Goal: Information Seeking & Learning: Learn about a topic

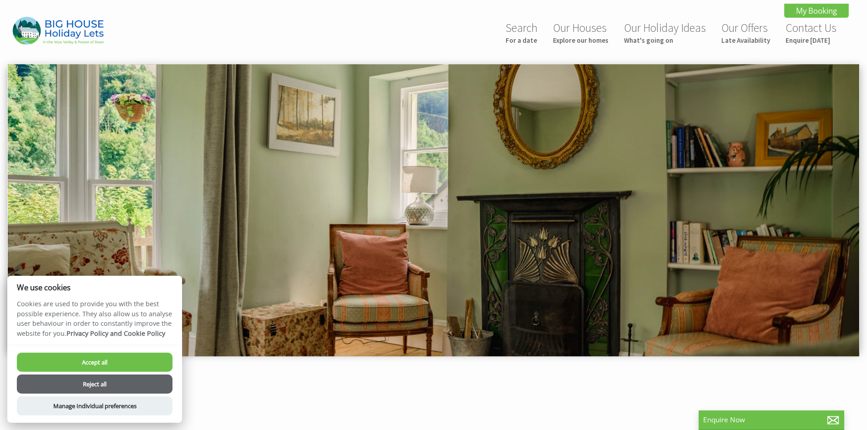
click at [109, 383] on button "Reject all" at bounding box center [95, 384] width 156 height 19
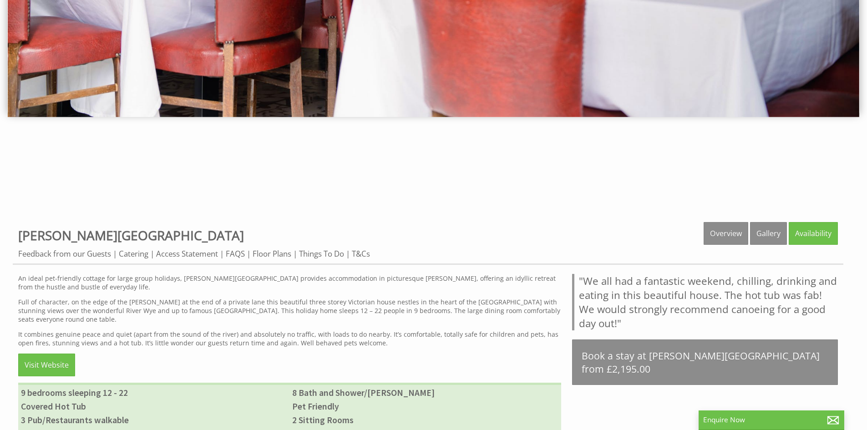
scroll to position [273, 0]
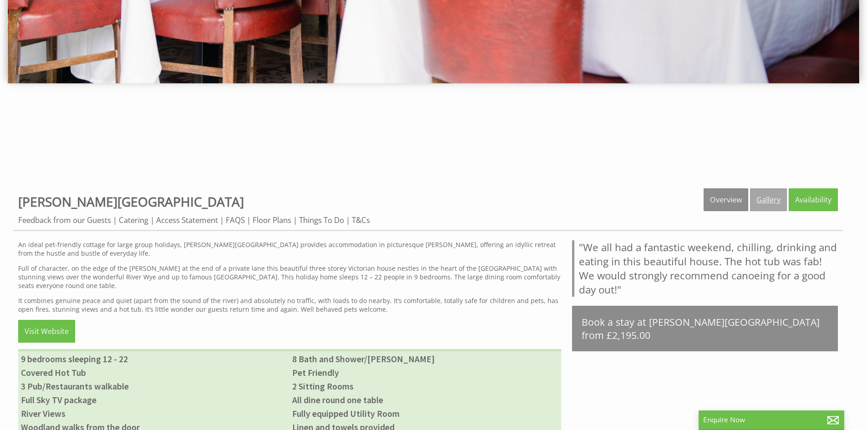
click at [765, 198] on link "Gallery" at bounding box center [768, 200] width 37 height 23
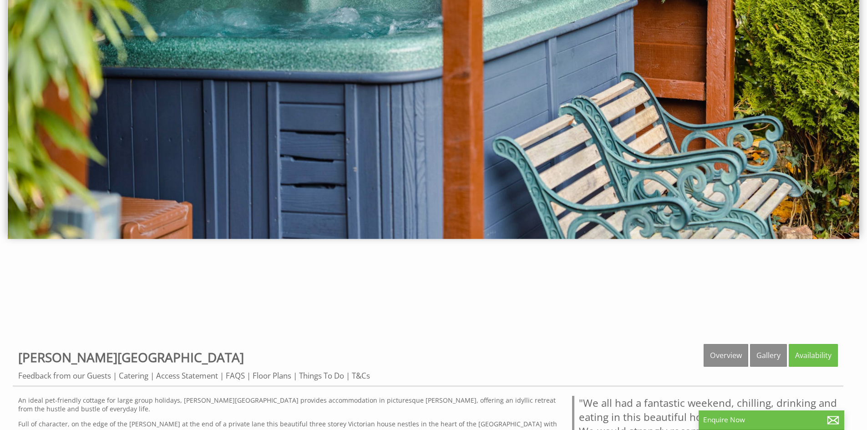
scroll to position [0, 0]
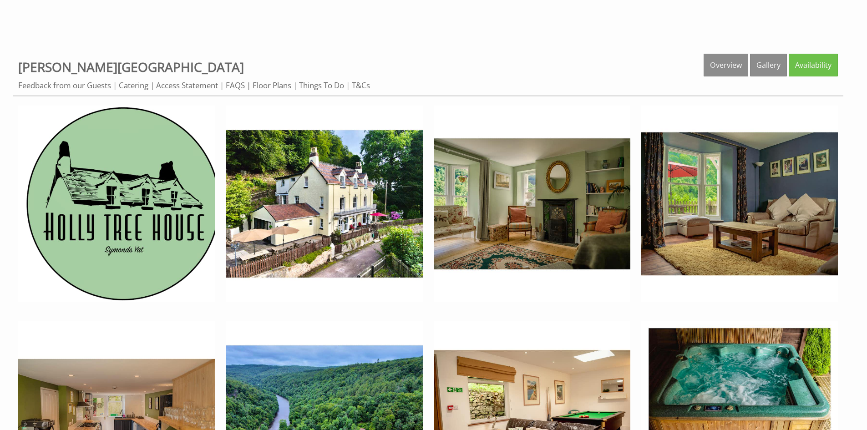
scroll to position [410, 0]
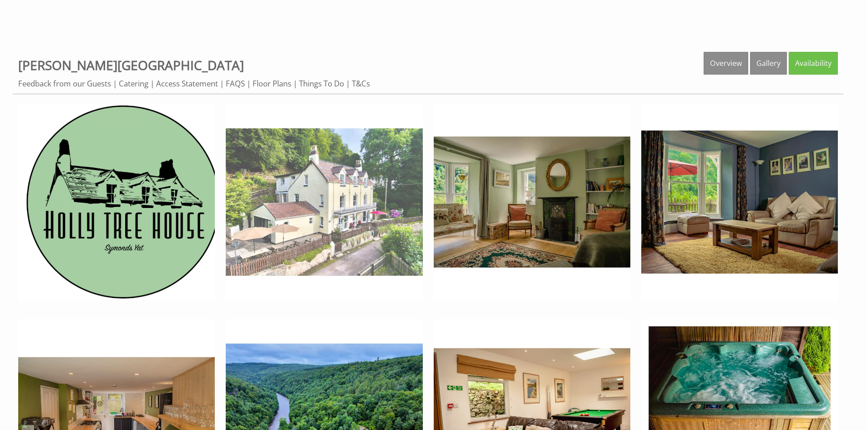
click at [354, 236] on img at bounding box center [324, 202] width 197 height 197
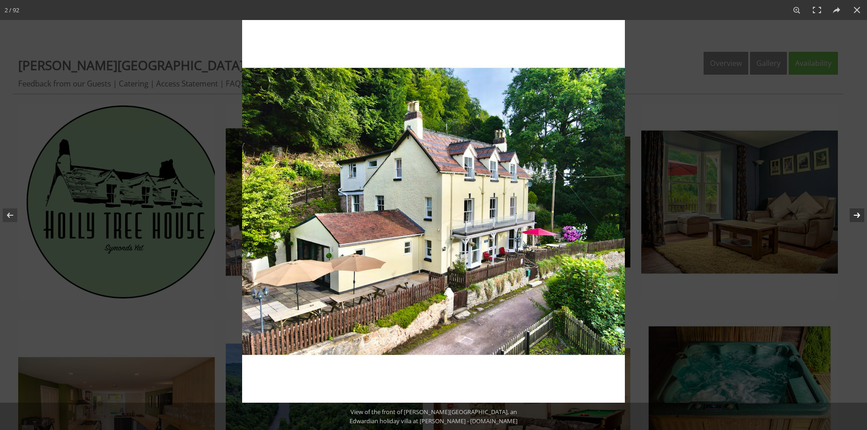
click at [857, 214] on button at bounding box center [852, 216] width 32 height 46
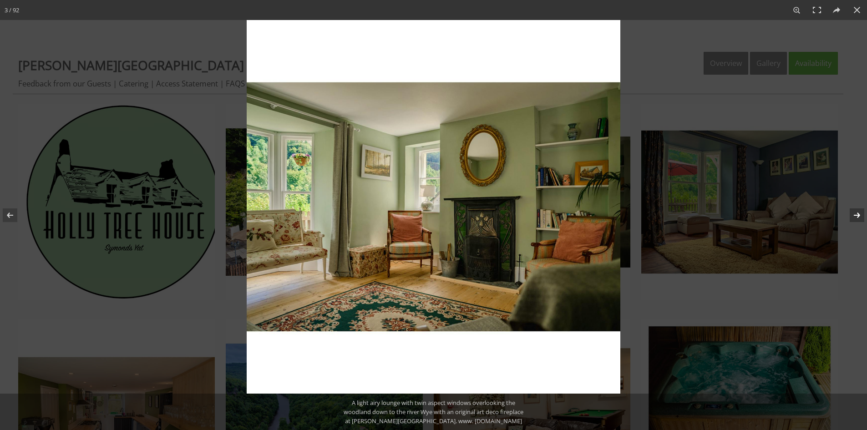
click at [857, 214] on button at bounding box center [852, 216] width 32 height 46
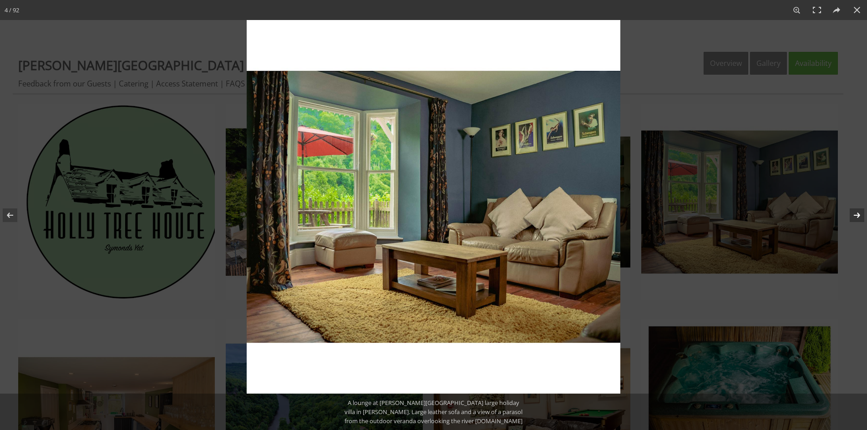
click at [857, 214] on button at bounding box center [852, 216] width 32 height 46
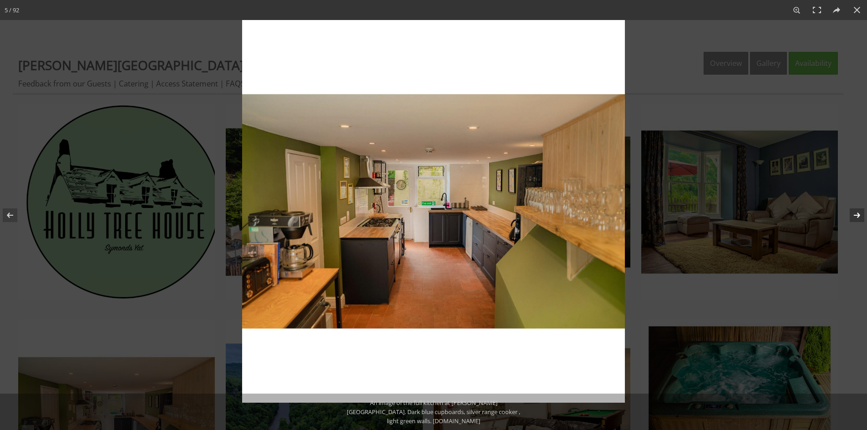
click at [857, 214] on button at bounding box center [852, 216] width 32 height 46
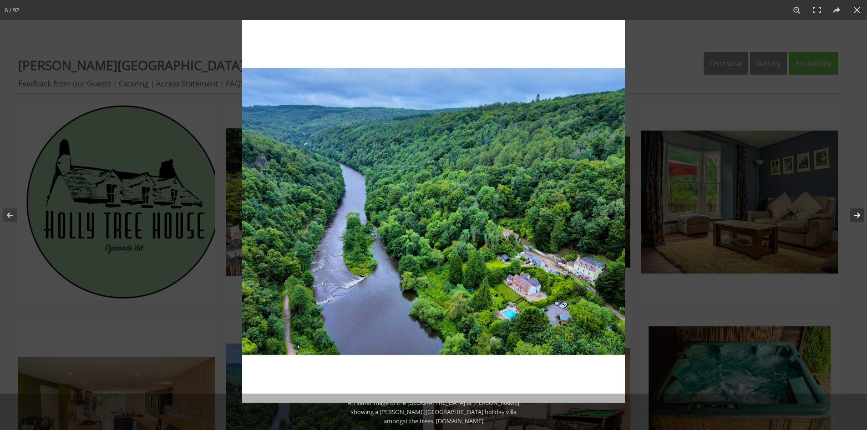
click at [857, 214] on button at bounding box center [852, 216] width 32 height 46
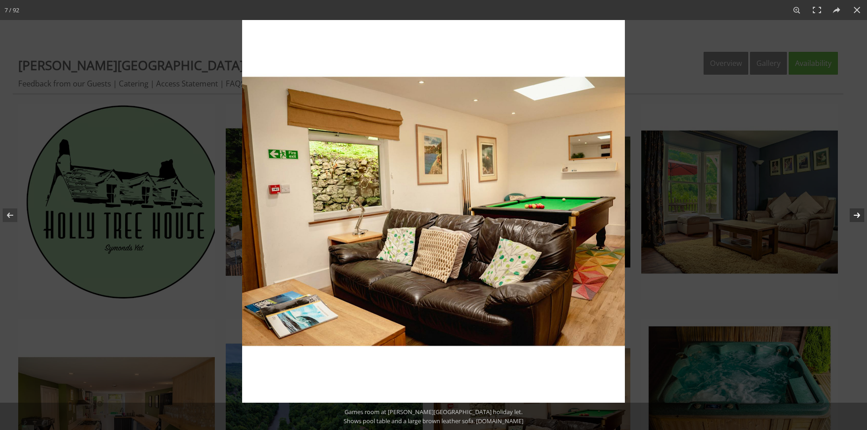
click at [857, 214] on button at bounding box center [852, 216] width 32 height 46
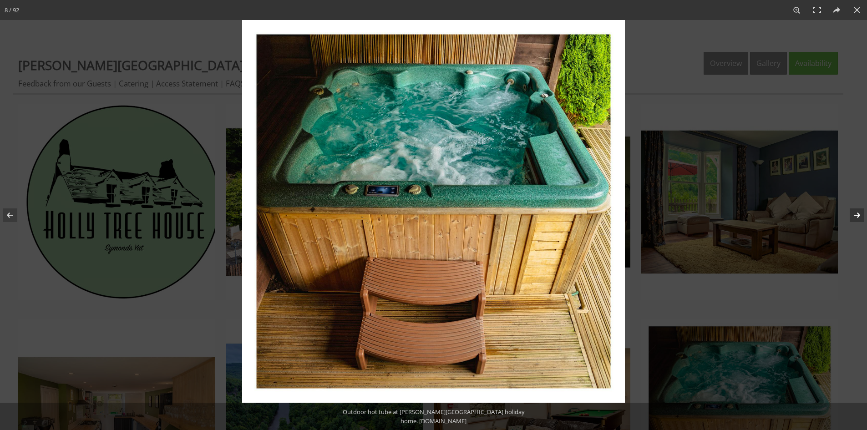
click at [857, 214] on button at bounding box center [852, 216] width 32 height 46
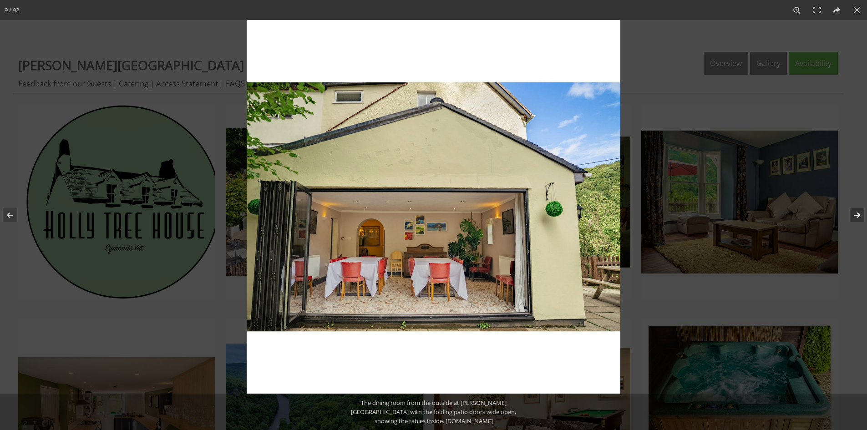
click at [857, 214] on button at bounding box center [852, 216] width 32 height 46
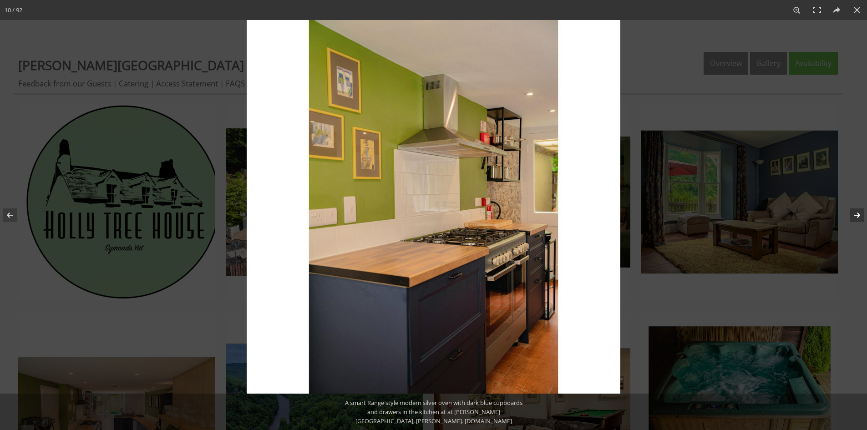
click at [857, 214] on button at bounding box center [852, 216] width 32 height 46
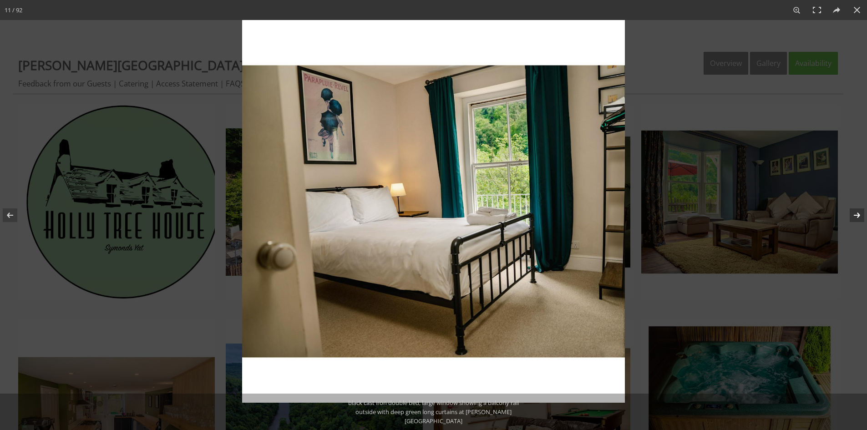
click at [857, 214] on button at bounding box center [852, 216] width 32 height 46
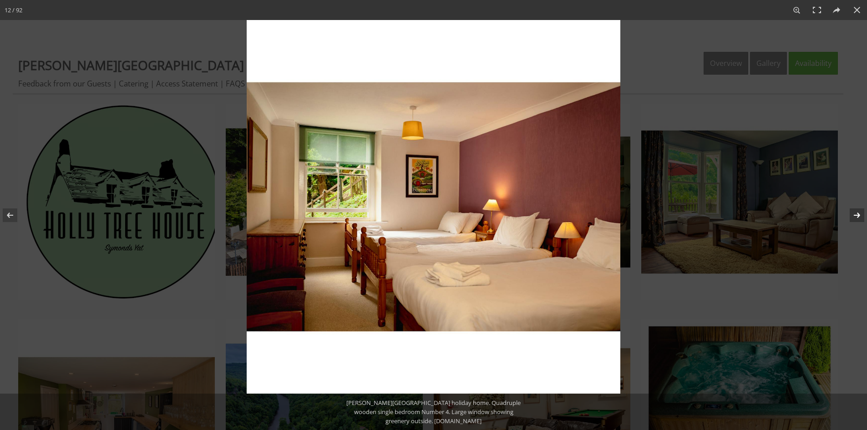
click at [857, 214] on button at bounding box center [852, 216] width 32 height 46
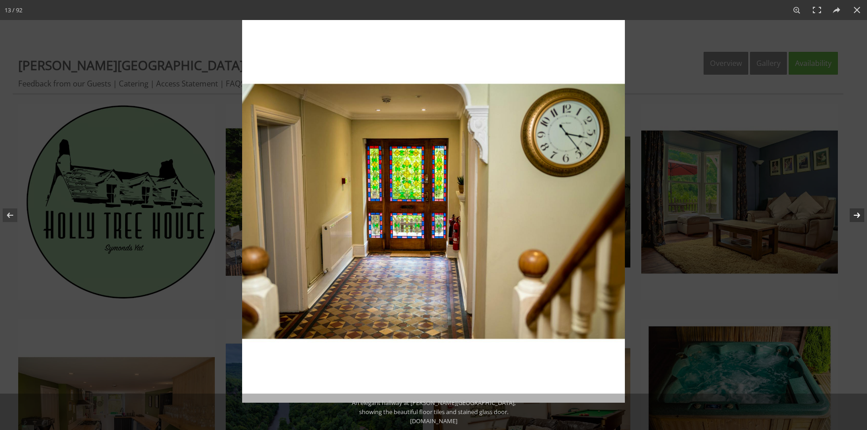
click at [857, 214] on button at bounding box center [852, 216] width 32 height 46
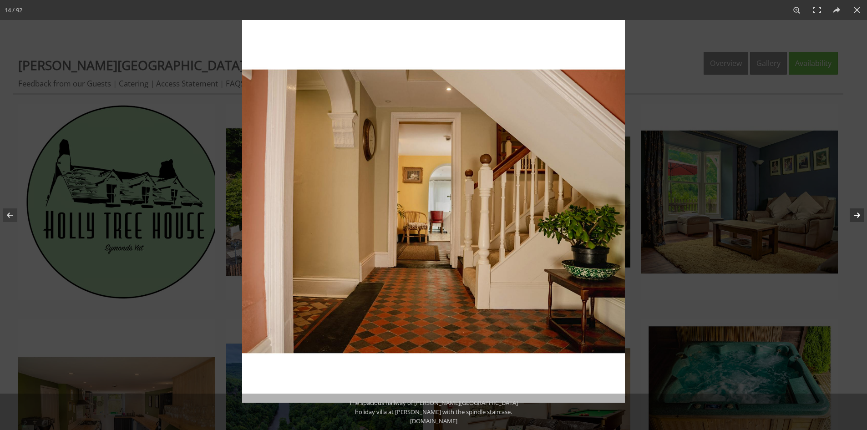
click at [857, 214] on button at bounding box center [852, 216] width 32 height 46
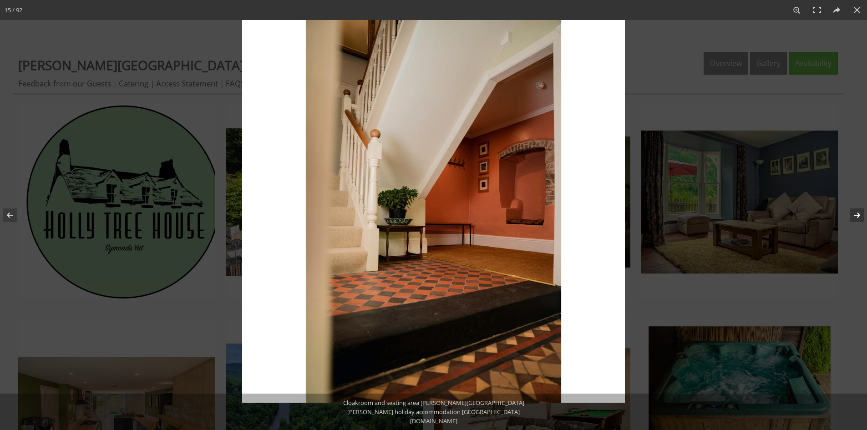
click at [857, 214] on button at bounding box center [852, 216] width 32 height 46
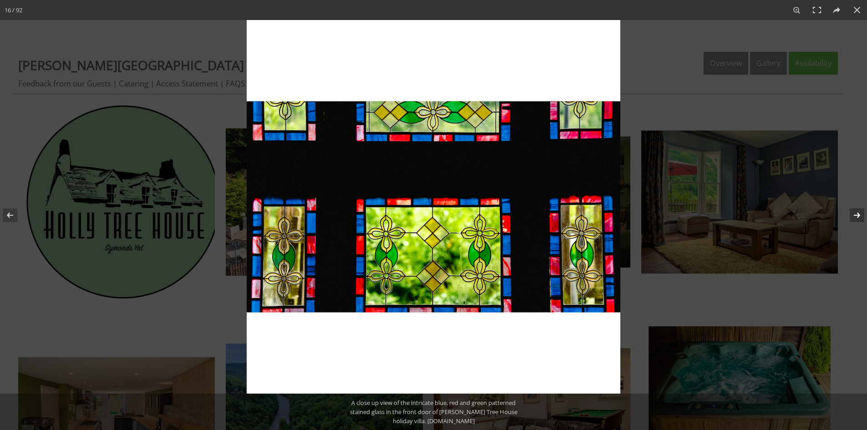
click at [857, 214] on button at bounding box center [852, 216] width 32 height 46
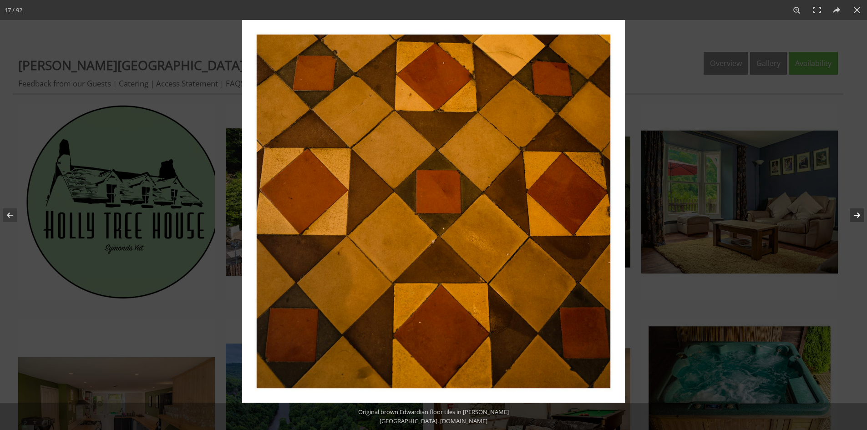
click at [857, 214] on button at bounding box center [852, 216] width 32 height 46
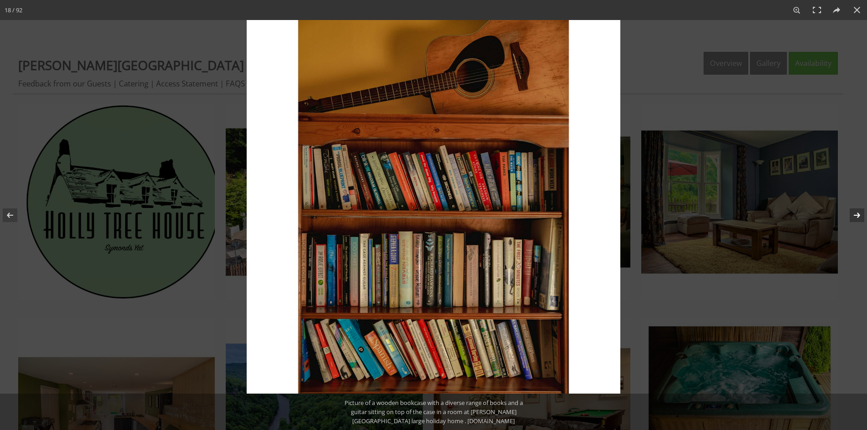
click at [857, 214] on button at bounding box center [852, 216] width 32 height 46
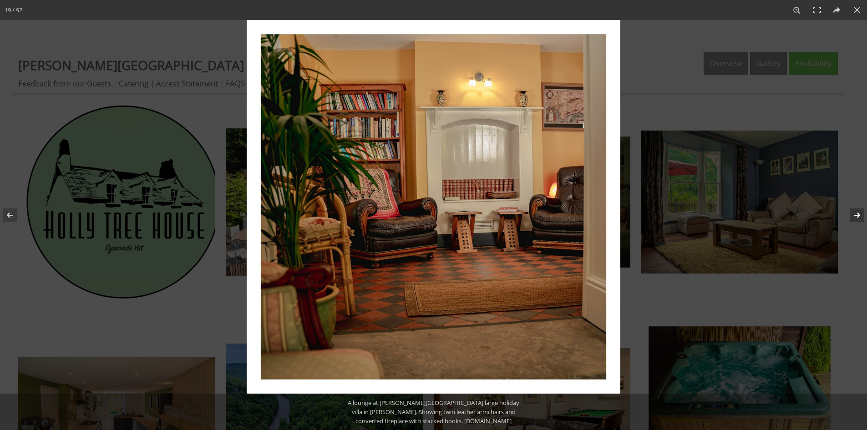
click at [857, 214] on button at bounding box center [852, 216] width 32 height 46
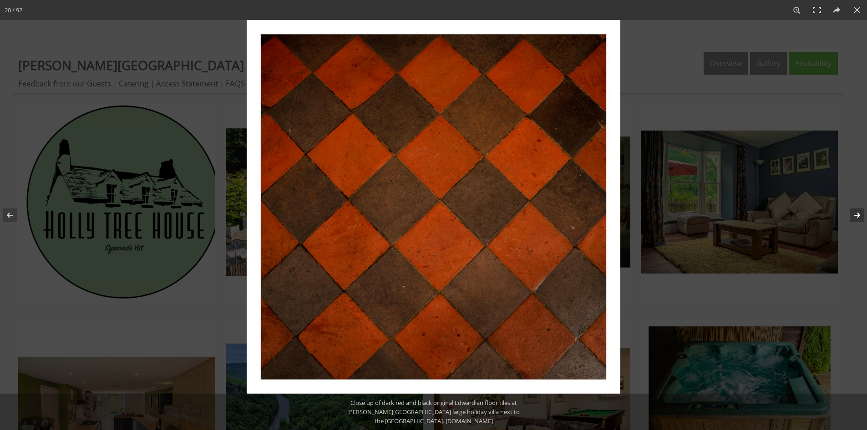
click at [857, 214] on button at bounding box center [852, 216] width 32 height 46
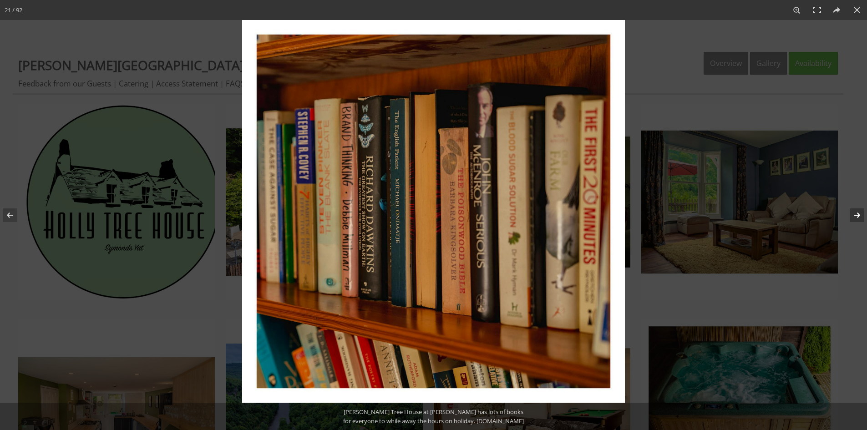
click at [857, 214] on button at bounding box center [852, 216] width 32 height 46
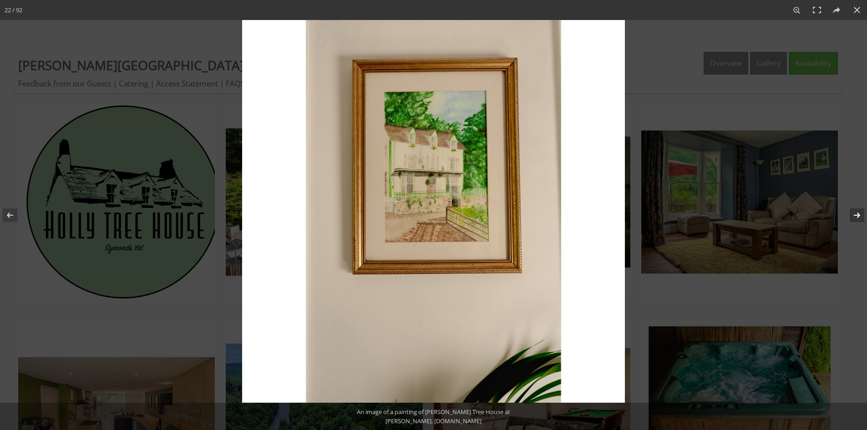
click at [857, 214] on button at bounding box center [852, 216] width 32 height 46
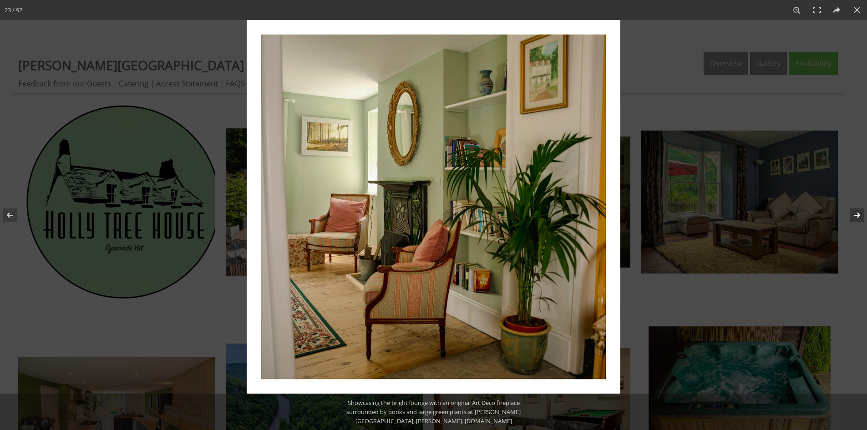
click at [857, 214] on button at bounding box center [852, 216] width 32 height 46
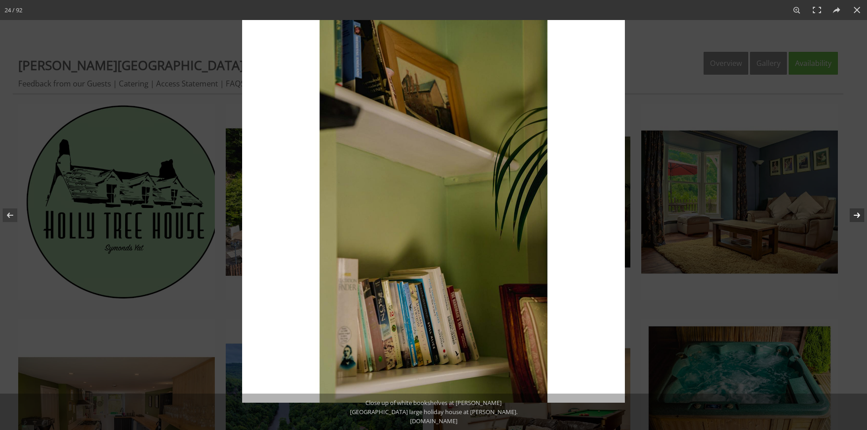
click at [857, 214] on button at bounding box center [852, 216] width 32 height 46
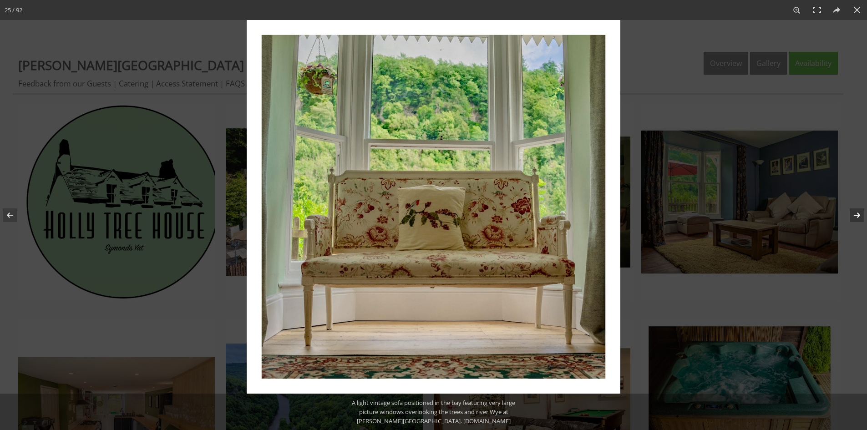
click at [857, 214] on button at bounding box center [852, 216] width 32 height 46
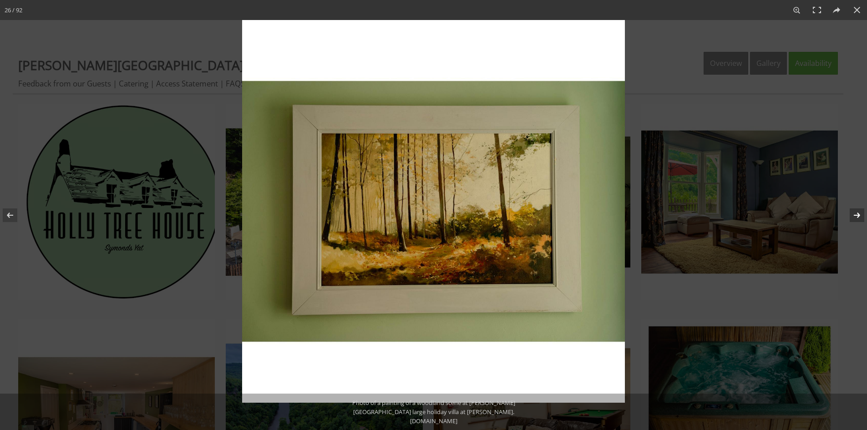
click at [857, 214] on button at bounding box center [852, 216] width 32 height 46
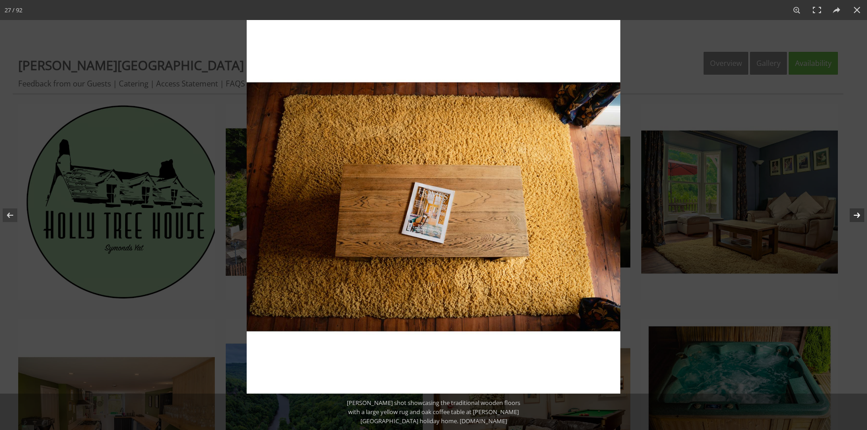
click at [857, 214] on button at bounding box center [852, 216] width 32 height 46
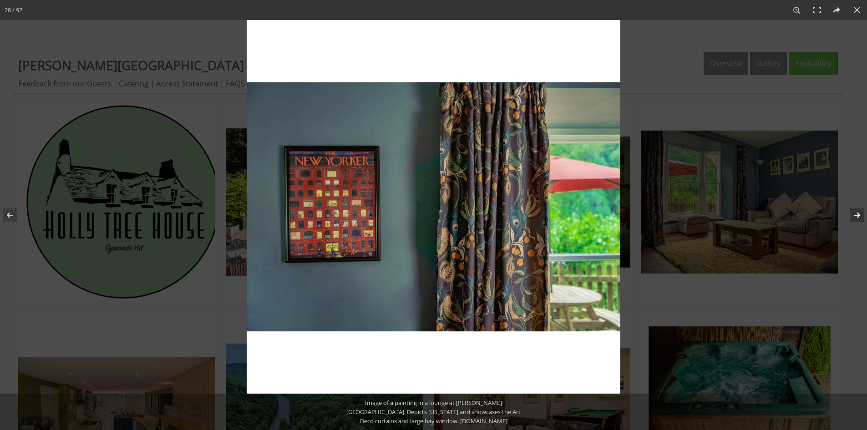
click at [857, 214] on button at bounding box center [852, 216] width 32 height 46
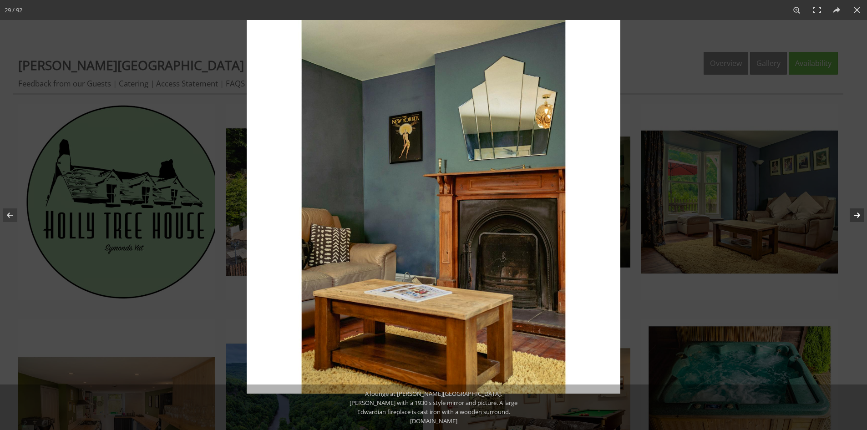
click at [857, 214] on button at bounding box center [852, 216] width 32 height 46
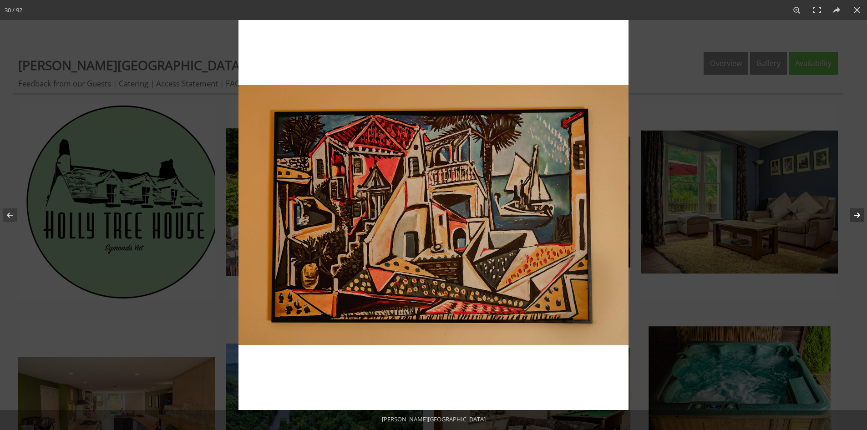
click at [857, 214] on button at bounding box center [852, 216] width 32 height 46
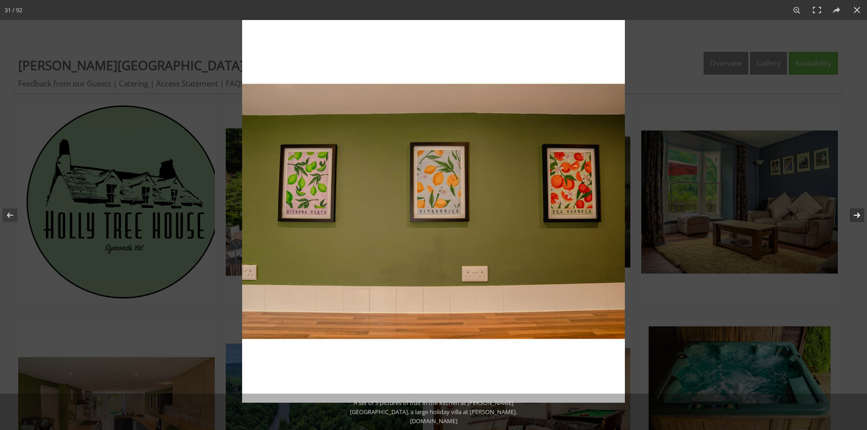
click at [857, 214] on button at bounding box center [852, 216] width 32 height 46
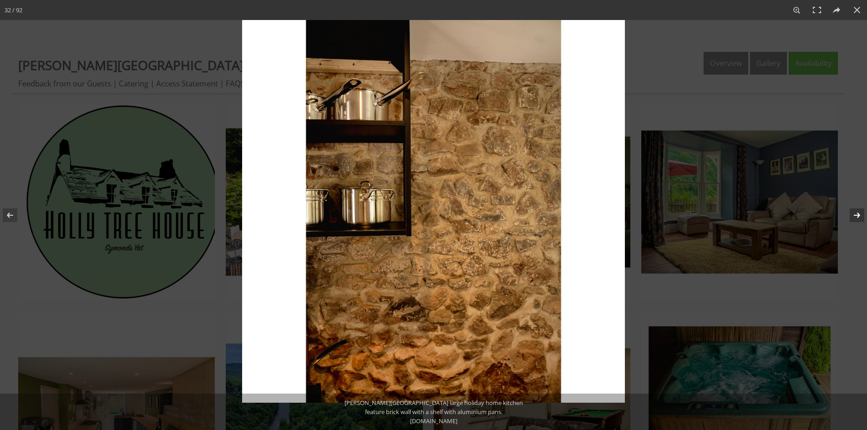
click at [857, 214] on button at bounding box center [852, 216] width 32 height 46
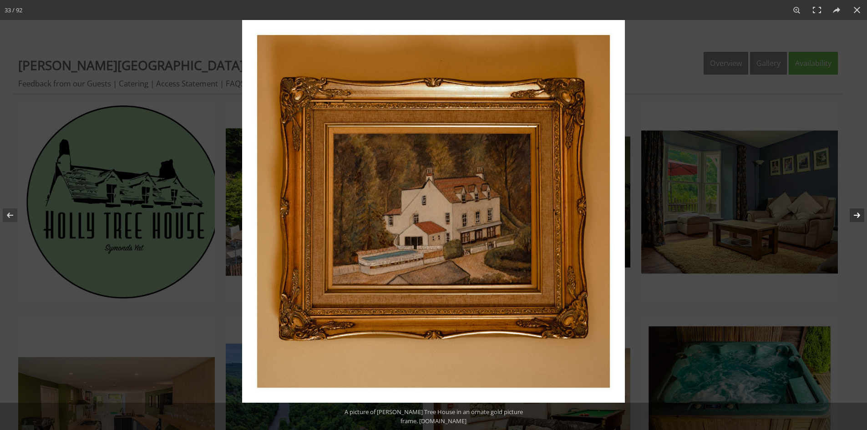
click at [857, 214] on button at bounding box center [852, 216] width 32 height 46
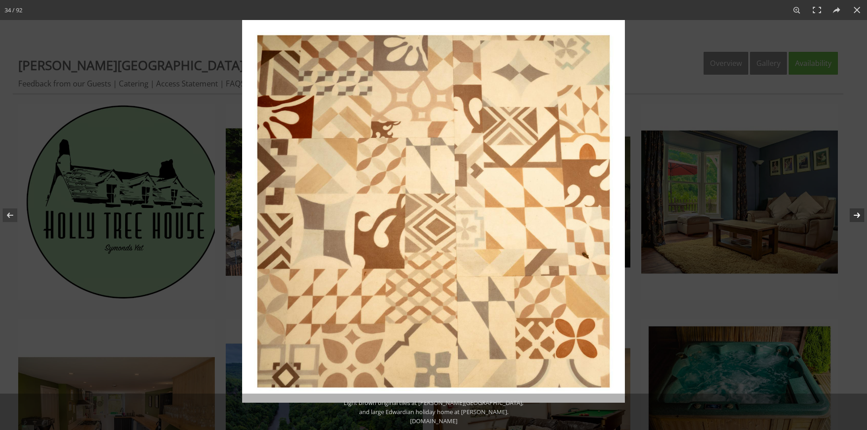
click at [857, 214] on button at bounding box center [852, 216] width 32 height 46
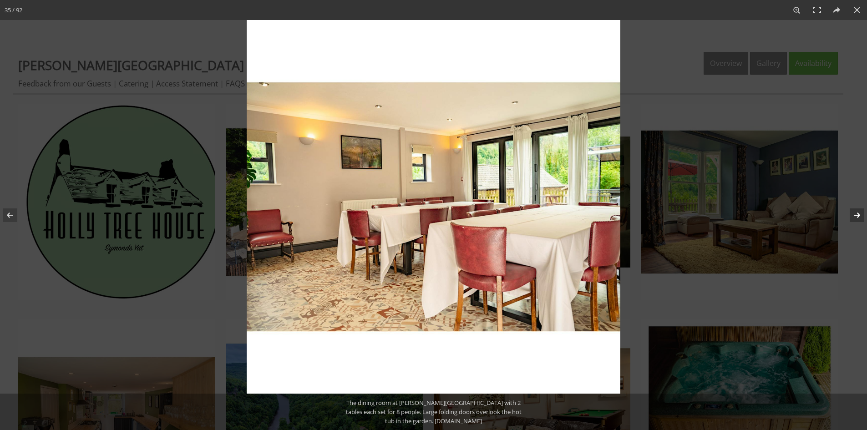
click at [857, 214] on button at bounding box center [852, 216] width 32 height 46
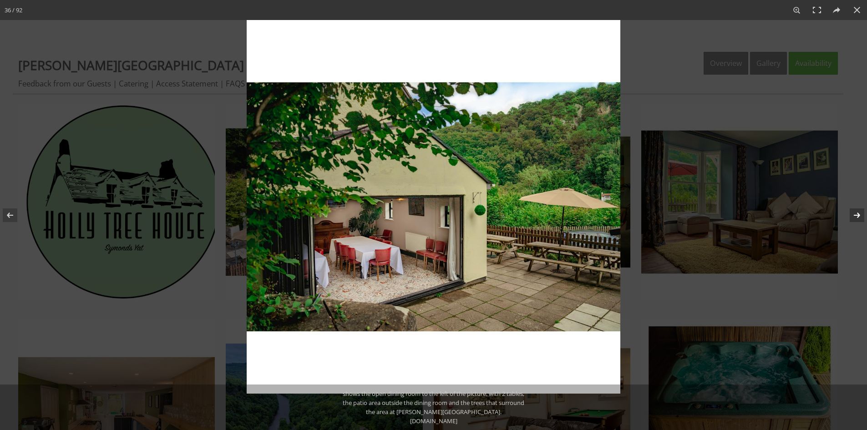
click at [857, 214] on button at bounding box center [852, 216] width 32 height 46
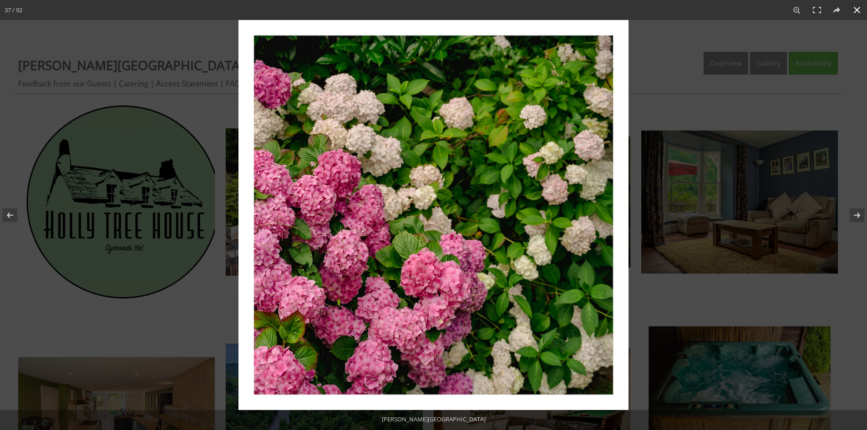
click at [861, 11] on button at bounding box center [857, 10] width 20 height 20
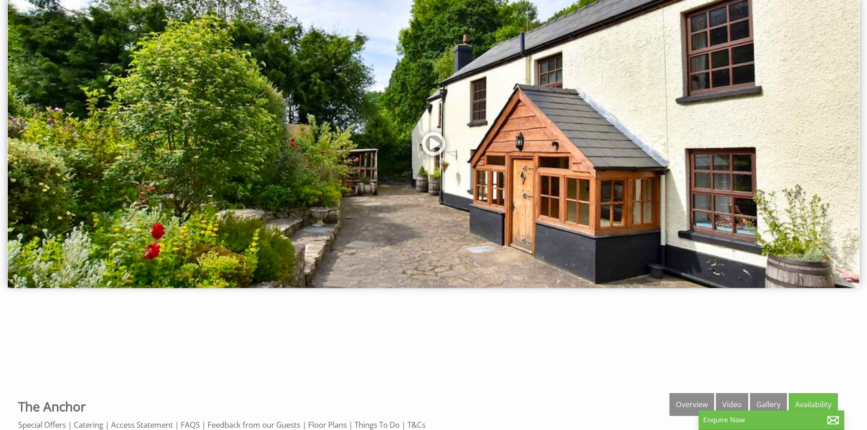
scroll to position [273, 0]
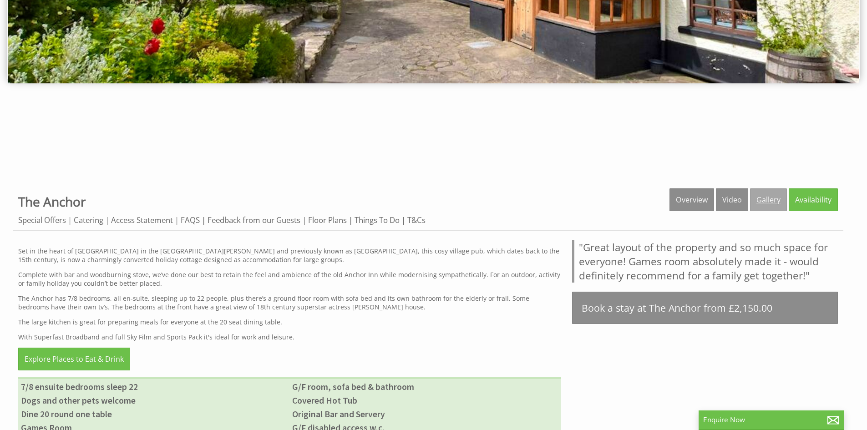
click at [762, 199] on link "Gallery" at bounding box center [768, 200] width 37 height 23
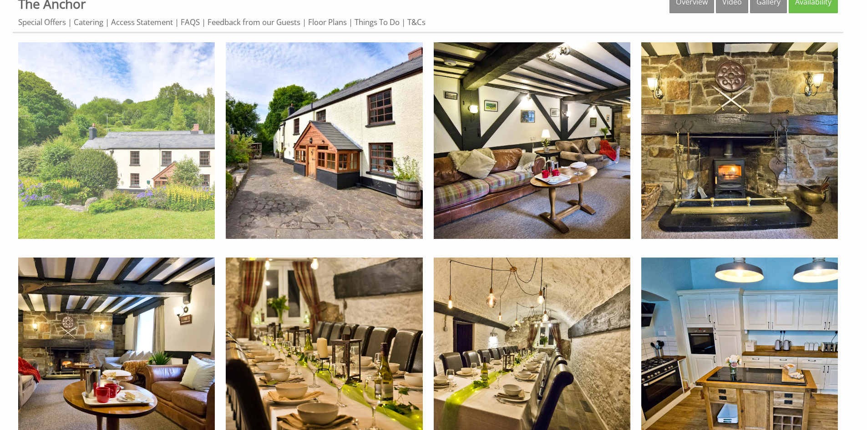
scroll to position [455, 0]
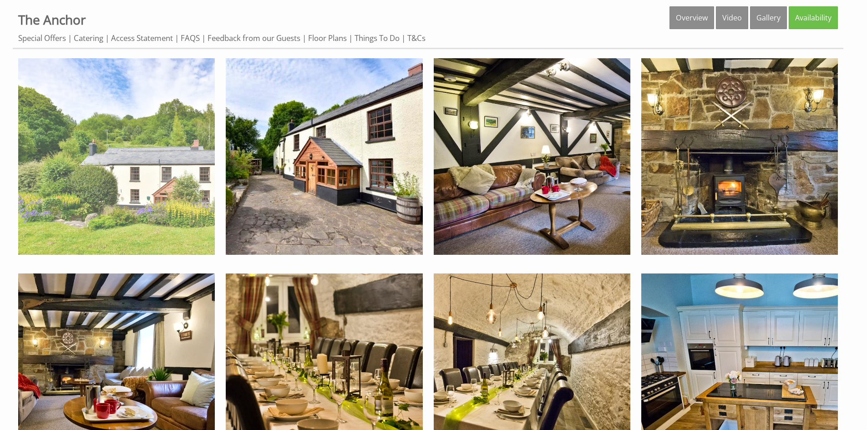
click at [106, 158] on img at bounding box center [116, 156] width 197 height 197
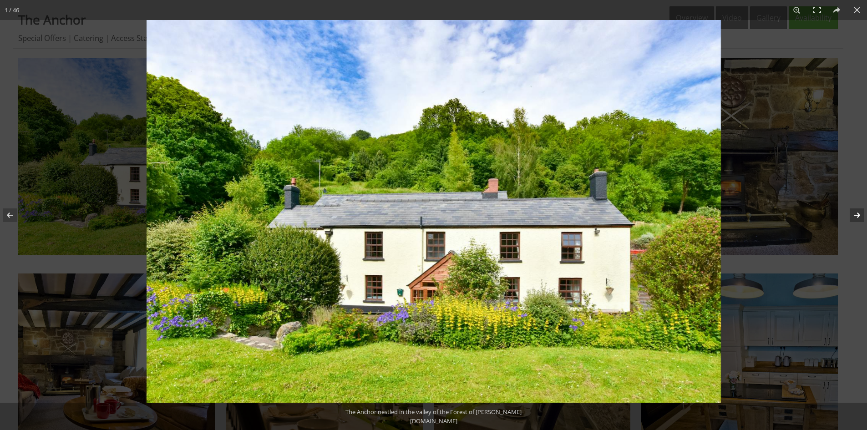
click at [859, 211] on button at bounding box center [852, 216] width 32 height 46
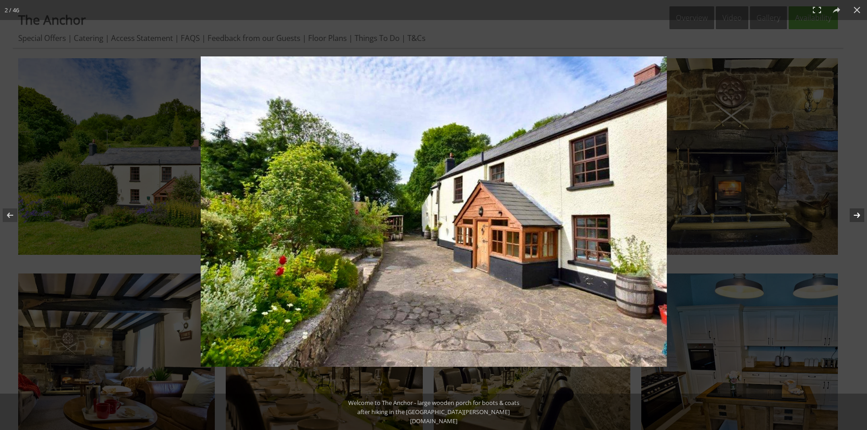
click at [859, 211] on button at bounding box center [852, 216] width 32 height 46
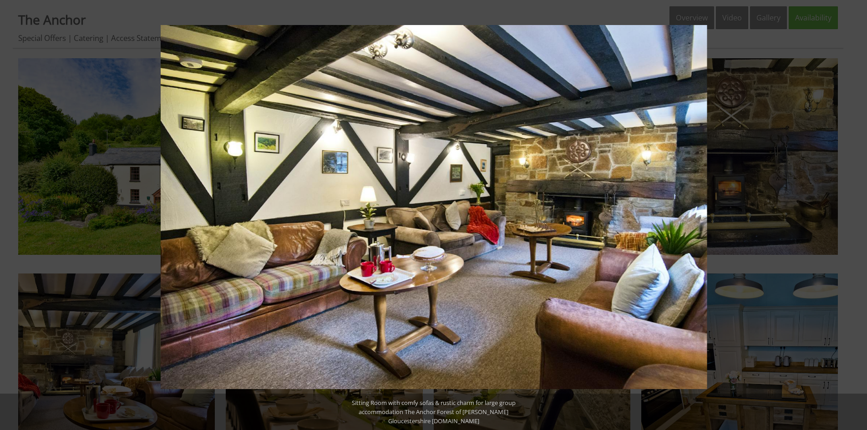
click at [859, 211] on button at bounding box center [852, 216] width 32 height 46
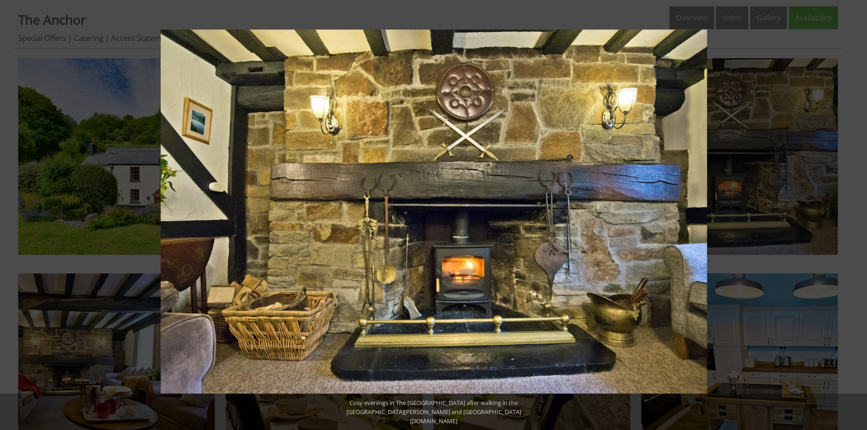
click at [859, 211] on button at bounding box center [852, 216] width 32 height 46
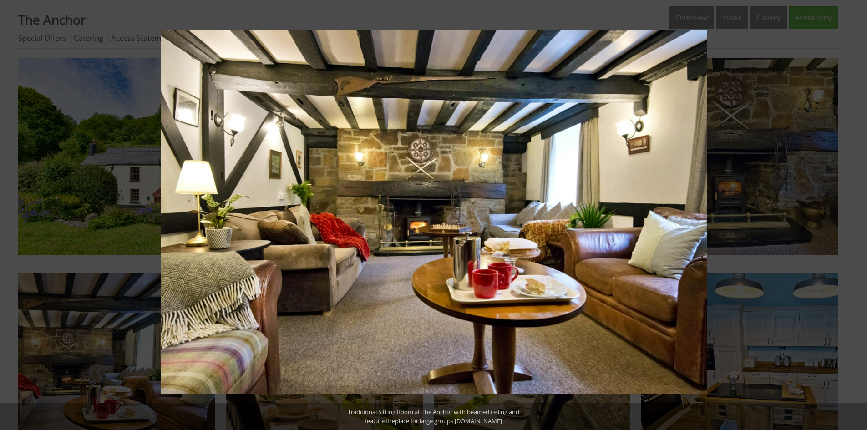
click at [859, 211] on button at bounding box center [852, 216] width 32 height 46
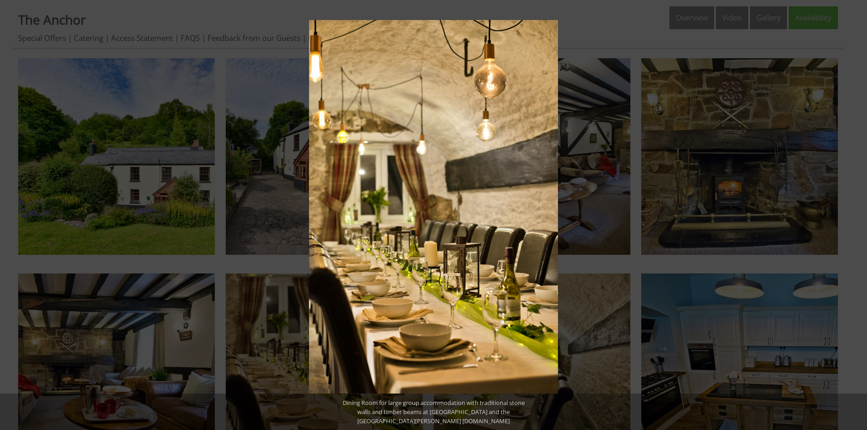
click at [859, 211] on button at bounding box center [852, 216] width 32 height 46
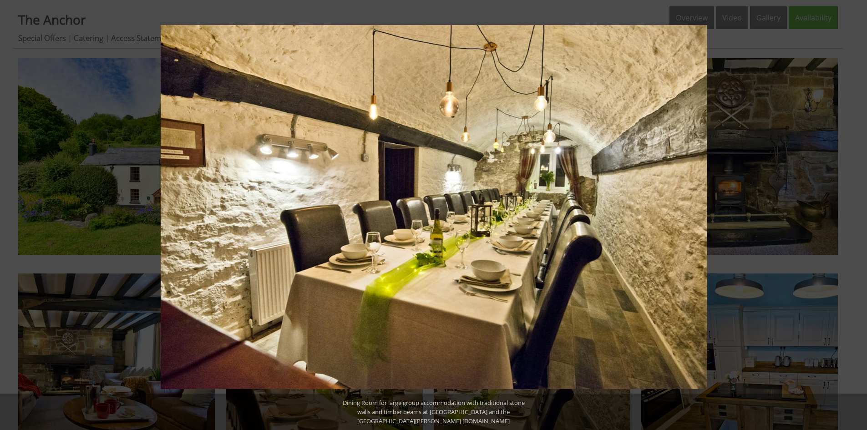
click at [859, 211] on button at bounding box center [852, 216] width 32 height 46
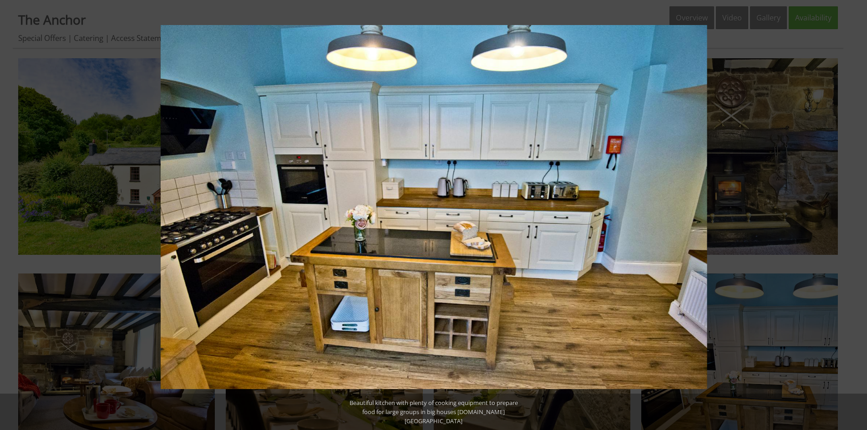
click at [859, 211] on button at bounding box center [852, 216] width 32 height 46
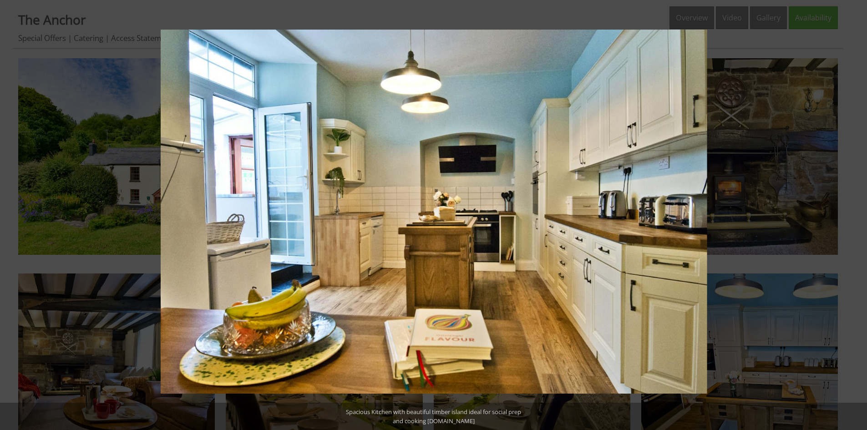
click at [859, 211] on button at bounding box center [852, 216] width 32 height 46
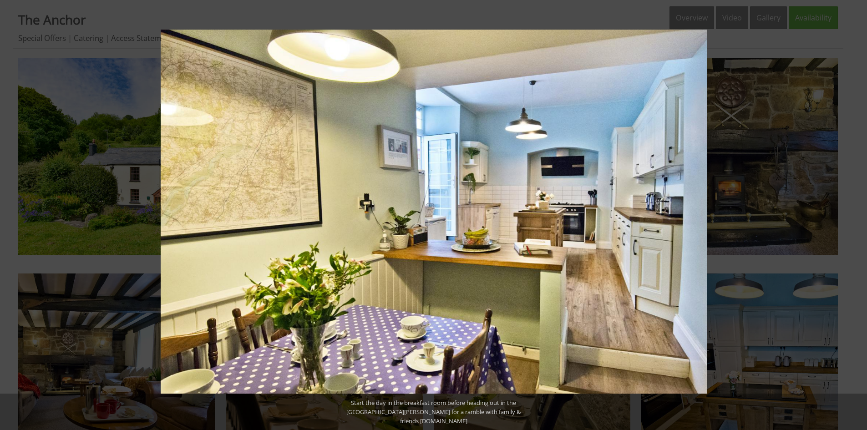
click at [859, 211] on button at bounding box center [852, 216] width 32 height 46
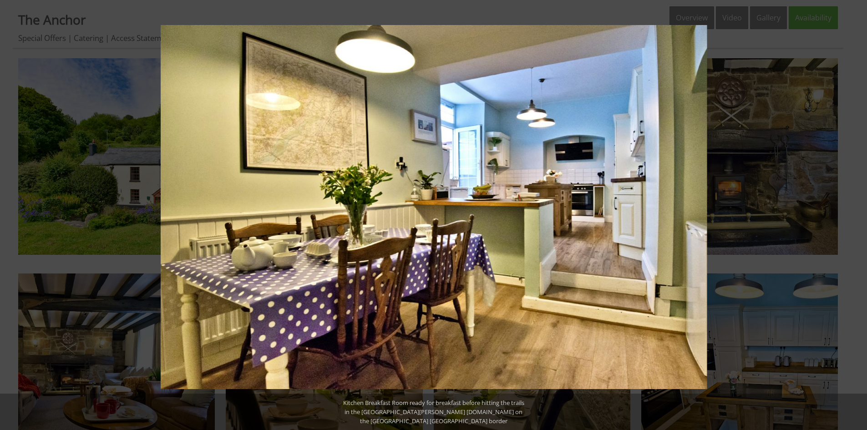
click at [859, 211] on button at bounding box center [852, 216] width 32 height 46
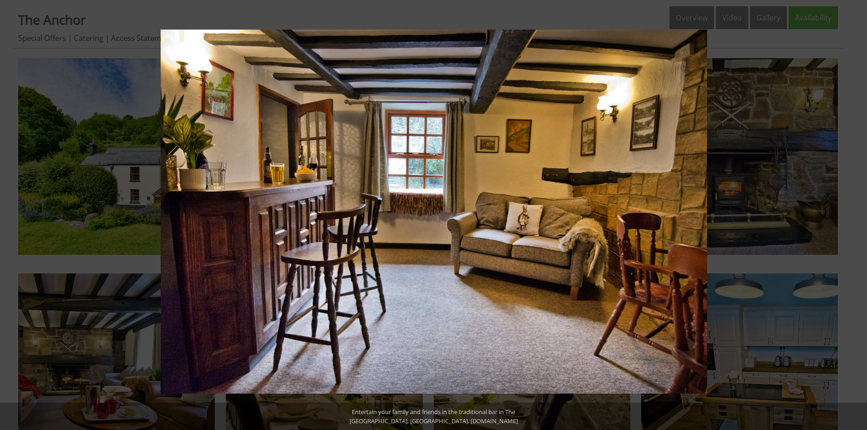
click at [859, 211] on button at bounding box center [852, 216] width 32 height 46
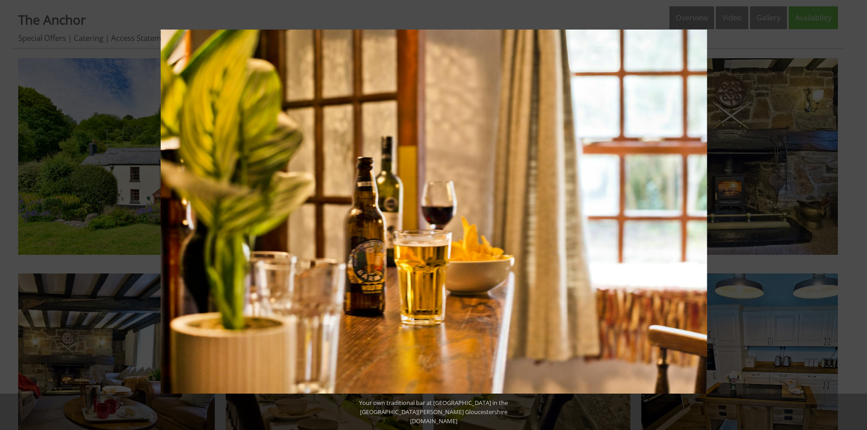
click at [859, 211] on button at bounding box center [852, 216] width 32 height 46
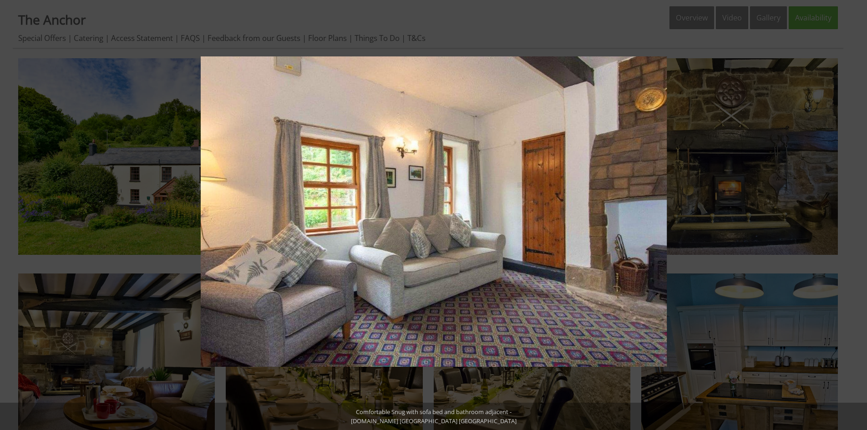
click at [859, 211] on button at bounding box center [852, 216] width 32 height 46
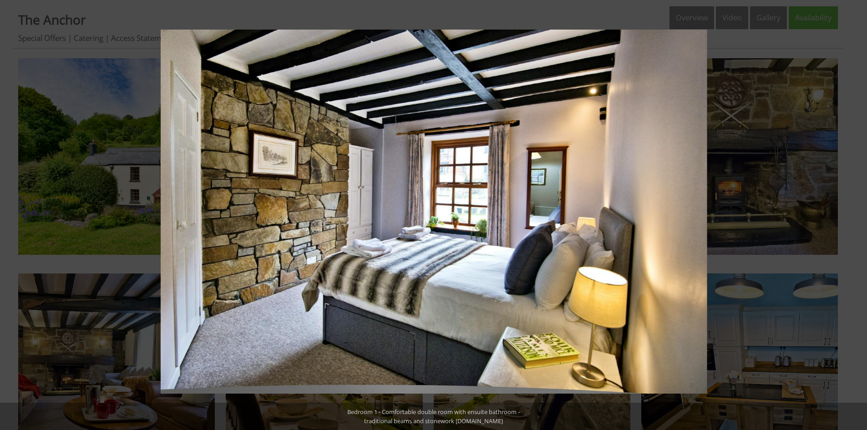
click at [859, 211] on button at bounding box center [852, 216] width 32 height 46
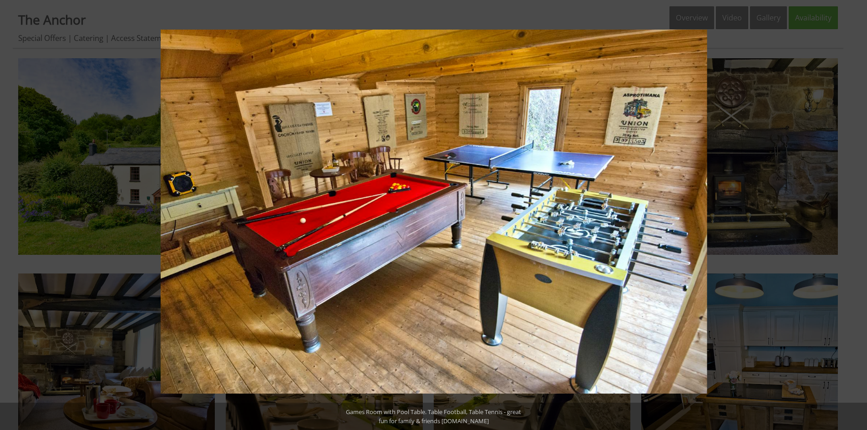
click at [859, 211] on button at bounding box center [852, 216] width 32 height 46
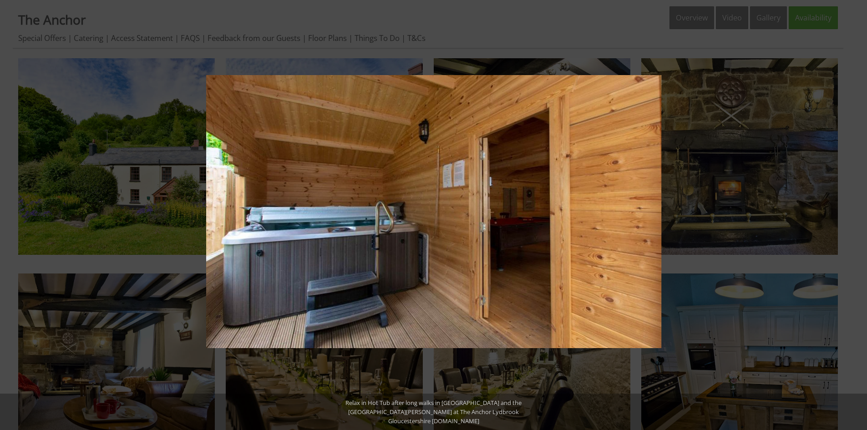
click at [859, 211] on button at bounding box center [852, 216] width 32 height 46
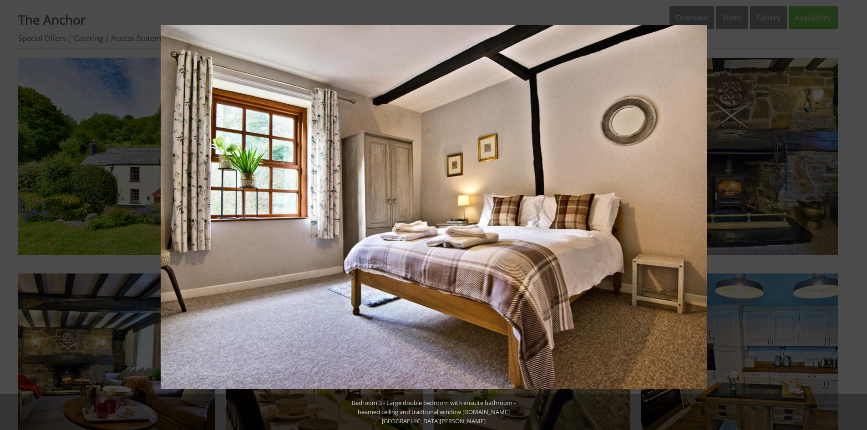
click at [859, 211] on button at bounding box center [852, 216] width 32 height 46
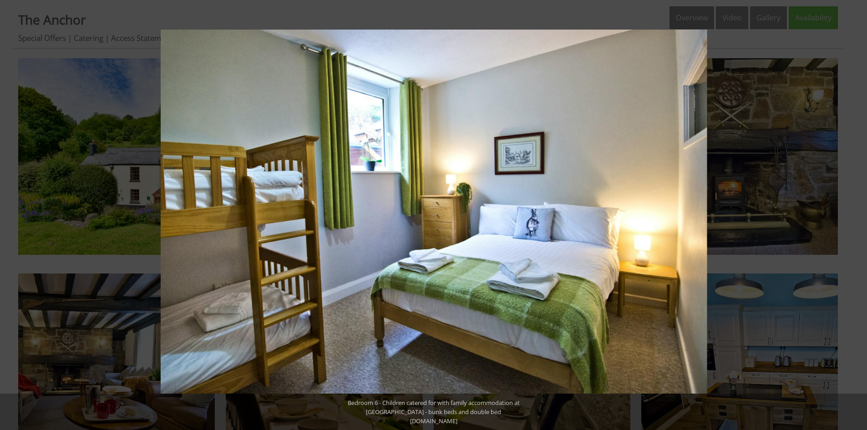
click at [859, 211] on button at bounding box center [852, 216] width 32 height 46
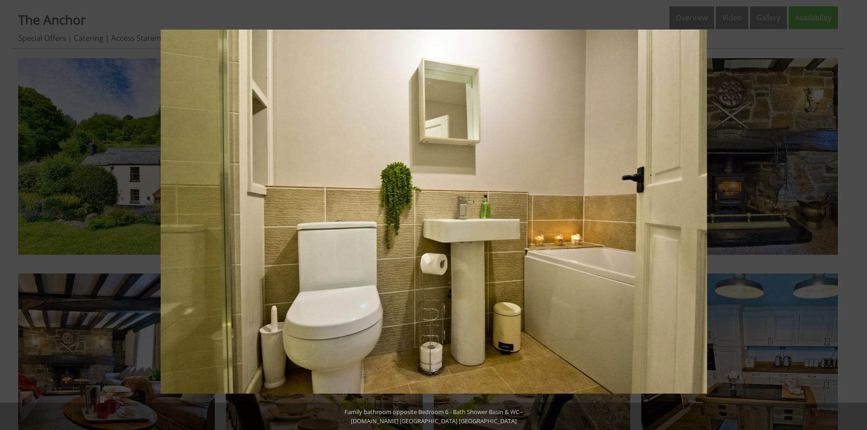
click at [859, 211] on button at bounding box center [852, 216] width 32 height 46
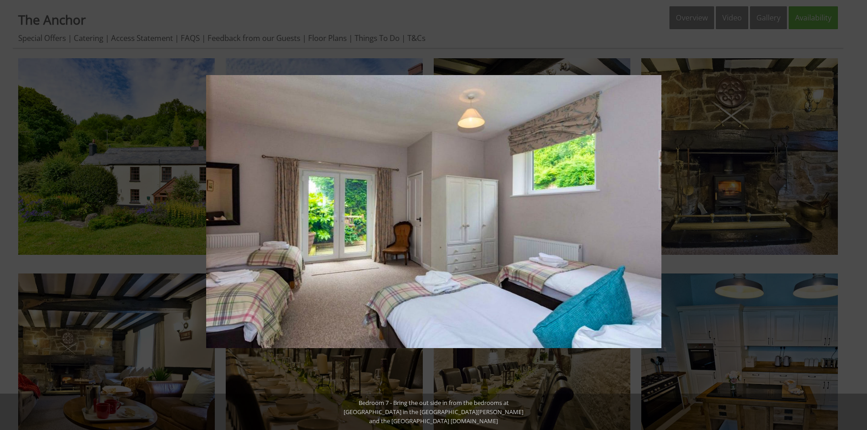
click at [859, 211] on button at bounding box center [852, 216] width 32 height 46
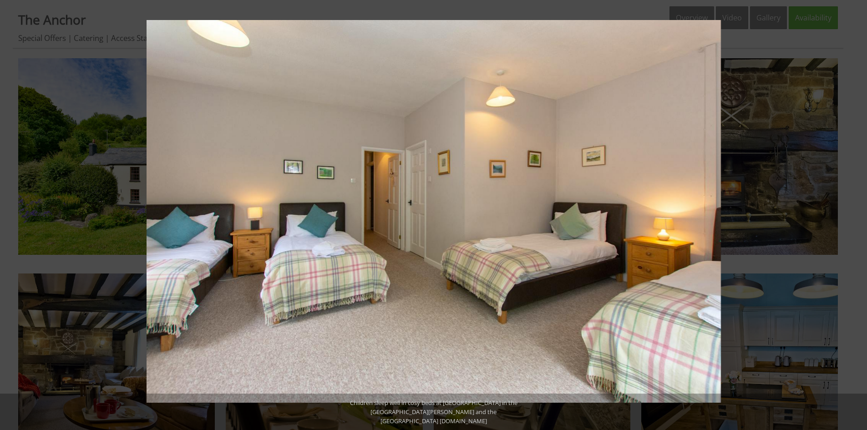
click at [859, 211] on button at bounding box center [852, 216] width 32 height 46
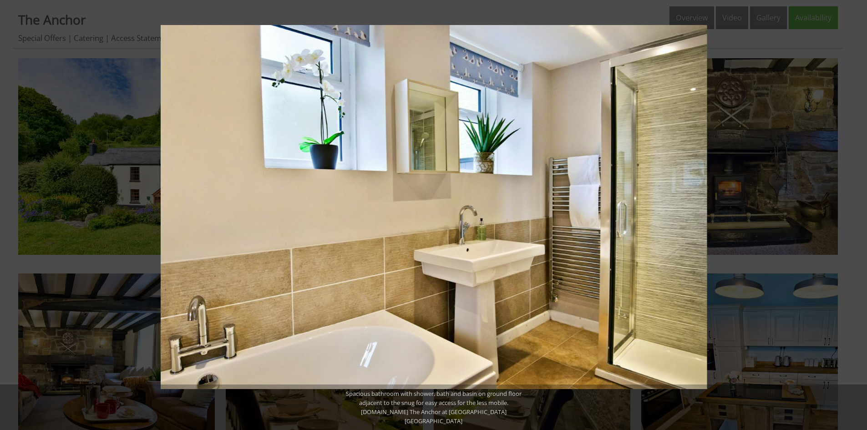
click at [859, 211] on button at bounding box center [852, 216] width 32 height 46
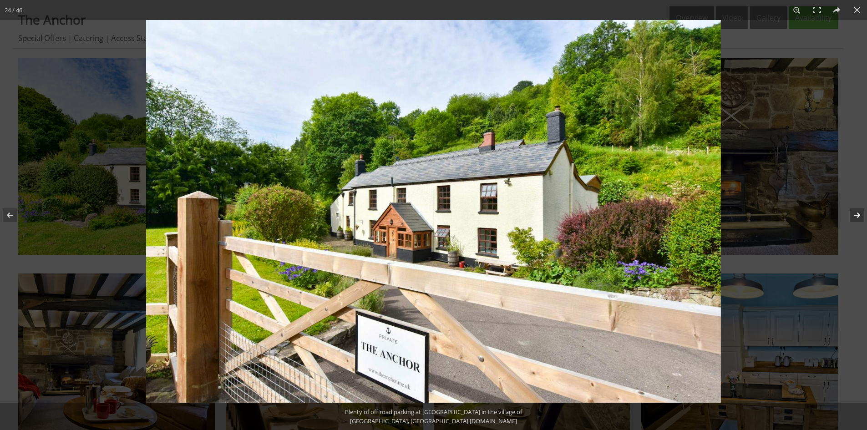
click at [859, 211] on button at bounding box center [852, 216] width 32 height 46
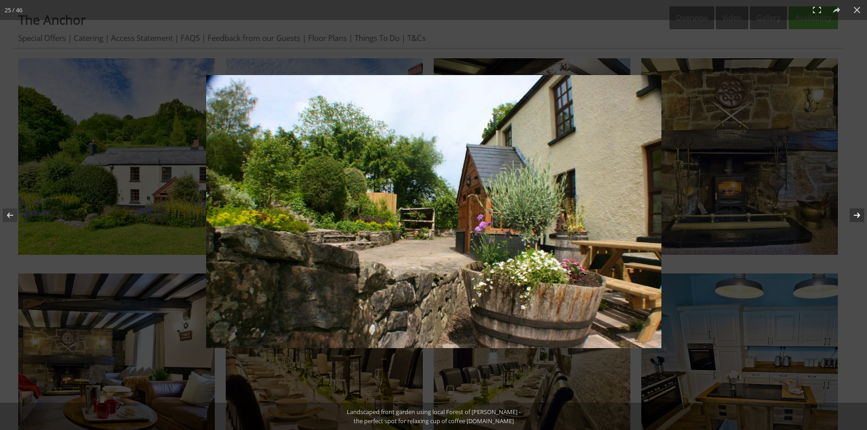
click at [859, 211] on button at bounding box center [852, 216] width 32 height 46
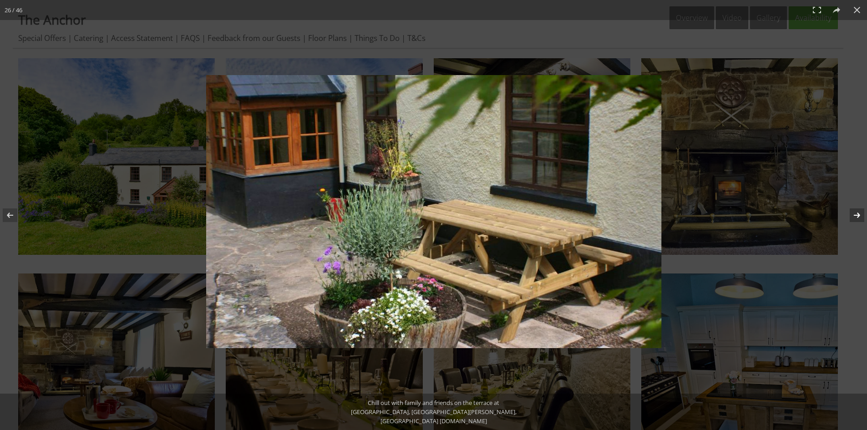
click at [859, 212] on button at bounding box center [852, 216] width 32 height 46
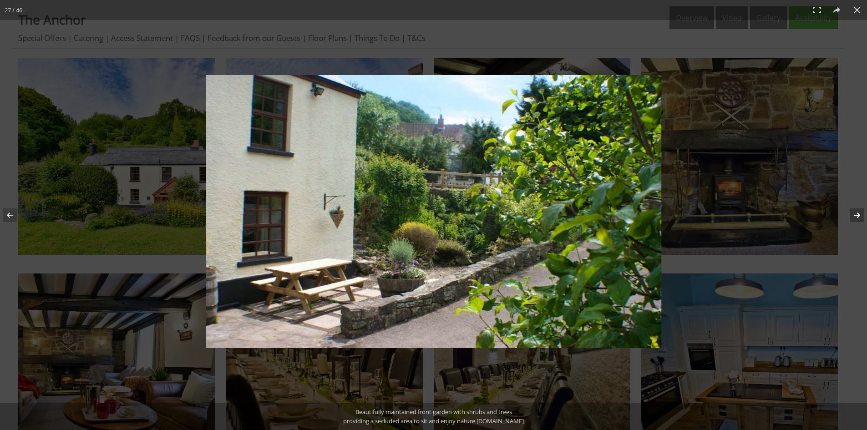
click at [859, 212] on button at bounding box center [852, 216] width 32 height 46
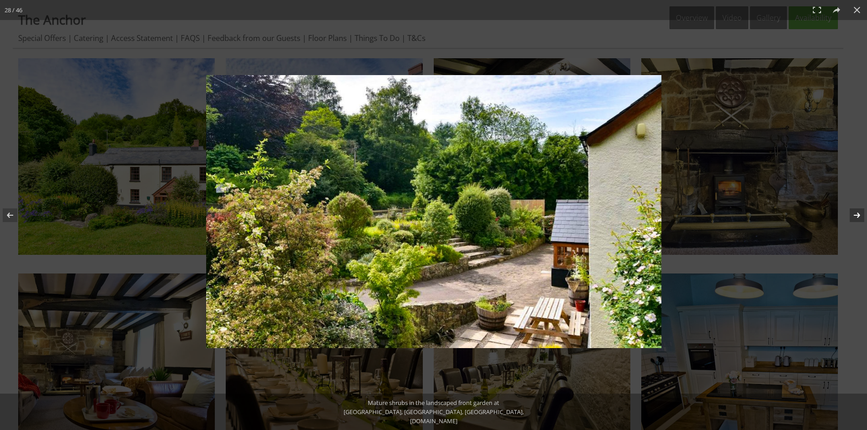
click at [859, 212] on button at bounding box center [852, 216] width 32 height 46
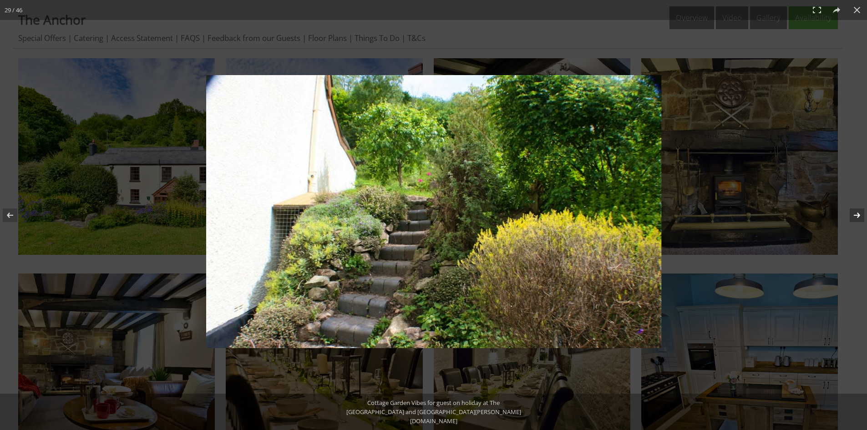
click at [859, 212] on button at bounding box center [852, 216] width 32 height 46
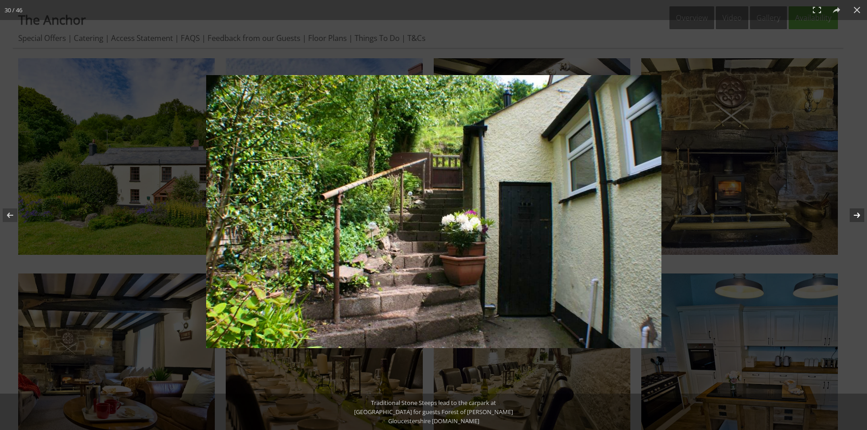
click at [859, 212] on button at bounding box center [852, 216] width 32 height 46
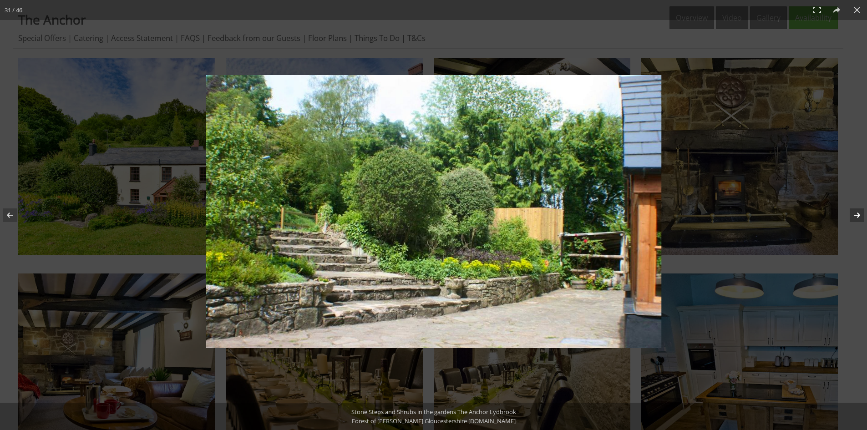
click at [859, 212] on button at bounding box center [852, 216] width 32 height 46
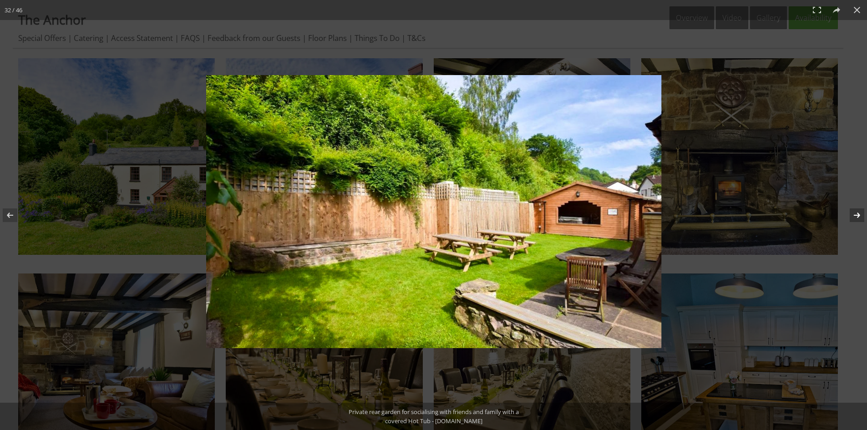
click at [859, 212] on button at bounding box center [852, 216] width 32 height 46
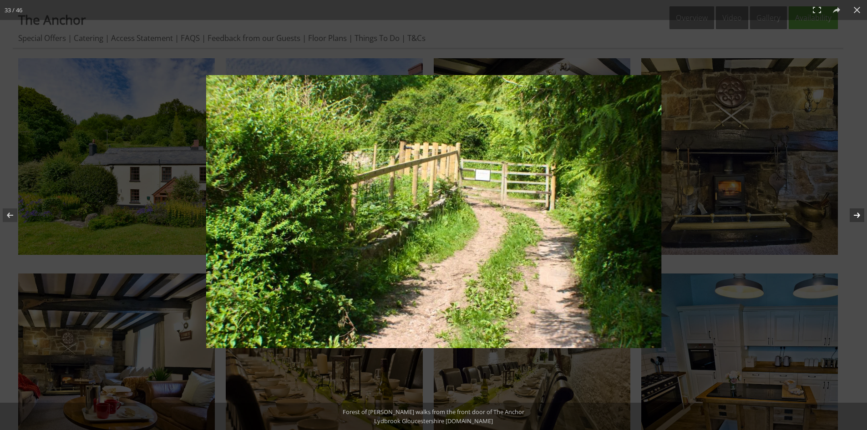
click at [859, 212] on button at bounding box center [852, 216] width 32 height 46
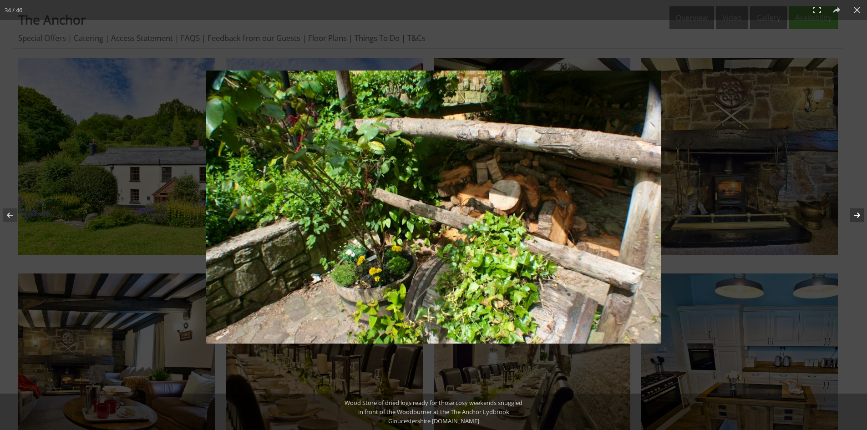
click at [859, 212] on button at bounding box center [852, 216] width 32 height 46
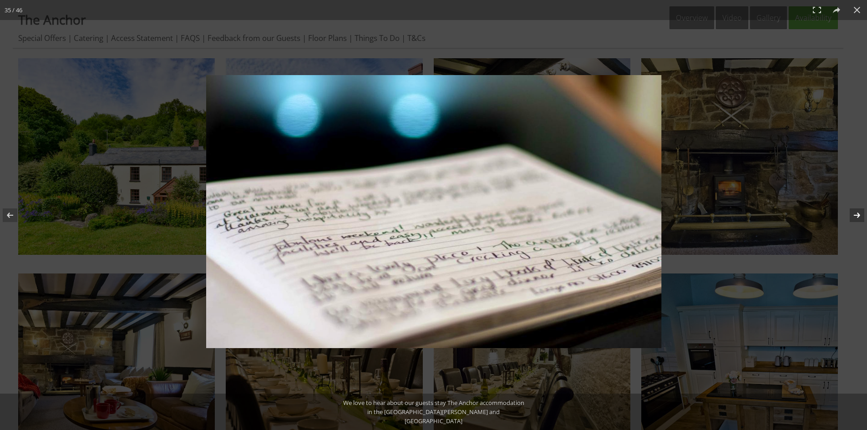
click at [859, 212] on button at bounding box center [852, 216] width 32 height 46
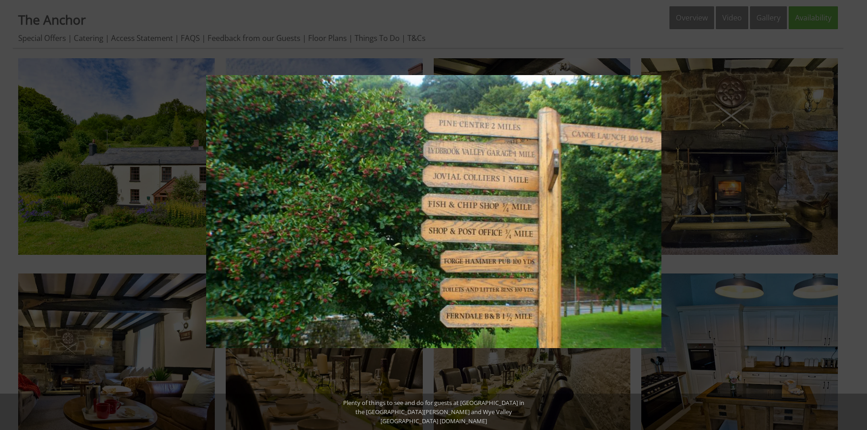
click at [859, 212] on button at bounding box center [852, 216] width 32 height 46
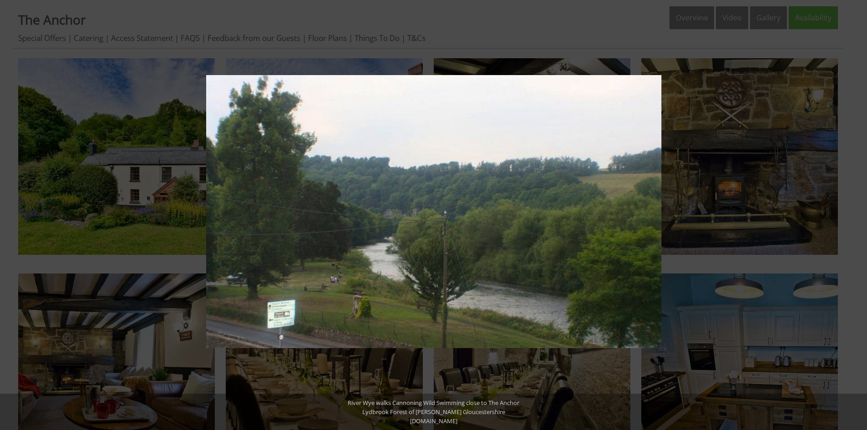
click at [859, 212] on button at bounding box center [852, 216] width 32 height 46
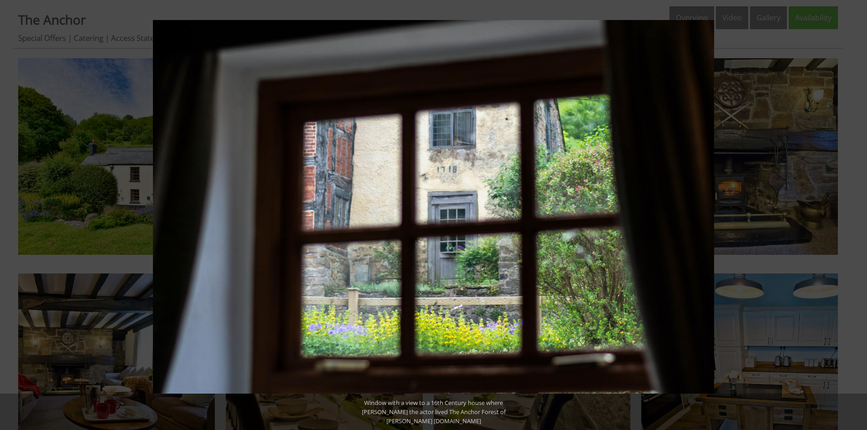
click at [859, 212] on button at bounding box center [852, 216] width 32 height 46
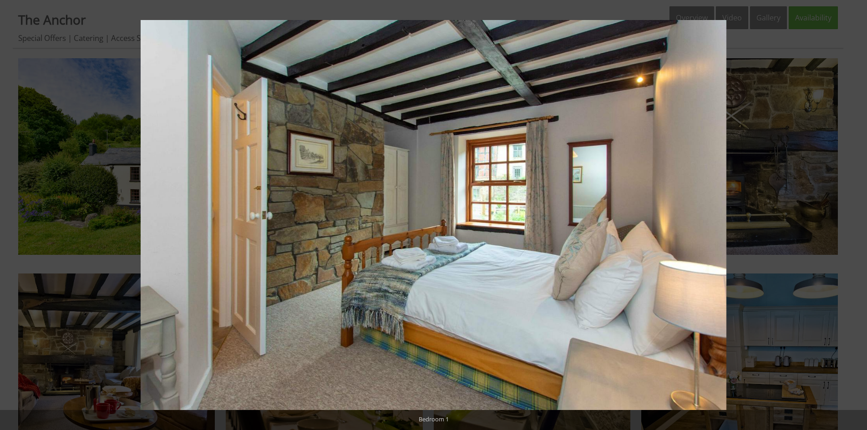
click at [859, 212] on button at bounding box center [852, 216] width 32 height 46
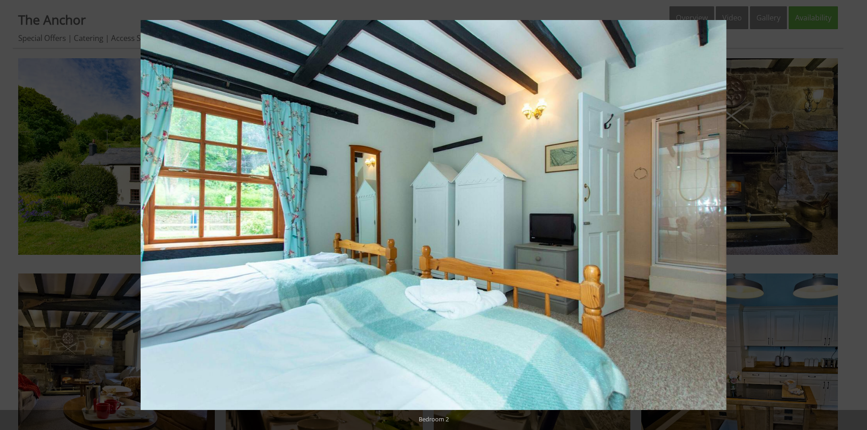
click at [859, 212] on button at bounding box center [852, 216] width 32 height 46
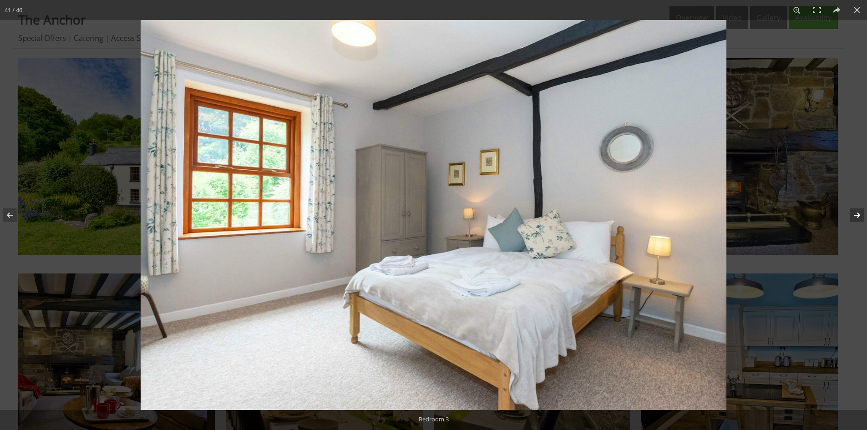
click at [859, 212] on button at bounding box center [852, 216] width 32 height 46
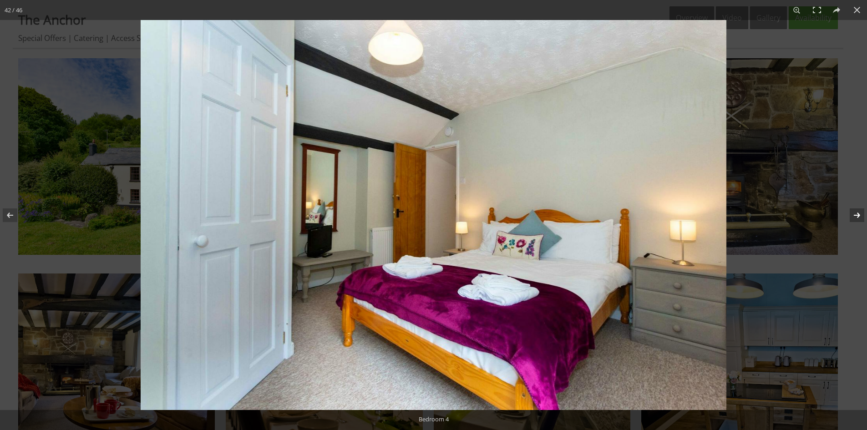
click at [859, 212] on button at bounding box center [852, 216] width 32 height 46
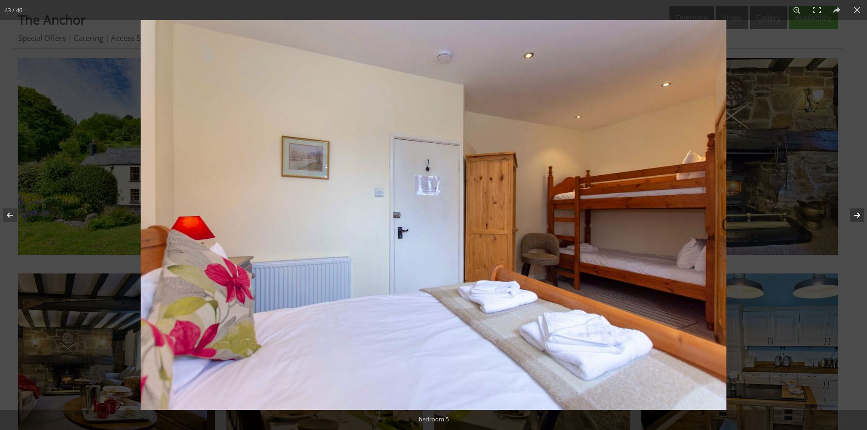
click at [859, 212] on button at bounding box center [852, 216] width 32 height 46
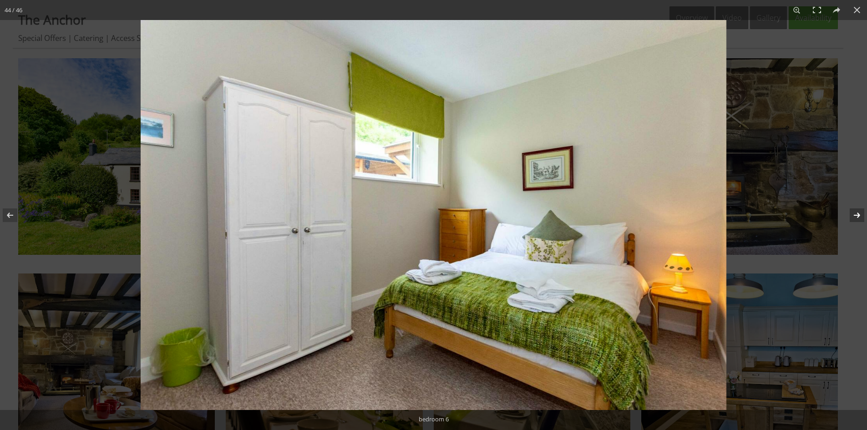
click at [859, 212] on button at bounding box center [852, 216] width 32 height 46
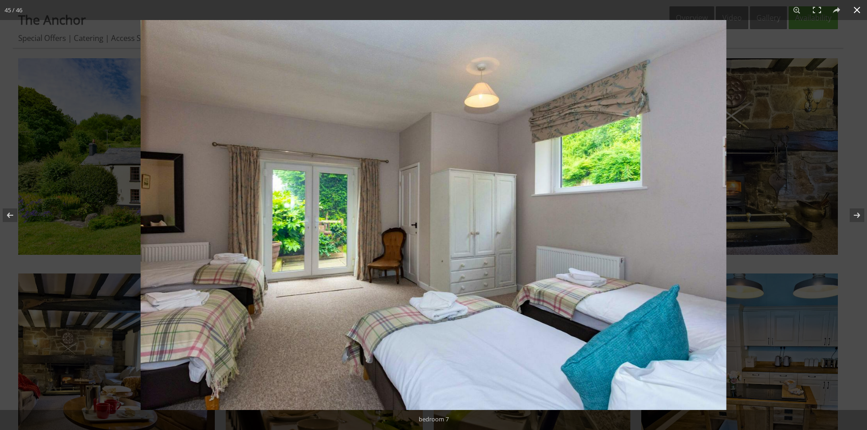
click at [857, 10] on button at bounding box center [857, 10] width 20 height 20
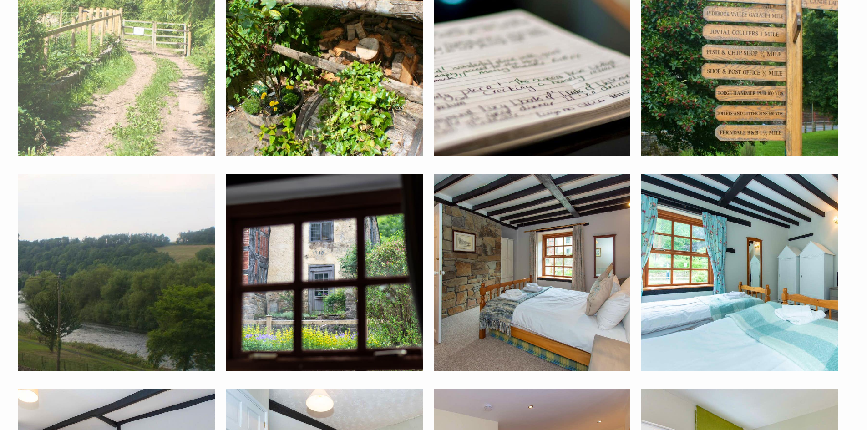
scroll to position [2231, 0]
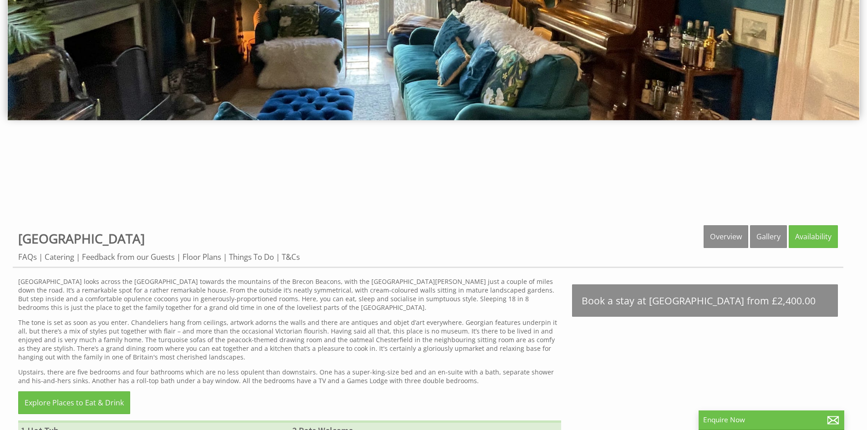
scroll to position [46, 0]
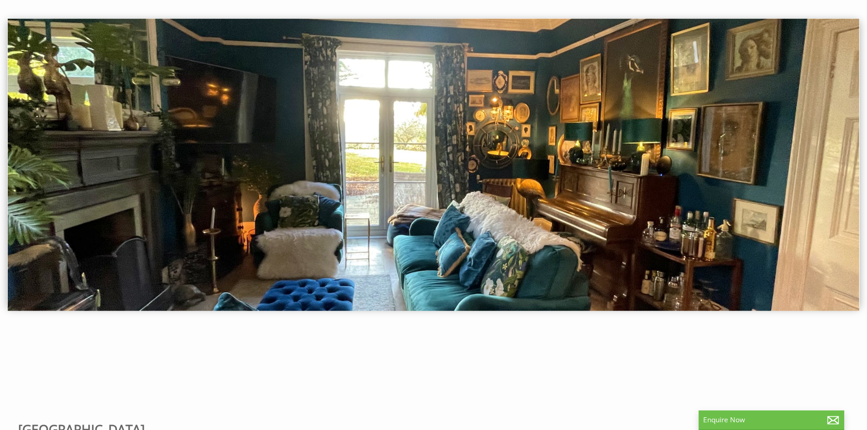
click at [410, 182] on img at bounding box center [434, 165] width 852 height 292
click at [744, 179] on img at bounding box center [434, 165] width 852 height 292
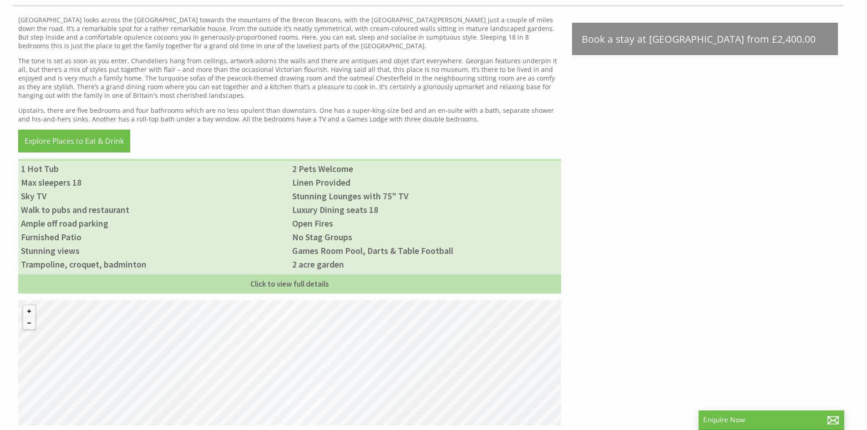
scroll to position [182, 0]
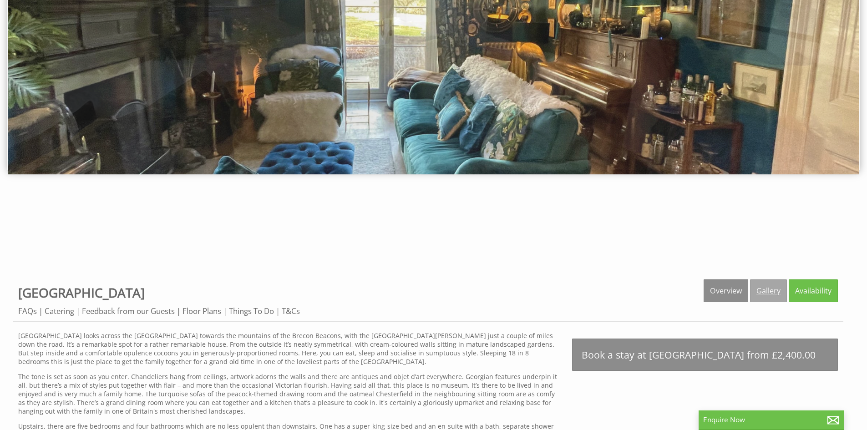
click at [778, 281] on link "Gallery" at bounding box center [768, 291] width 37 height 23
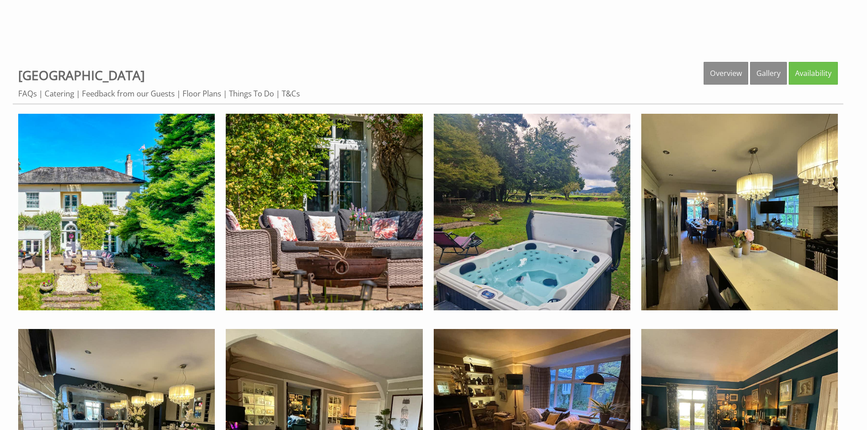
scroll to position [410, 0]
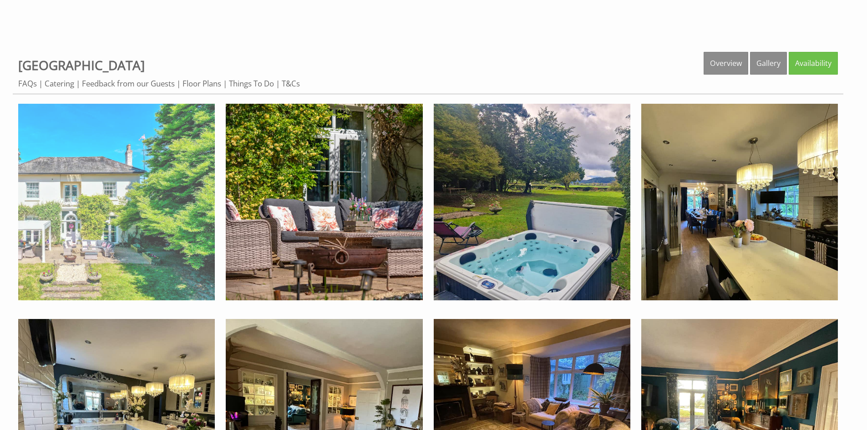
click at [131, 202] on img at bounding box center [116, 202] width 197 height 197
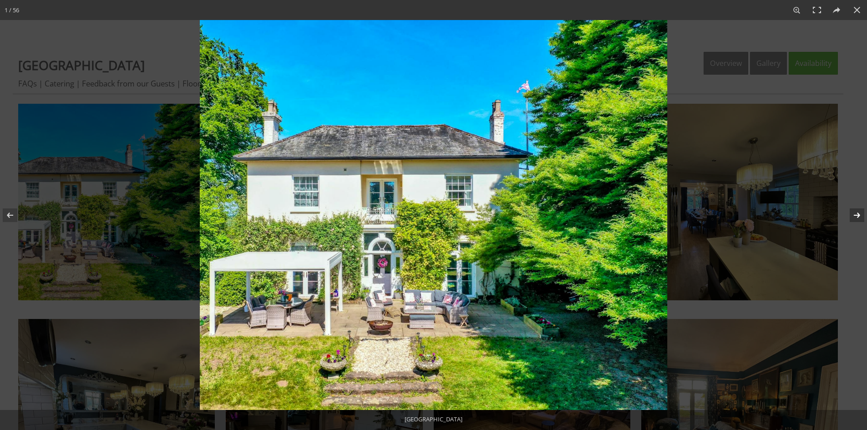
click at [854, 214] on button at bounding box center [852, 216] width 32 height 46
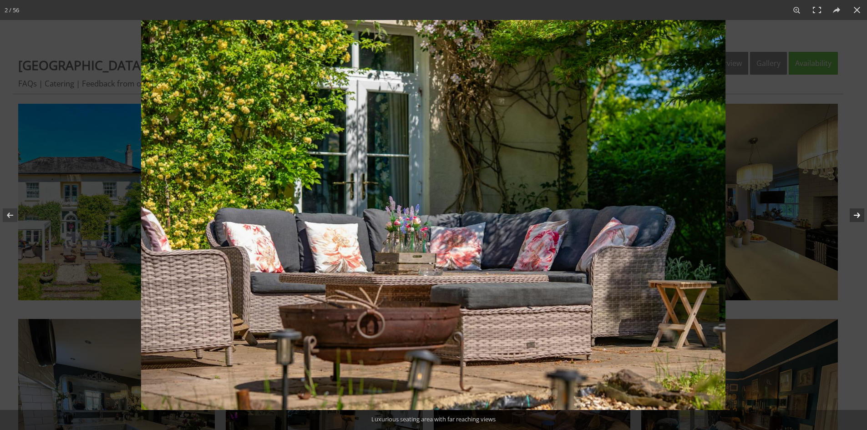
click at [854, 214] on button at bounding box center [852, 216] width 32 height 46
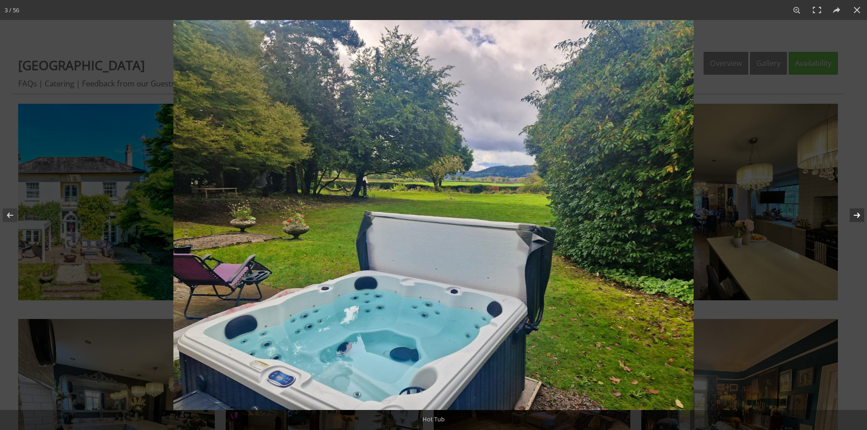
scroll to position [409, 0]
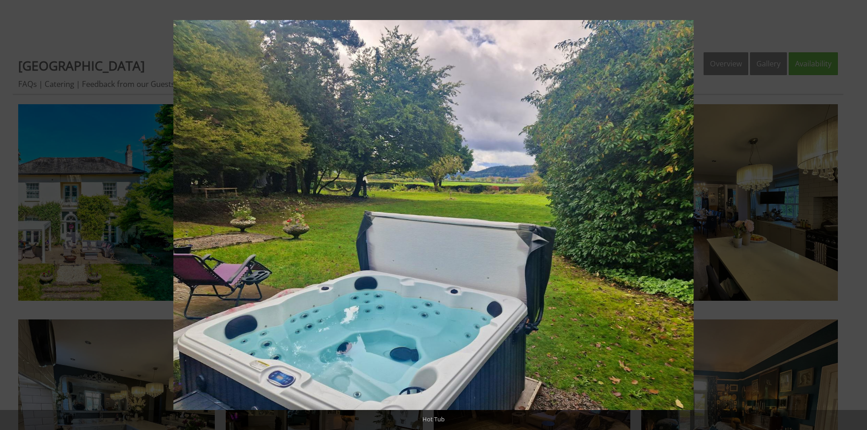
click at [854, 214] on button at bounding box center [852, 216] width 32 height 46
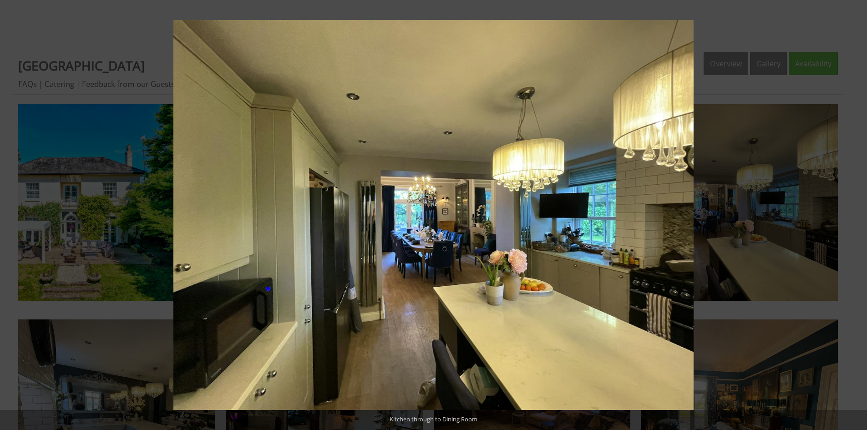
click at [854, 214] on button at bounding box center [852, 216] width 32 height 46
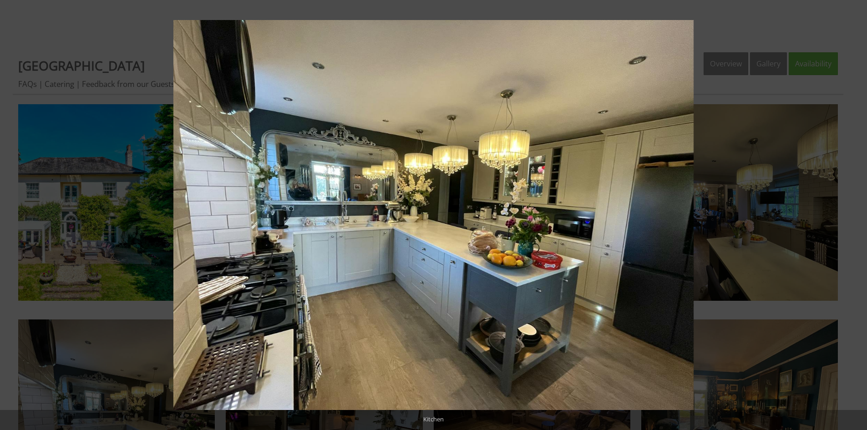
click at [854, 214] on button at bounding box center [852, 216] width 32 height 46
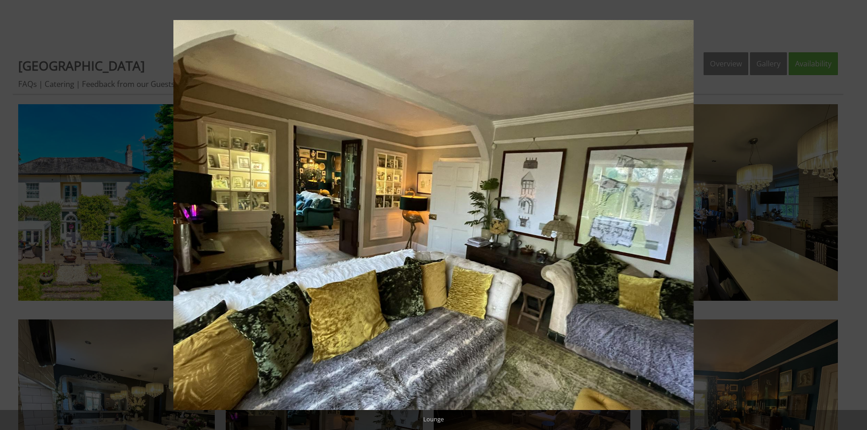
click at [854, 214] on button at bounding box center [852, 216] width 32 height 46
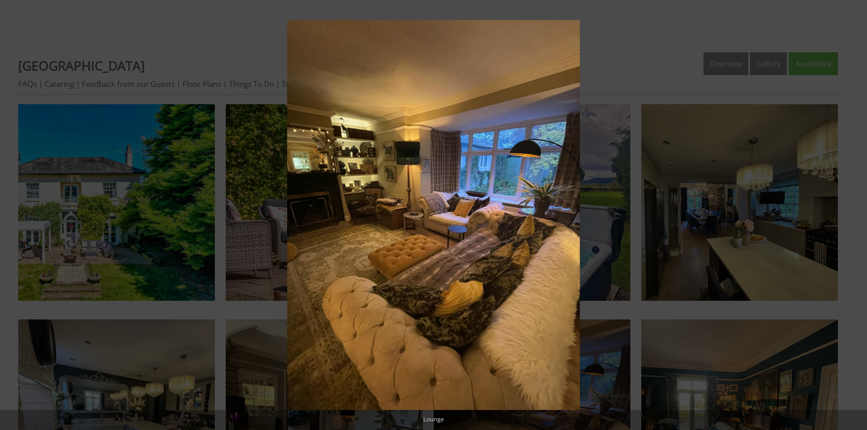
click at [854, 214] on button at bounding box center [852, 216] width 32 height 46
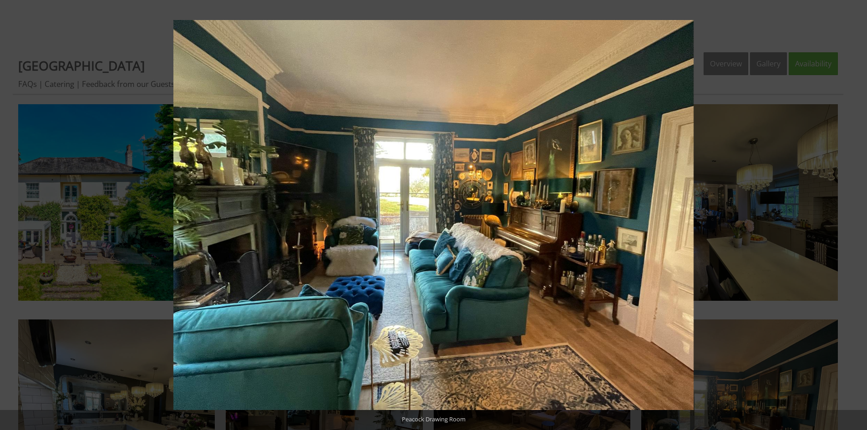
click at [854, 214] on button at bounding box center [852, 216] width 32 height 46
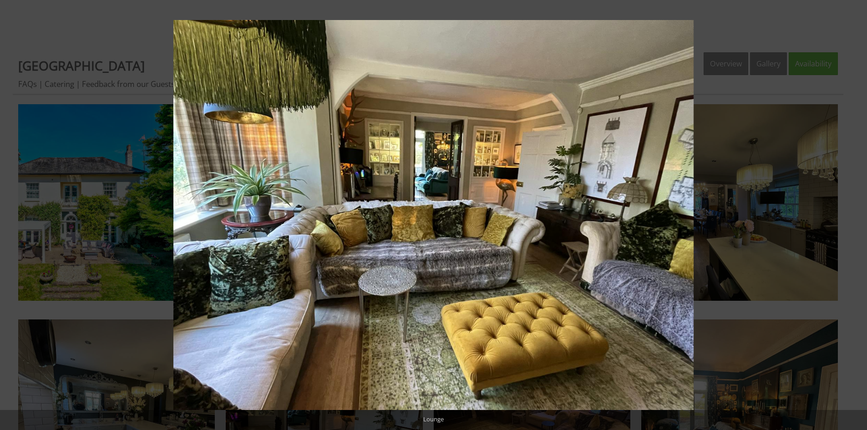
click at [854, 214] on button at bounding box center [852, 216] width 32 height 46
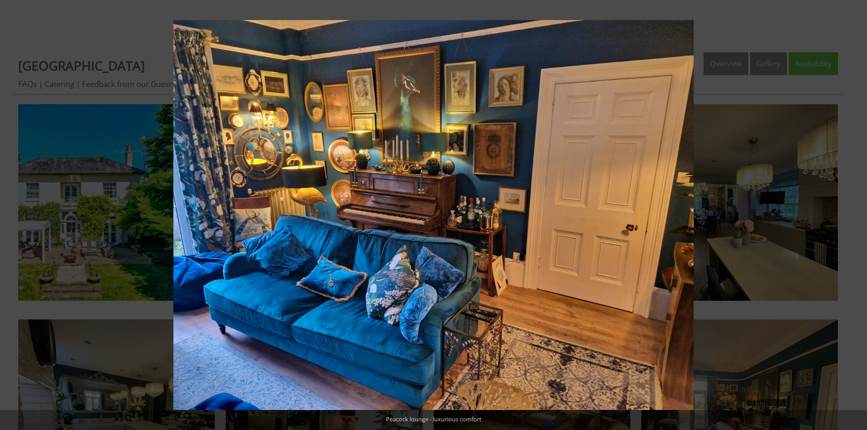
click at [854, 214] on button at bounding box center [852, 216] width 32 height 46
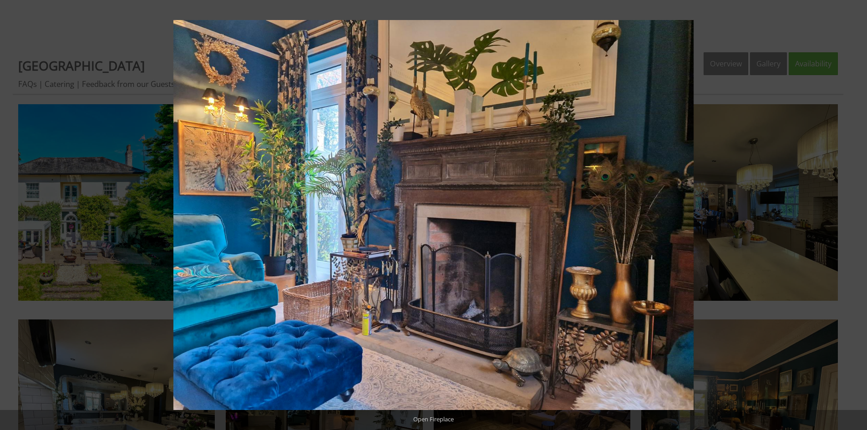
click at [854, 214] on button at bounding box center [852, 216] width 32 height 46
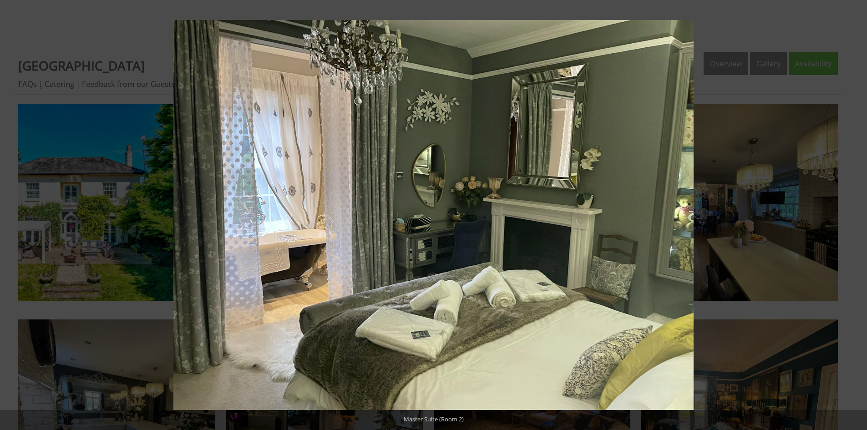
click at [854, 214] on button at bounding box center [852, 216] width 32 height 46
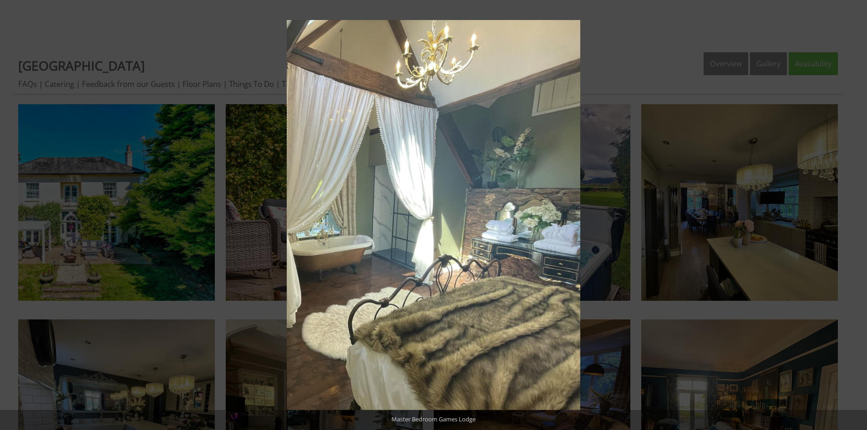
click at [854, 214] on button at bounding box center [852, 216] width 32 height 46
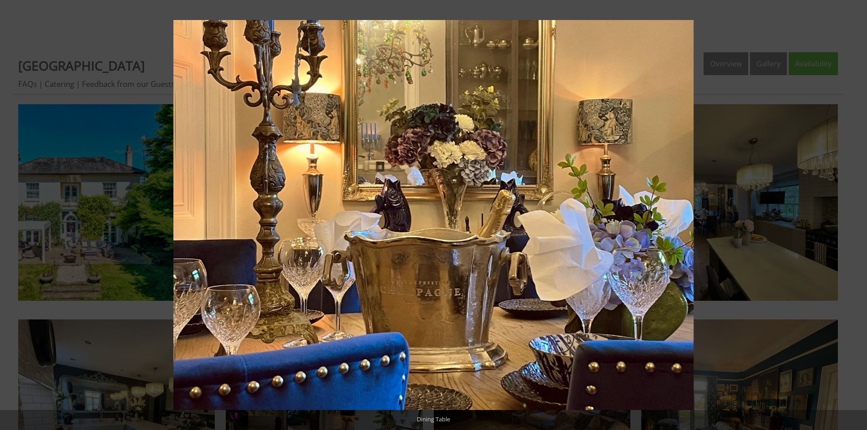
click at [854, 214] on button at bounding box center [852, 216] width 32 height 46
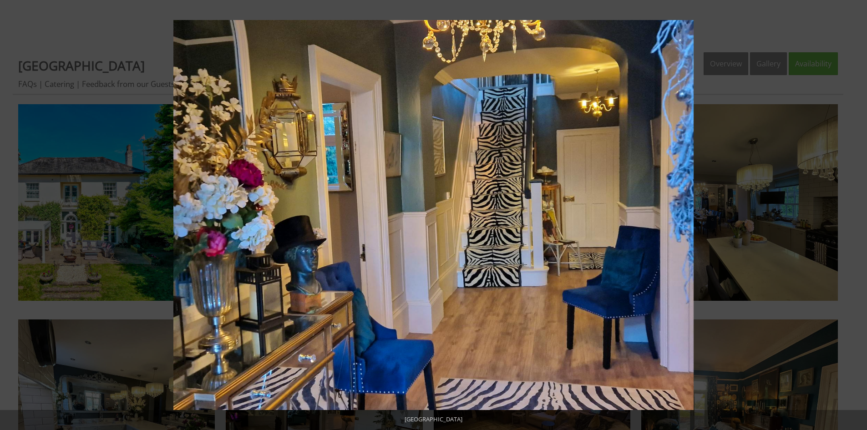
click at [854, 214] on button at bounding box center [852, 216] width 32 height 46
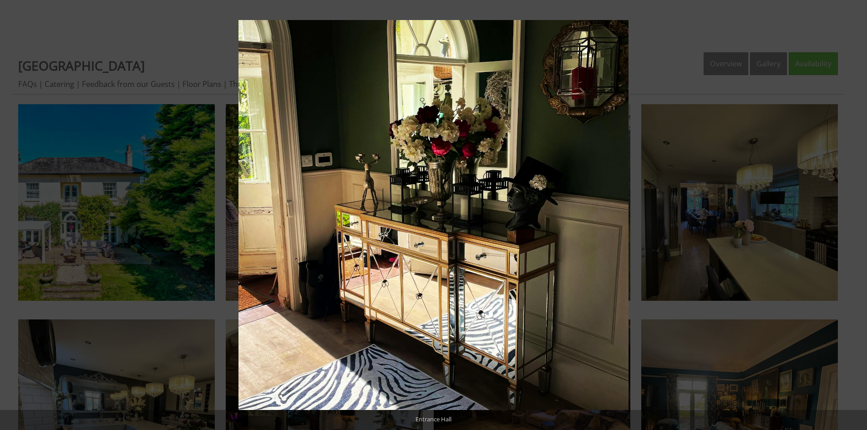
click at [854, 214] on button at bounding box center [852, 216] width 32 height 46
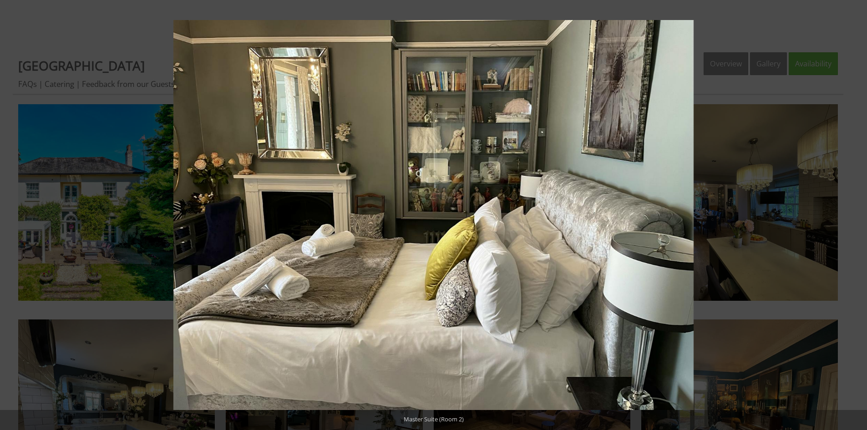
click at [854, 214] on button at bounding box center [852, 216] width 32 height 46
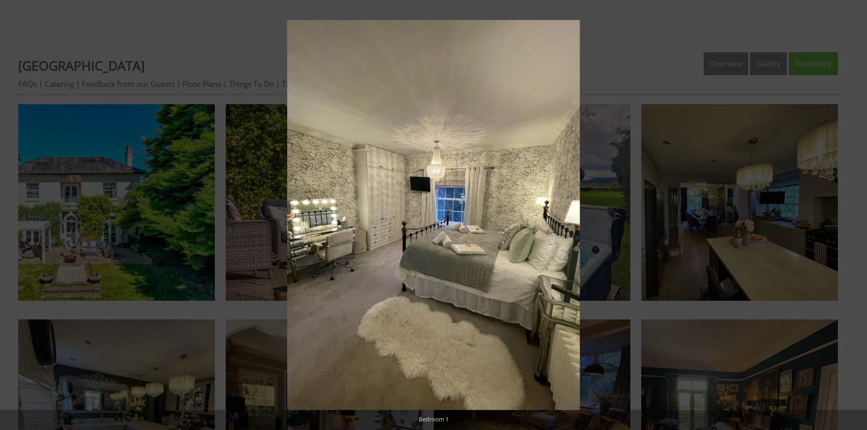
click at [854, 214] on button at bounding box center [852, 216] width 32 height 46
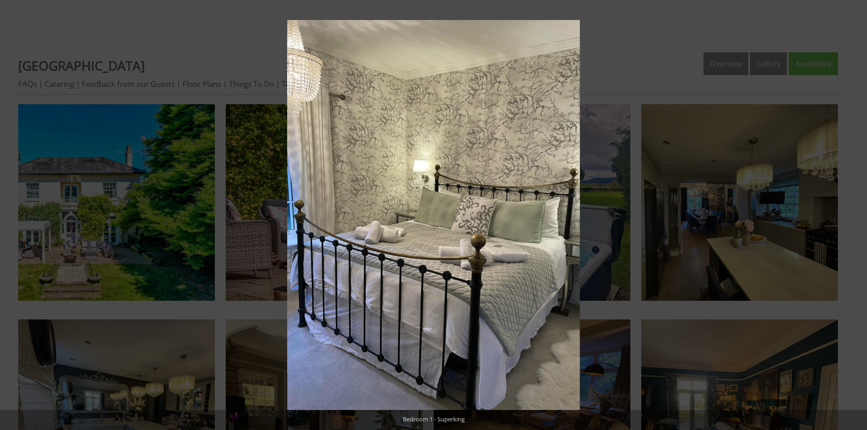
click at [854, 214] on button at bounding box center [852, 216] width 32 height 46
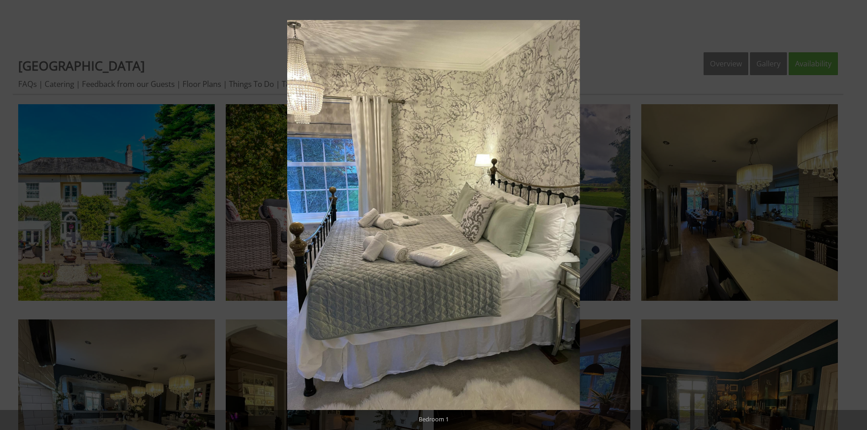
click at [854, 214] on button at bounding box center [852, 216] width 32 height 46
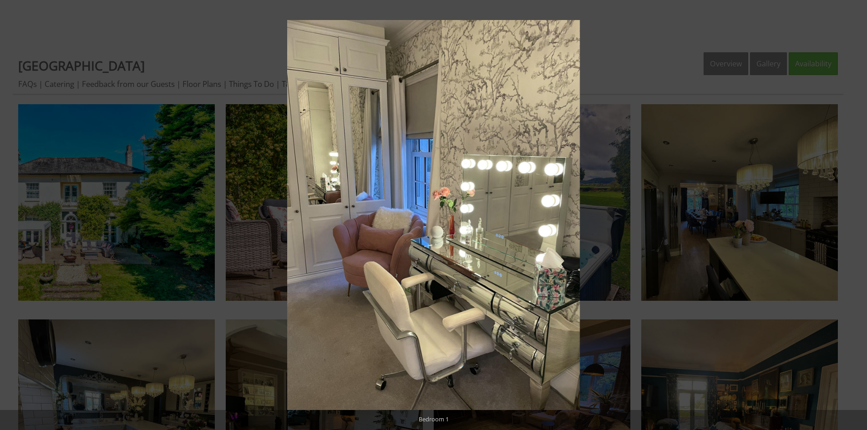
click at [854, 214] on button at bounding box center [852, 216] width 32 height 46
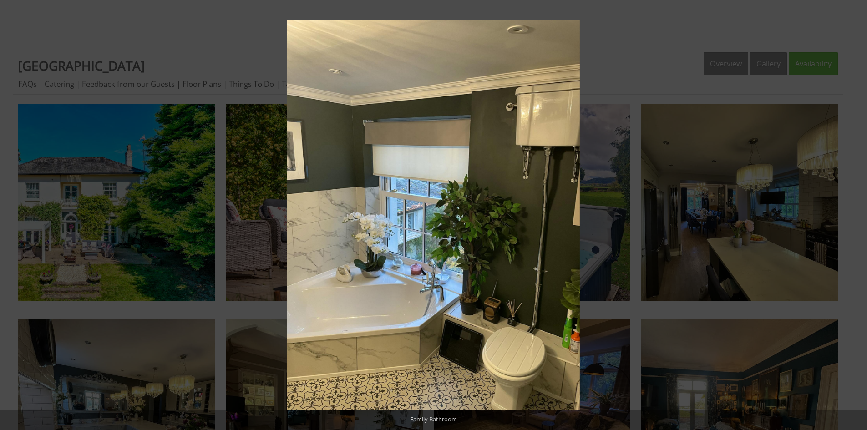
click at [854, 214] on button at bounding box center [852, 216] width 32 height 46
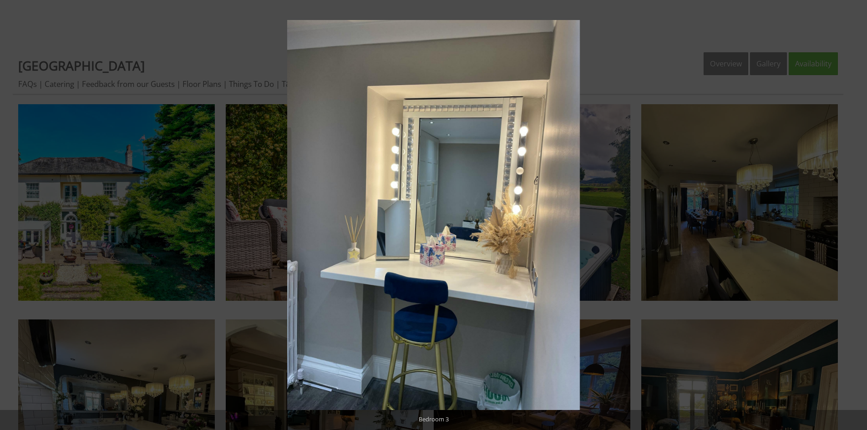
drag, startPoint x: 854, startPoint y: 214, endPoint x: 836, endPoint y: 222, distance: 20.2
click at [836, 222] on button at bounding box center [852, 216] width 32 height 46
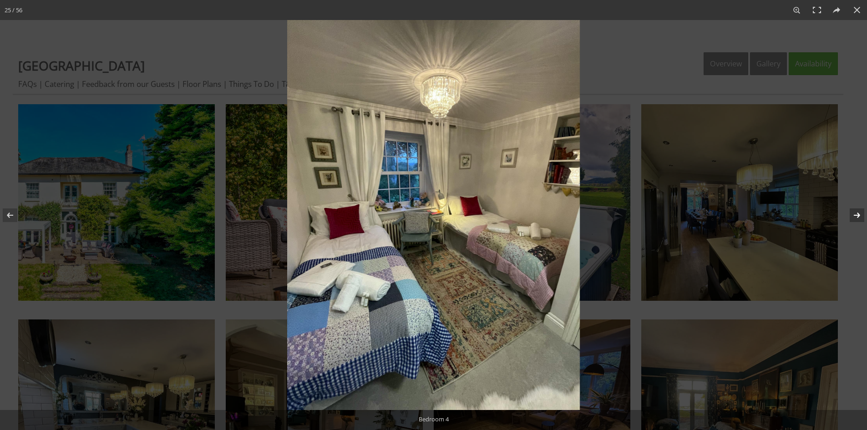
click at [860, 212] on button at bounding box center [852, 216] width 32 height 46
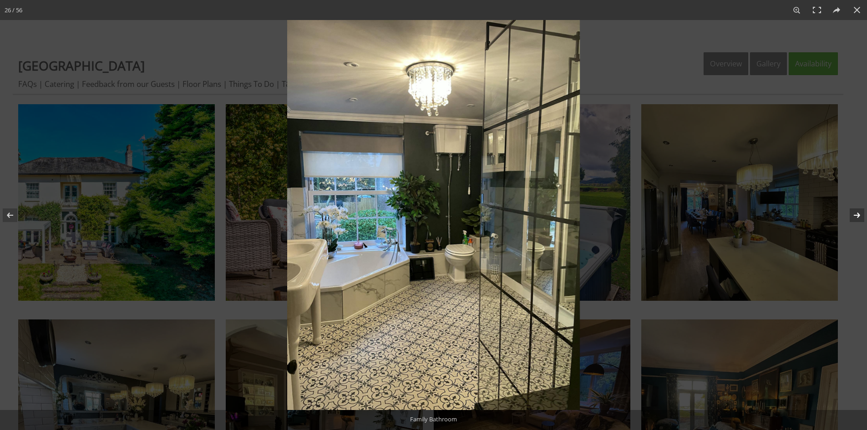
click at [860, 212] on button at bounding box center [852, 216] width 32 height 46
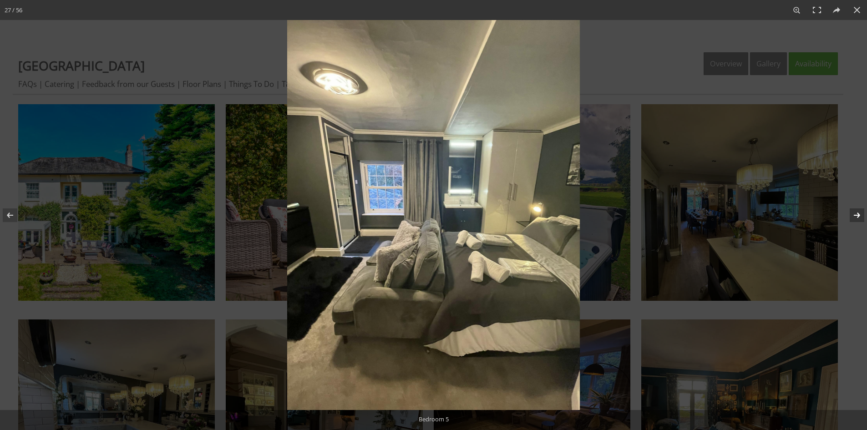
click at [860, 212] on button at bounding box center [852, 216] width 32 height 46
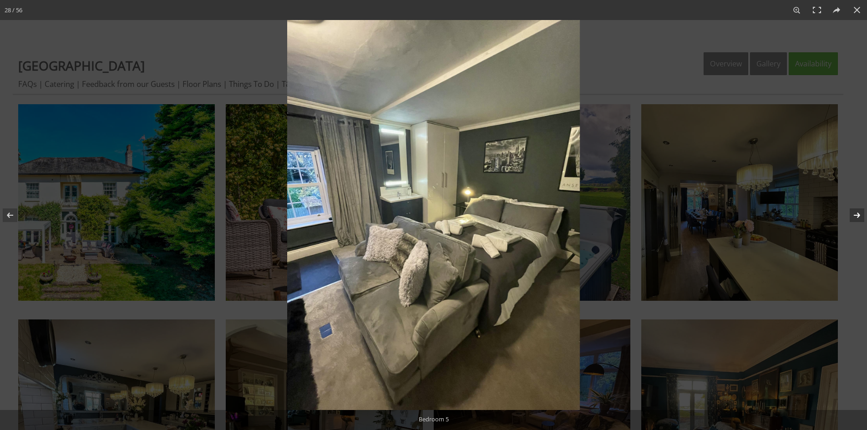
click at [860, 212] on button at bounding box center [852, 216] width 32 height 46
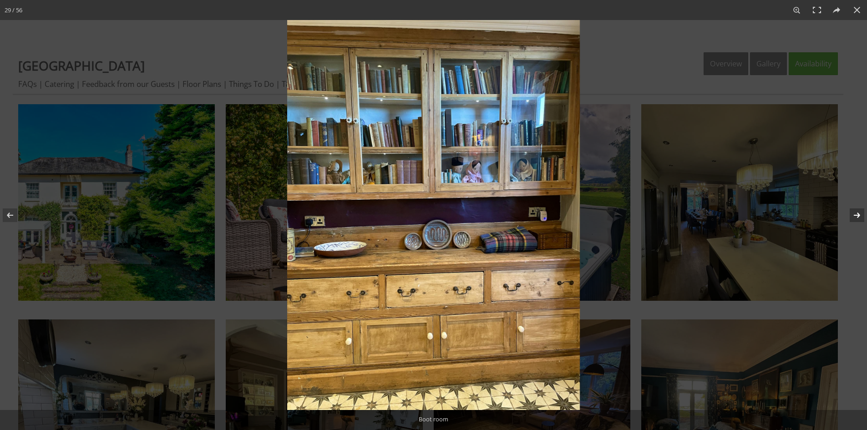
click at [860, 212] on button at bounding box center [852, 216] width 32 height 46
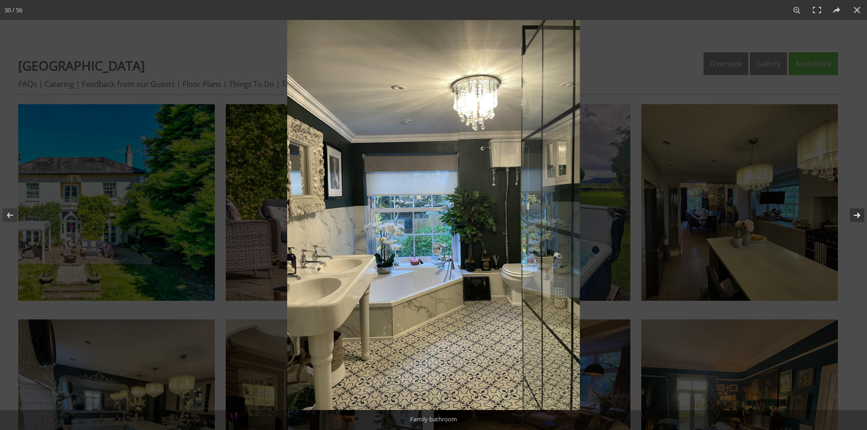
click at [860, 212] on button at bounding box center [852, 216] width 32 height 46
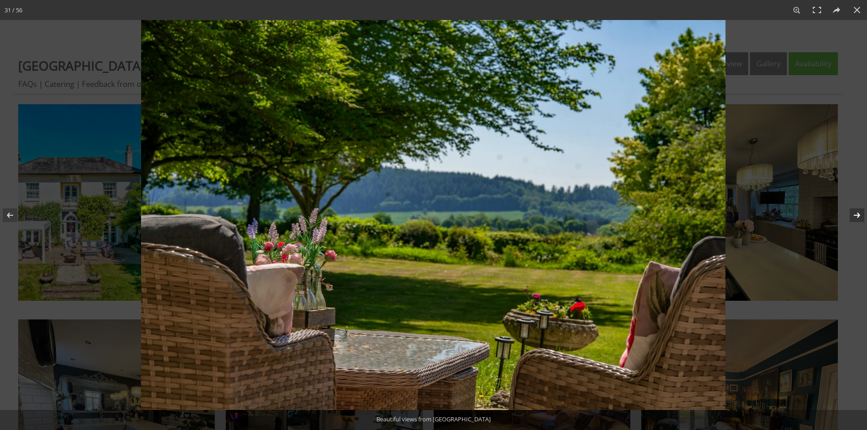
click at [860, 212] on button at bounding box center [852, 216] width 32 height 46
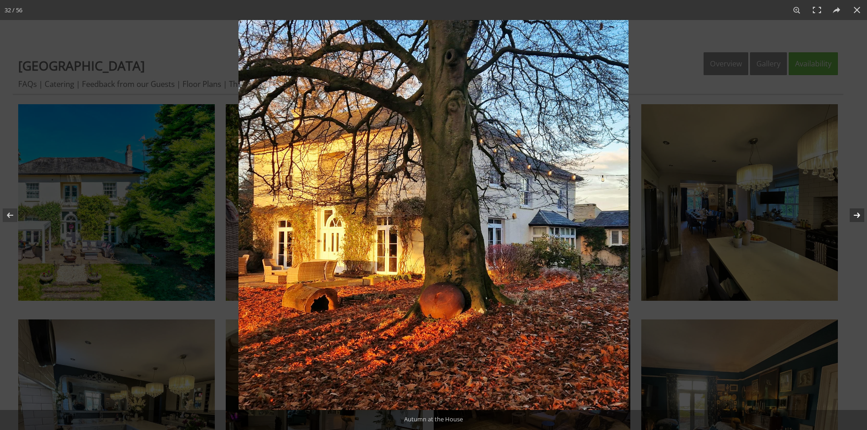
click at [860, 212] on button at bounding box center [852, 216] width 32 height 46
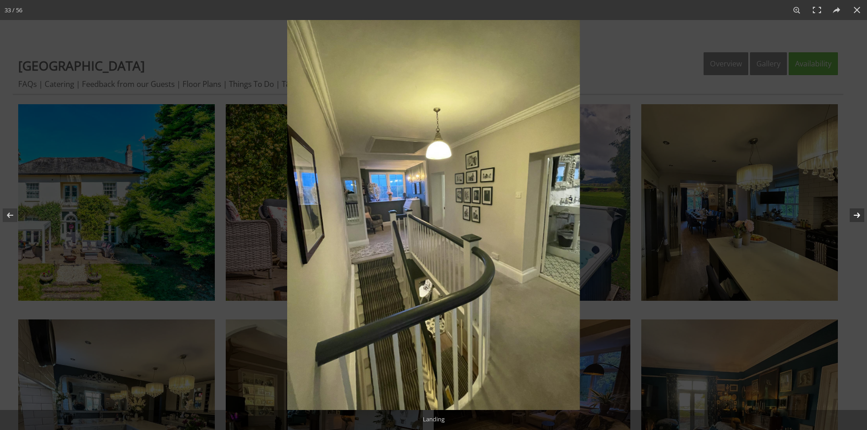
click at [860, 212] on button at bounding box center [852, 216] width 32 height 46
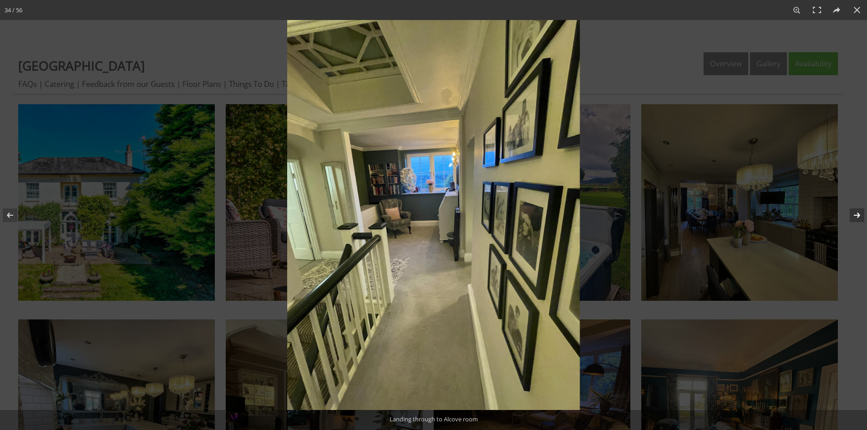
click at [860, 212] on button at bounding box center [852, 216] width 32 height 46
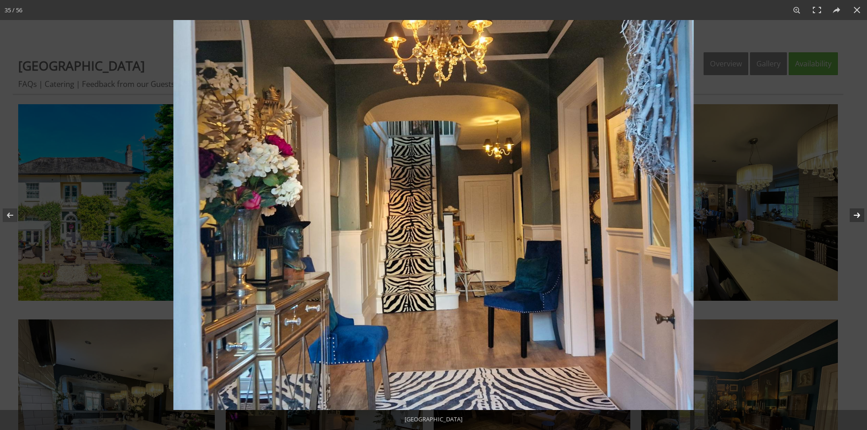
click at [860, 212] on button at bounding box center [852, 216] width 32 height 46
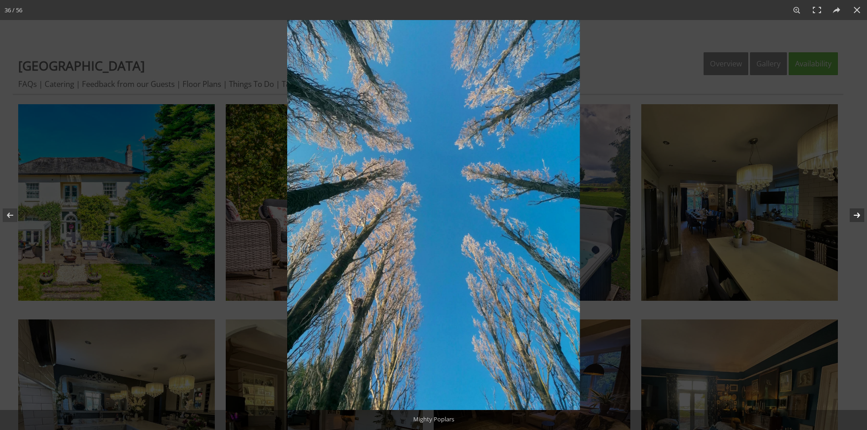
click at [860, 212] on button at bounding box center [852, 216] width 32 height 46
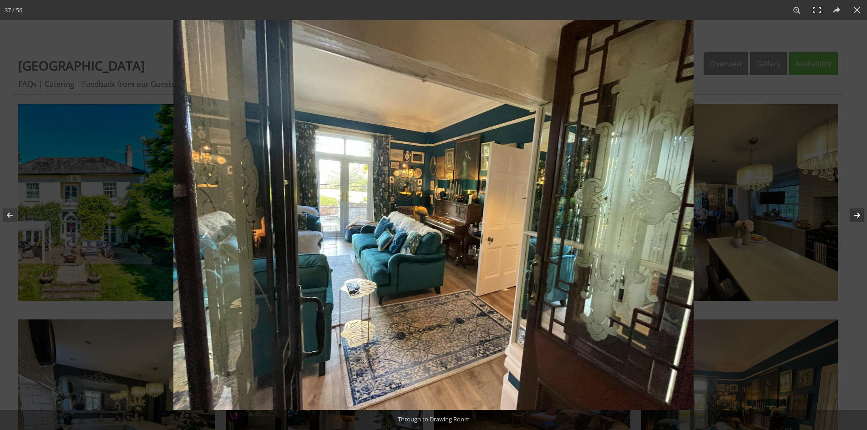
click at [860, 212] on button at bounding box center [852, 216] width 32 height 46
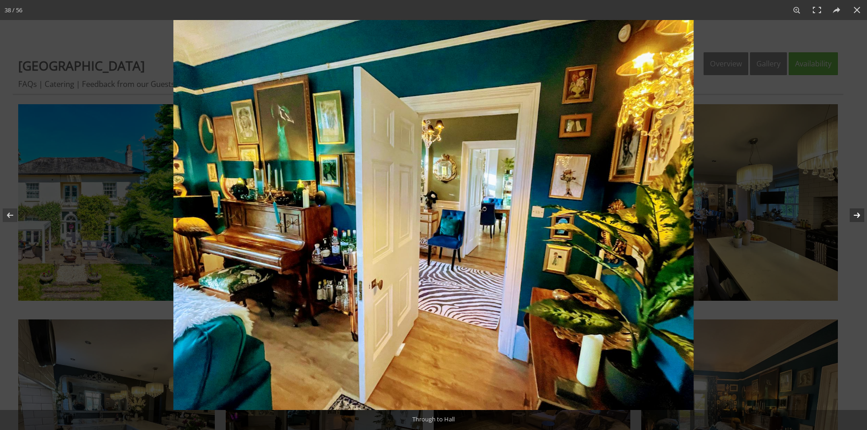
click at [862, 209] on button at bounding box center [852, 216] width 32 height 46
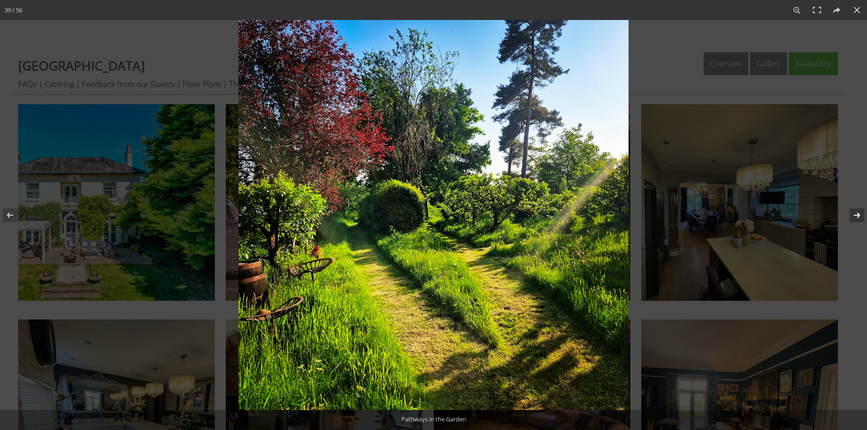
click at [862, 209] on button at bounding box center [852, 216] width 32 height 46
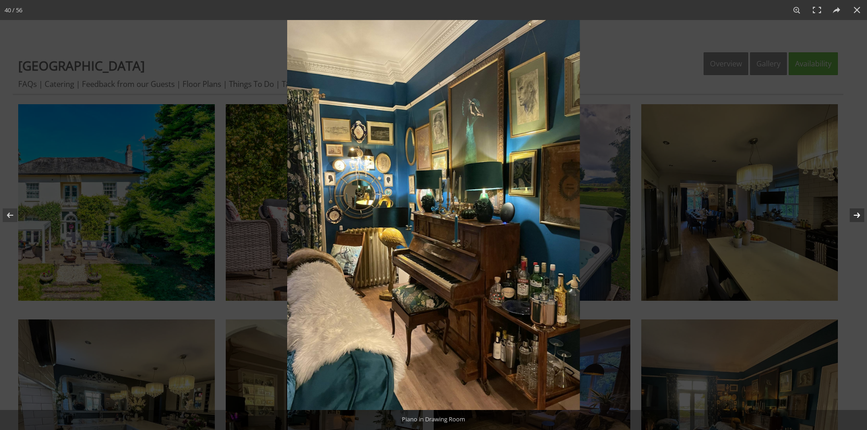
click at [862, 209] on button at bounding box center [852, 216] width 32 height 46
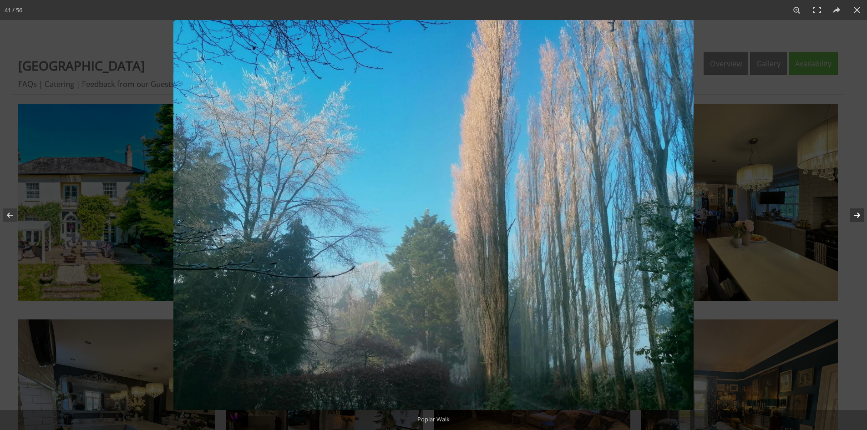
click at [862, 209] on button at bounding box center [852, 216] width 32 height 46
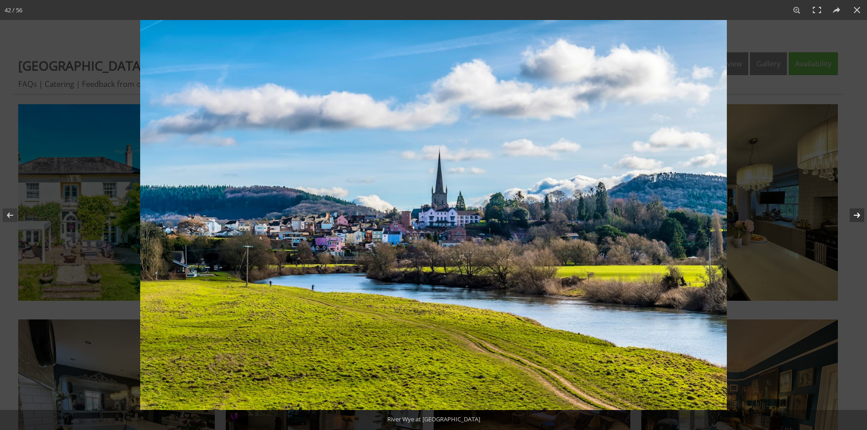
click at [862, 209] on button at bounding box center [852, 216] width 32 height 46
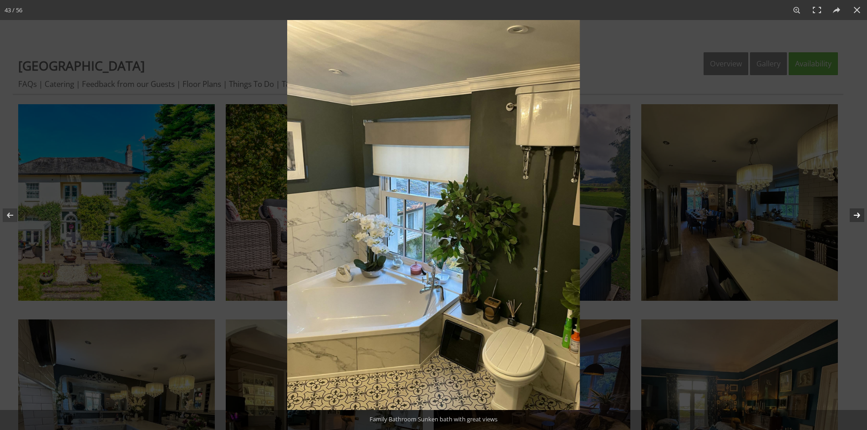
click at [862, 209] on button at bounding box center [852, 216] width 32 height 46
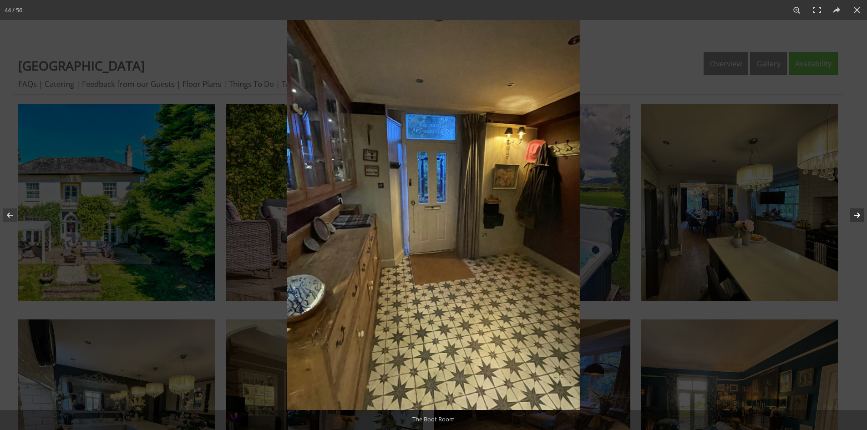
click at [862, 209] on button at bounding box center [852, 216] width 32 height 46
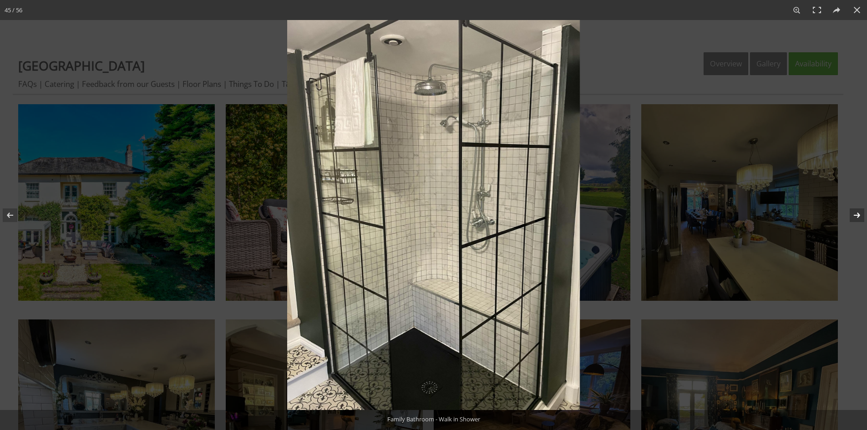
click at [862, 209] on button at bounding box center [852, 216] width 32 height 46
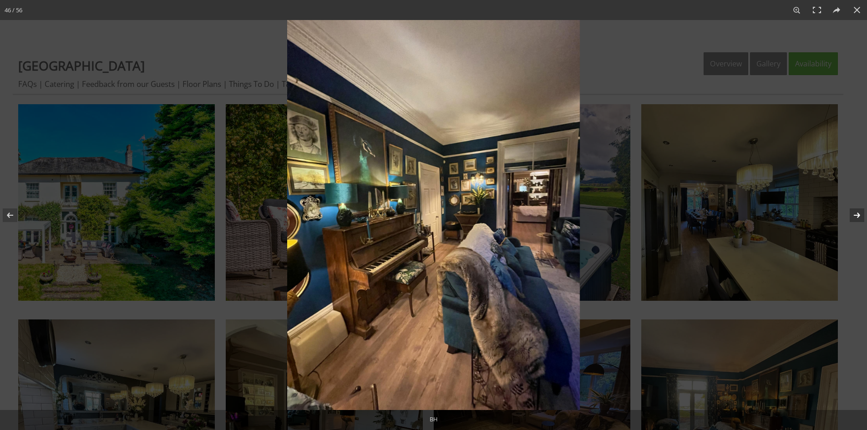
click at [862, 209] on button at bounding box center [852, 216] width 32 height 46
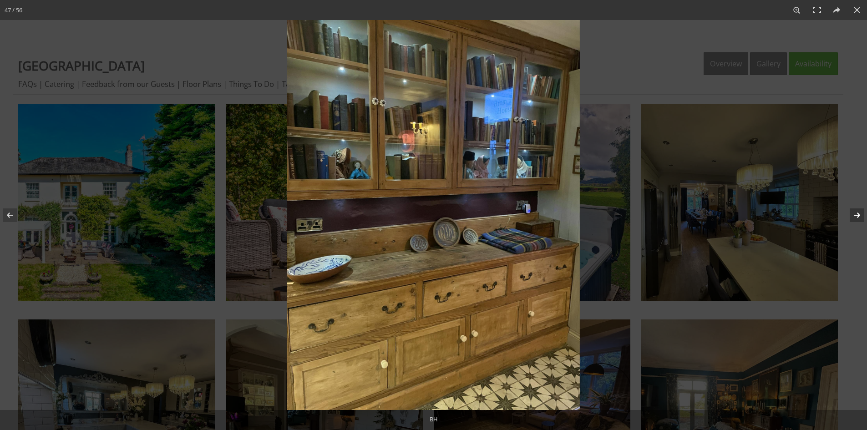
click at [862, 209] on button at bounding box center [852, 216] width 32 height 46
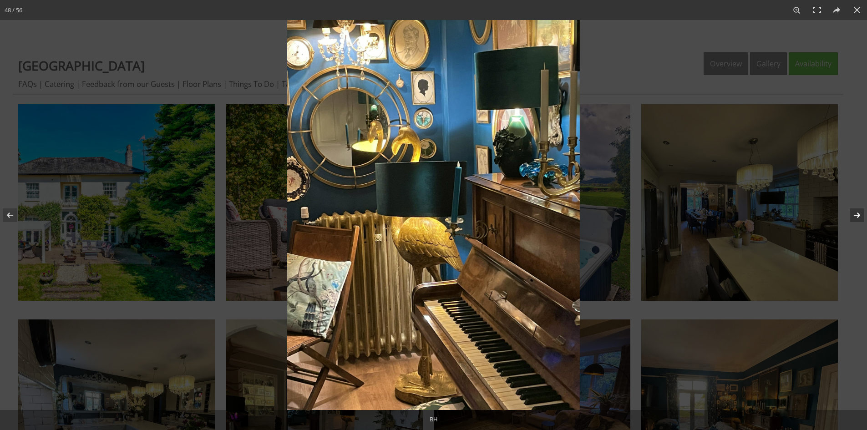
click at [862, 209] on button at bounding box center [852, 216] width 32 height 46
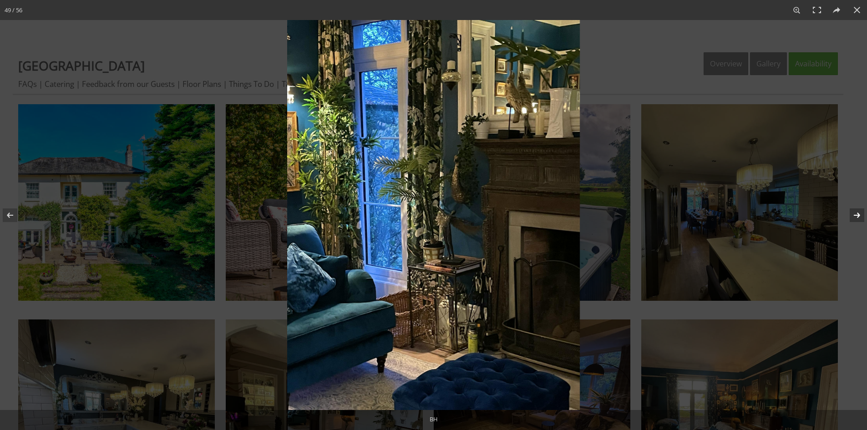
click at [862, 209] on button at bounding box center [852, 216] width 32 height 46
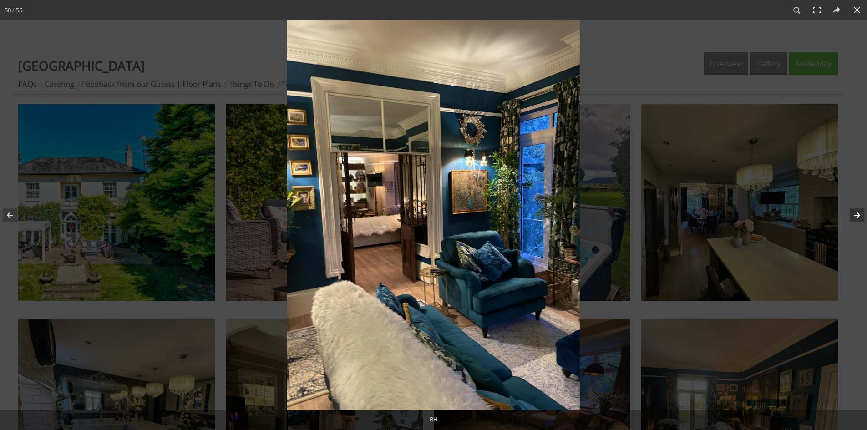
click at [862, 209] on button at bounding box center [852, 216] width 32 height 46
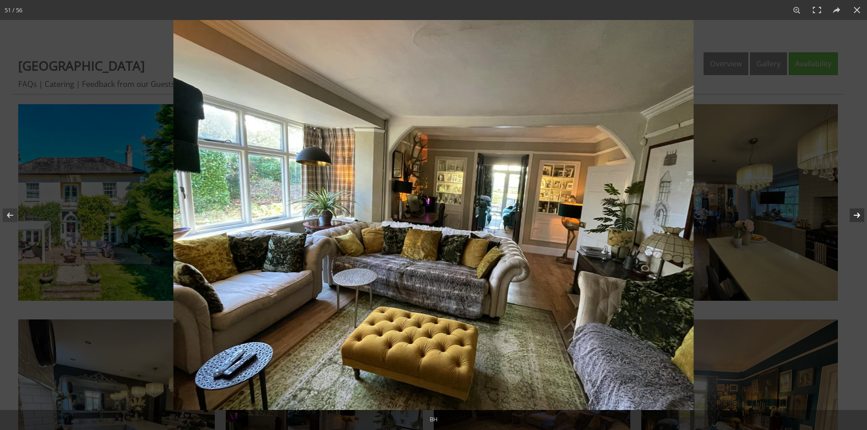
click at [862, 209] on button at bounding box center [852, 216] width 32 height 46
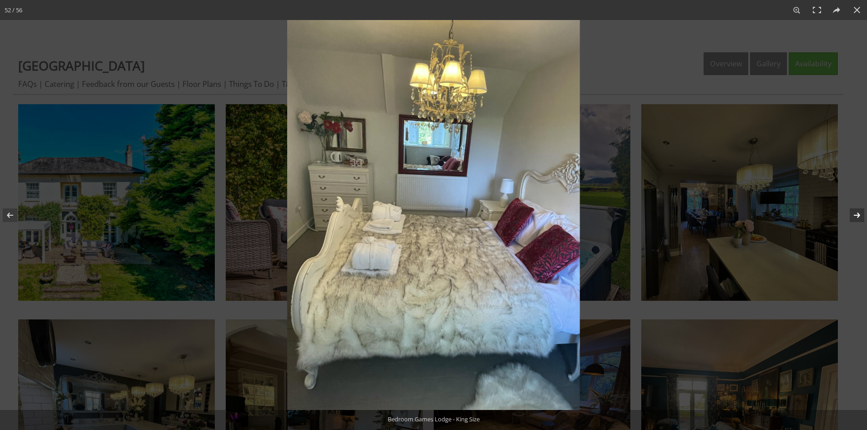
click at [862, 209] on button at bounding box center [852, 216] width 32 height 46
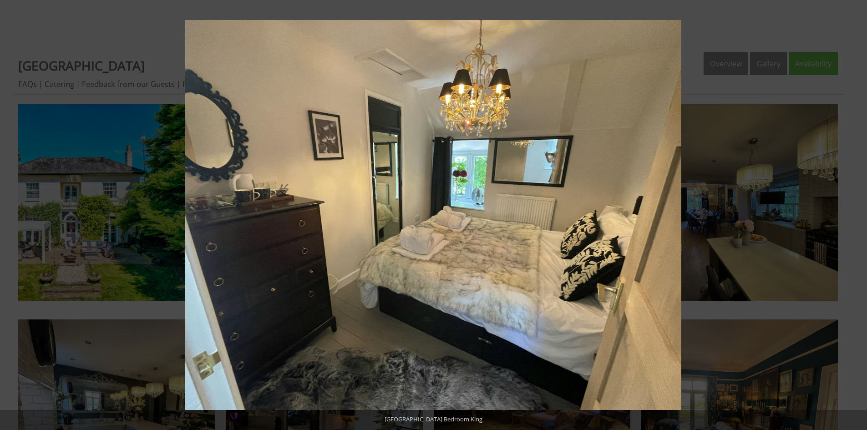
click at [862, 209] on button at bounding box center [852, 216] width 32 height 46
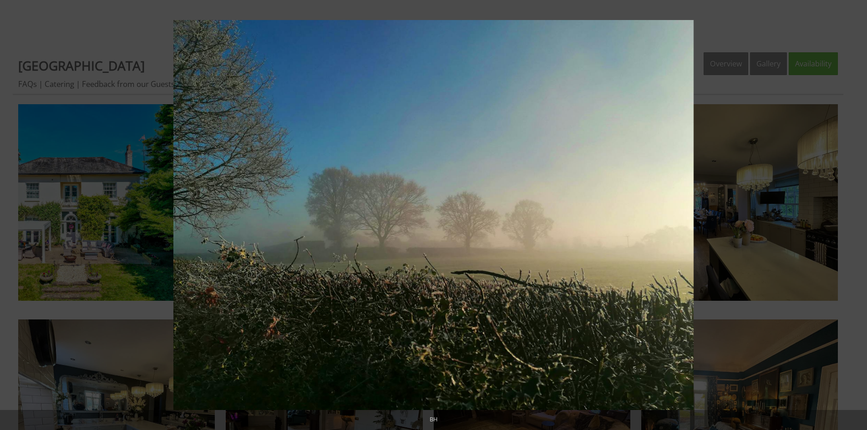
click at [862, 209] on button at bounding box center [852, 216] width 32 height 46
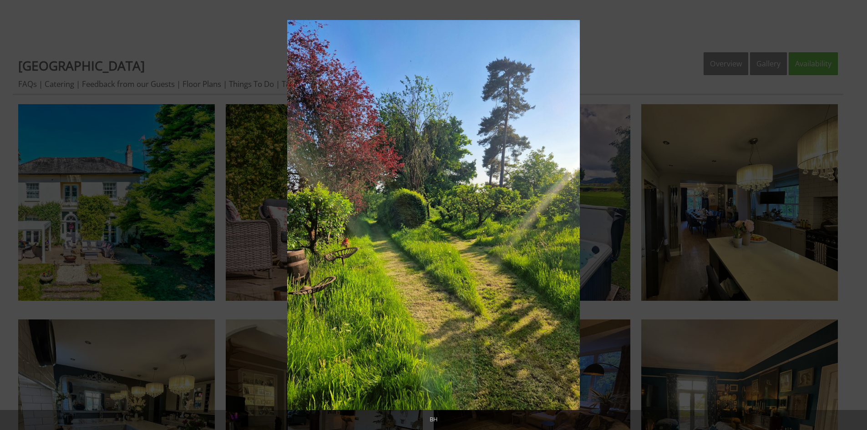
click at [862, 209] on button at bounding box center [852, 216] width 32 height 46
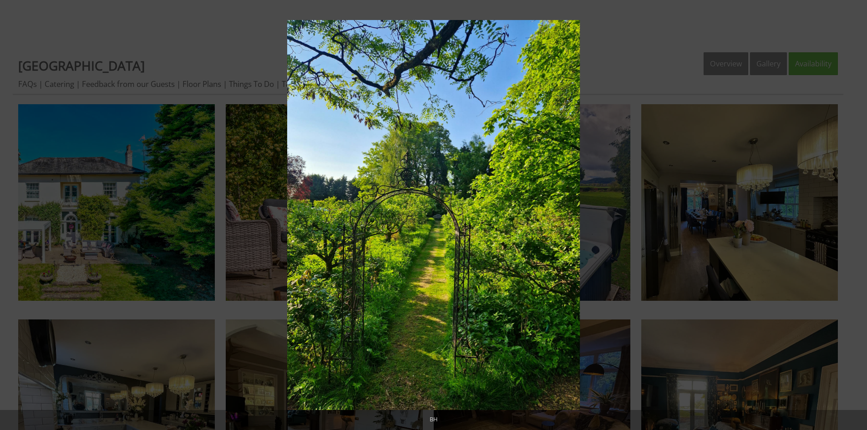
click at [862, 209] on button at bounding box center [852, 216] width 32 height 46
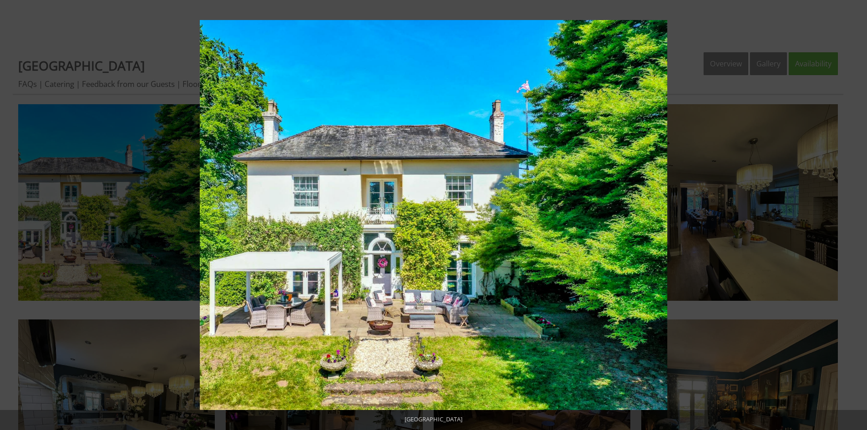
click at [862, 209] on button at bounding box center [852, 216] width 32 height 46
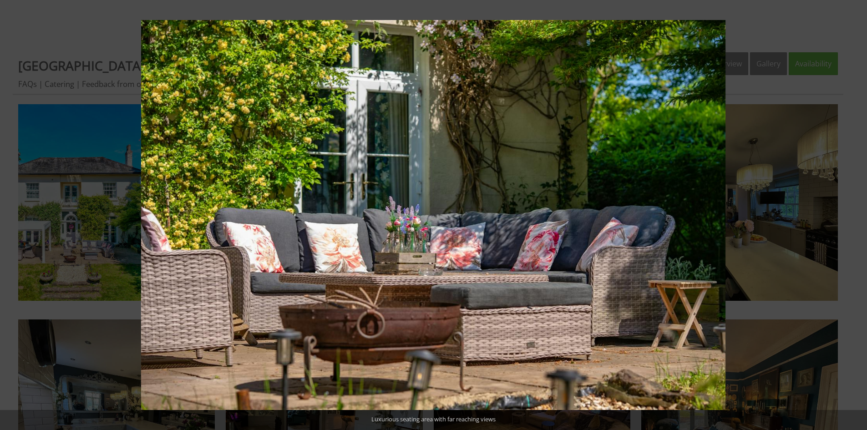
click at [862, 209] on button at bounding box center [852, 216] width 32 height 46
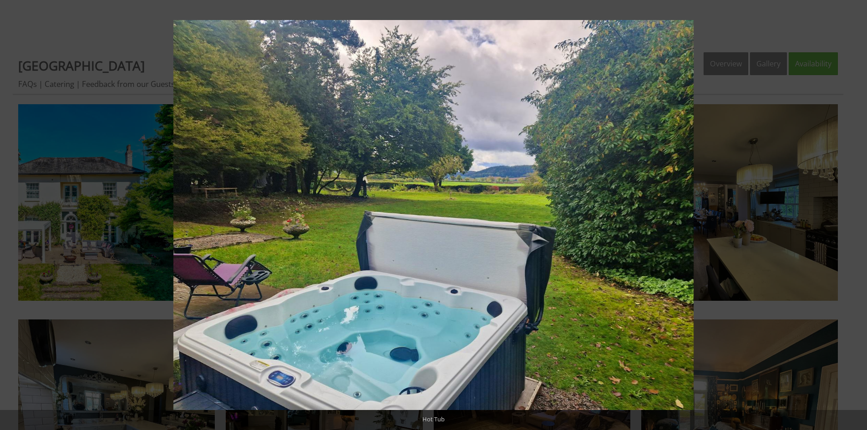
click at [862, 209] on button at bounding box center [852, 216] width 32 height 46
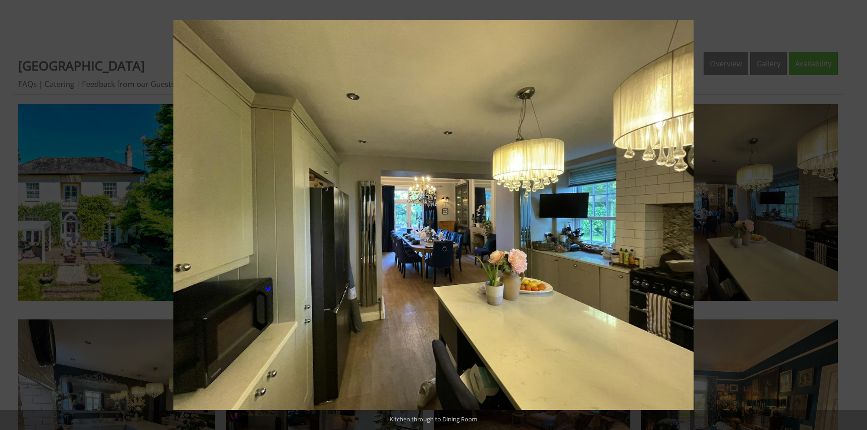
click at [862, 209] on button at bounding box center [852, 216] width 32 height 46
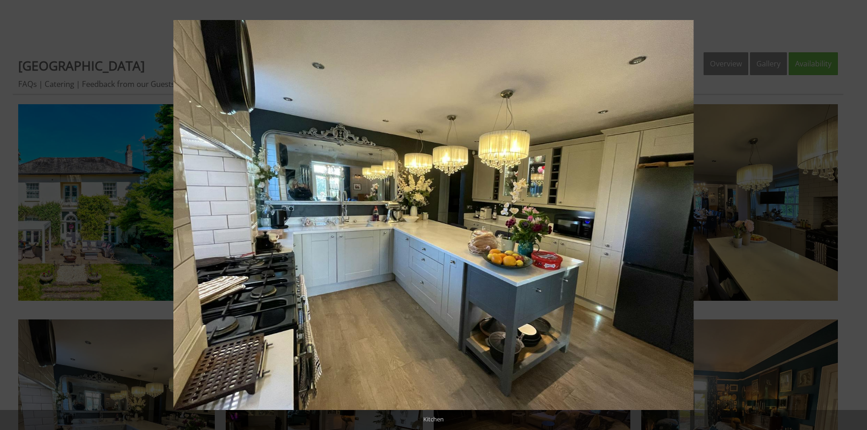
click at [862, 209] on button at bounding box center [852, 216] width 32 height 46
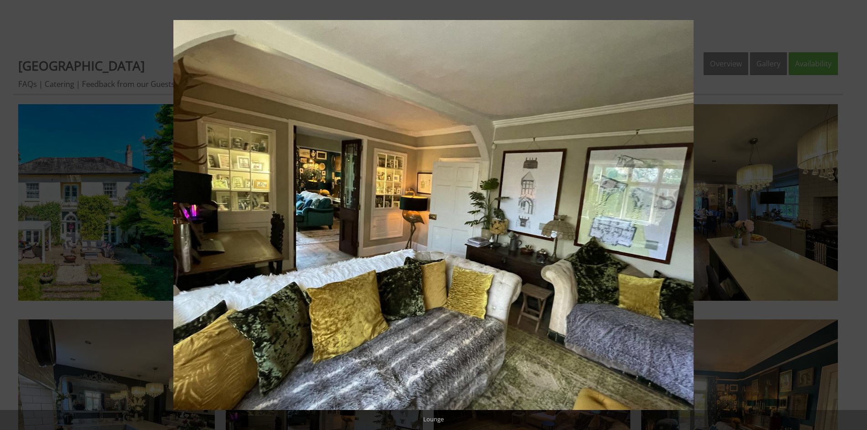
click at [862, 209] on button at bounding box center [852, 216] width 32 height 46
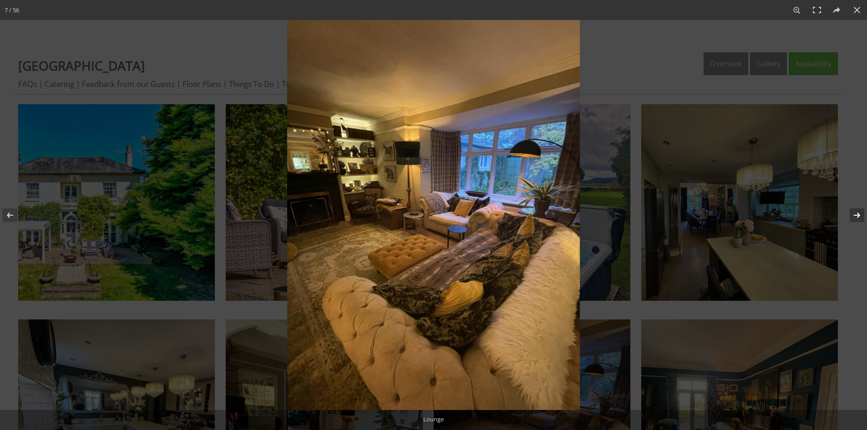
click at [863, 208] on button at bounding box center [852, 216] width 32 height 46
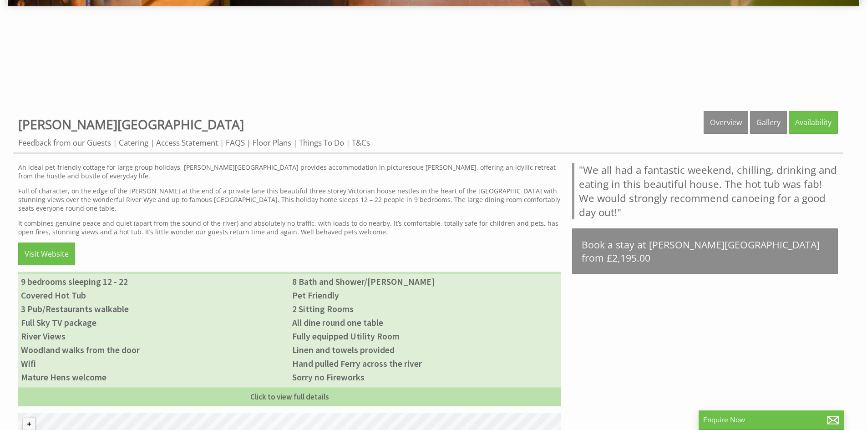
scroll to position [318, 0]
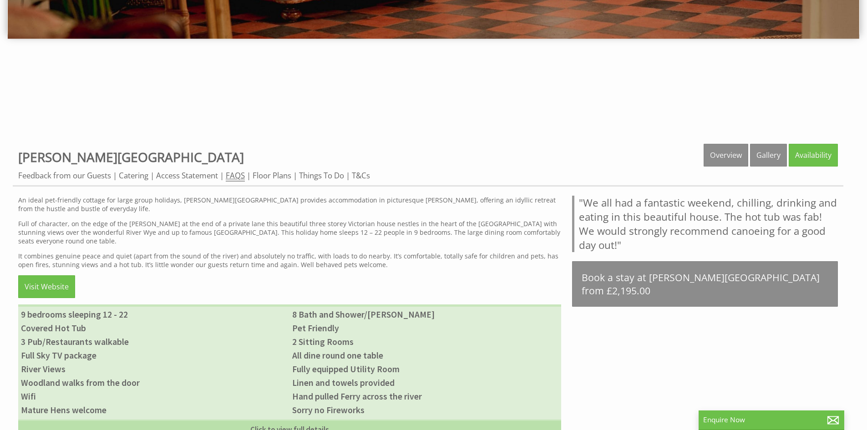
click at [239, 175] on link "FAQS" at bounding box center [235, 175] width 19 height 11
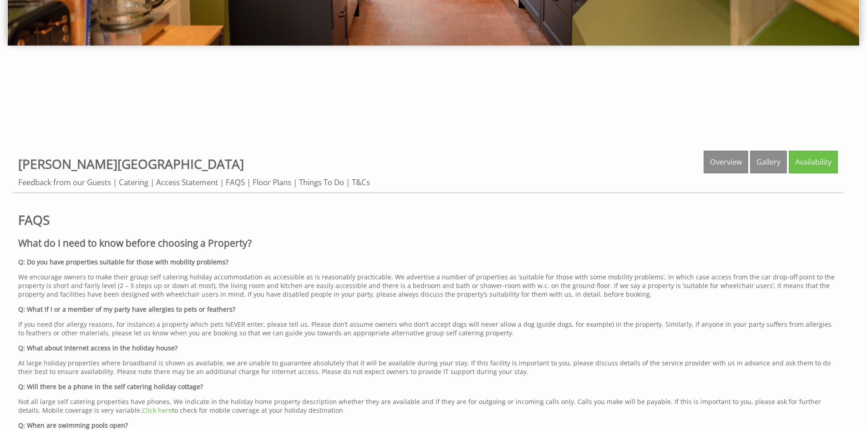
scroll to position [348, 0]
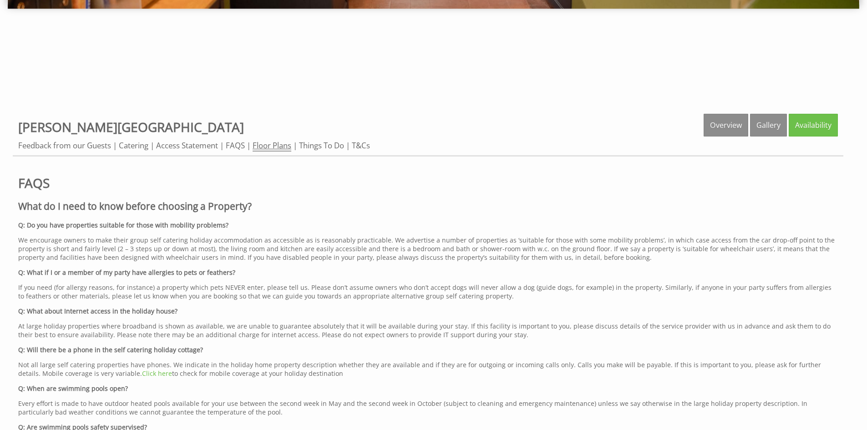
click at [285, 148] on link "Floor Plans" at bounding box center [272, 145] width 39 height 11
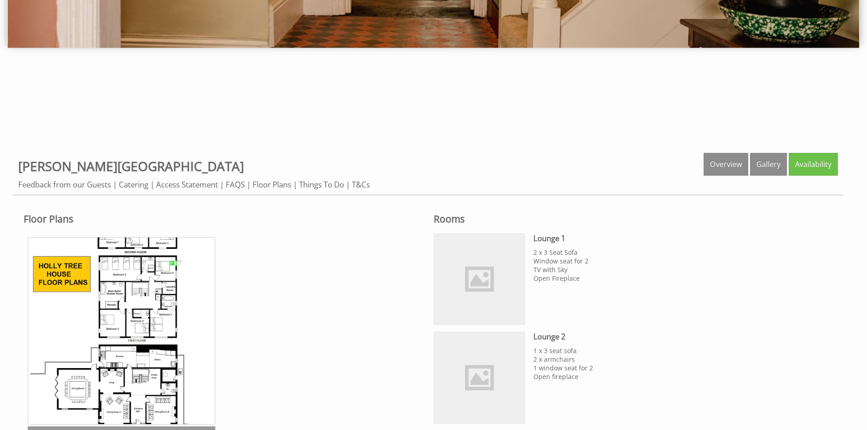
scroll to position [306, 0]
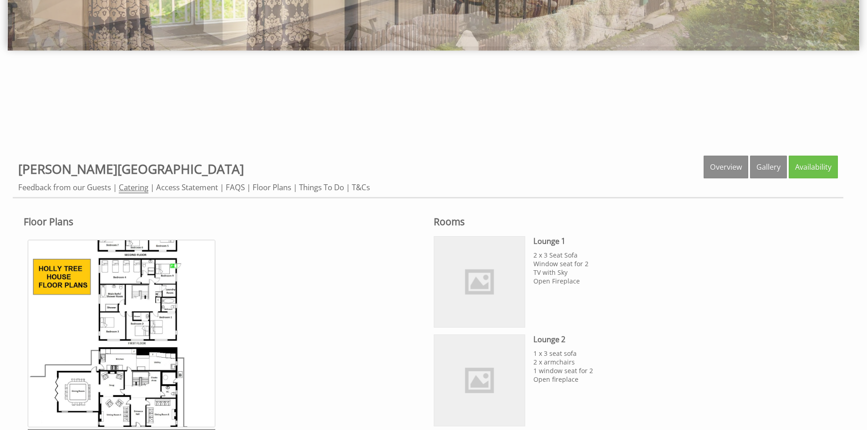
click at [140, 184] on link "Catering" at bounding box center [134, 187] width 30 height 11
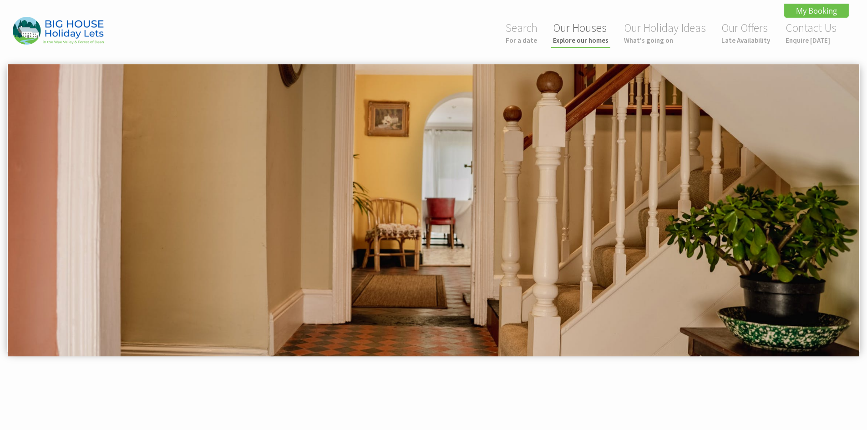
click at [583, 41] on small "Explore our homes" at bounding box center [581, 40] width 56 height 9
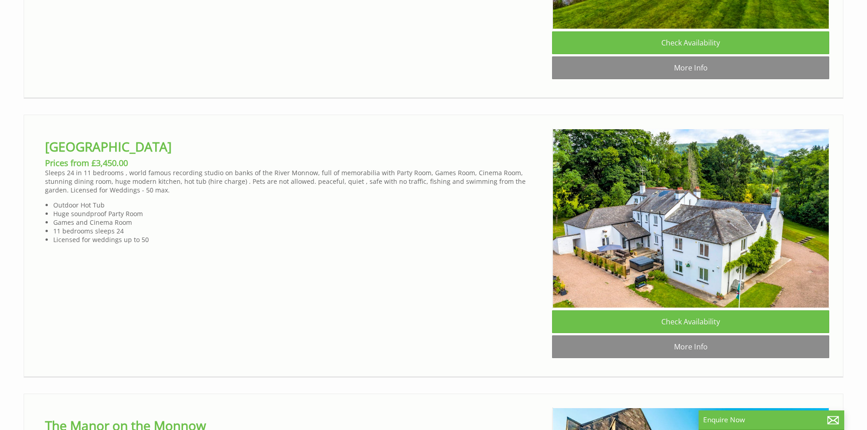
scroll to position [2186, 0]
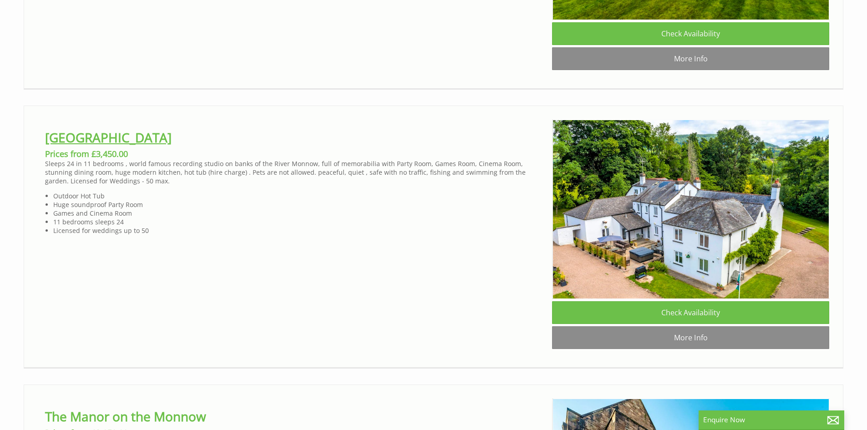
click at [148, 146] on link "[GEOGRAPHIC_DATA]" at bounding box center [108, 137] width 127 height 17
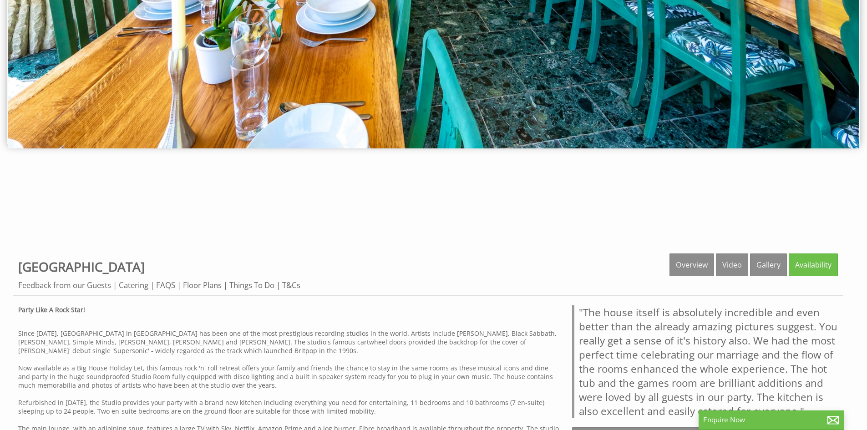
scroll to position [364, 0]
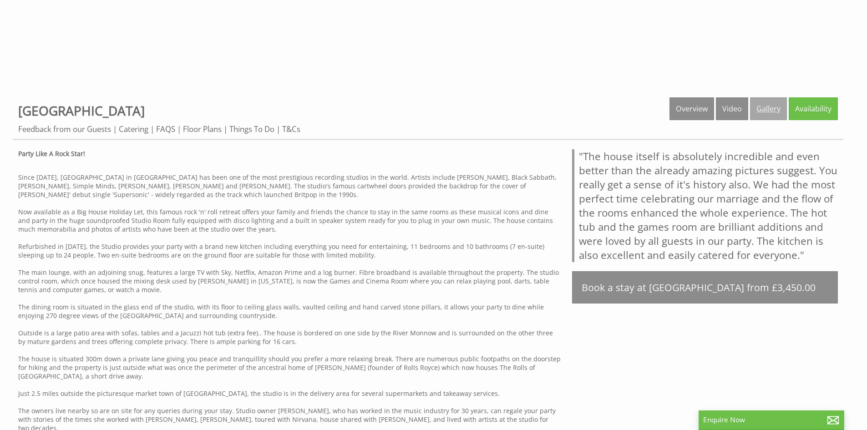
click at [768, 111] on link "Gallery" at bounding box center [768, 108] width 37 height 23
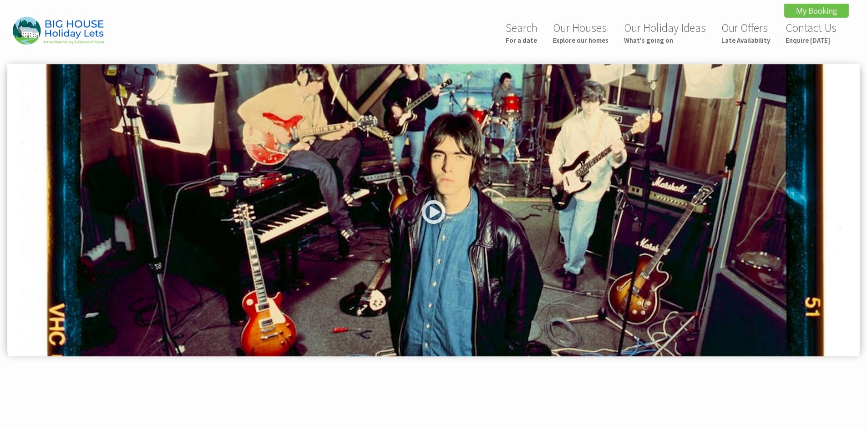
scroll to position [273, 0]
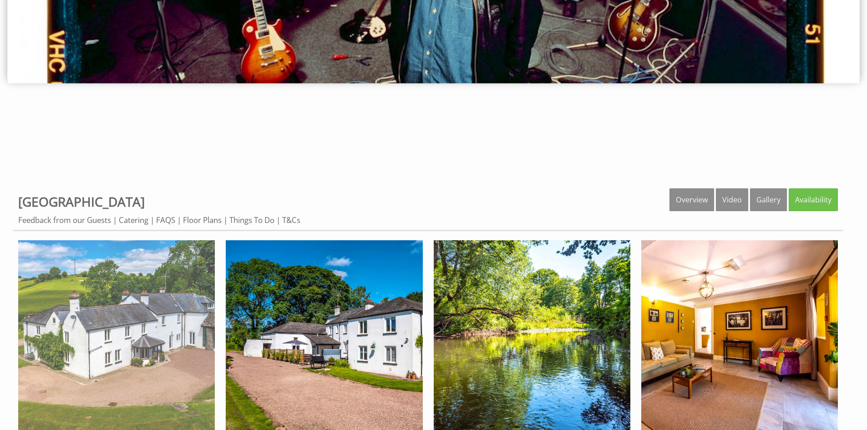
click at [117, 323] on img at bounding box center [116, 338] width 197 height 197
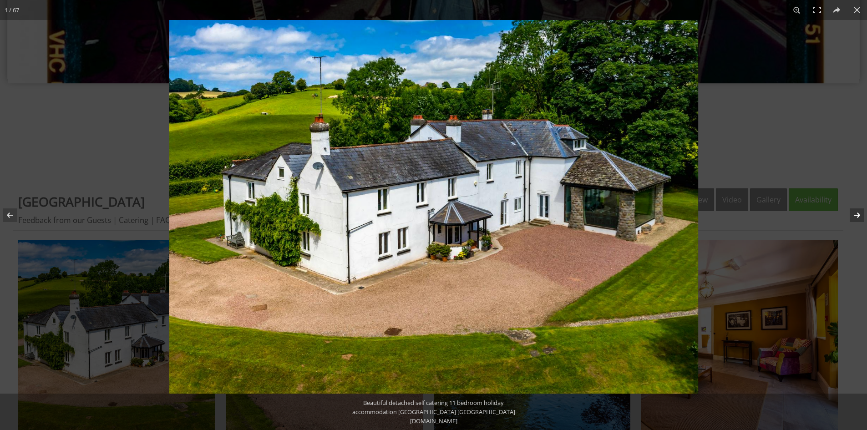
click at [859, 214] on button at bounding box center [852, 216] width 32 height 46
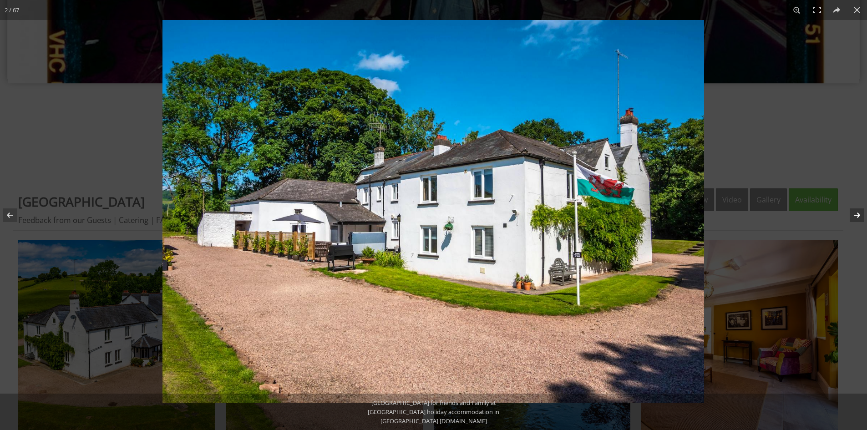
click at [859, 214] on button at bounding box center [852, 216] width 32 height 46
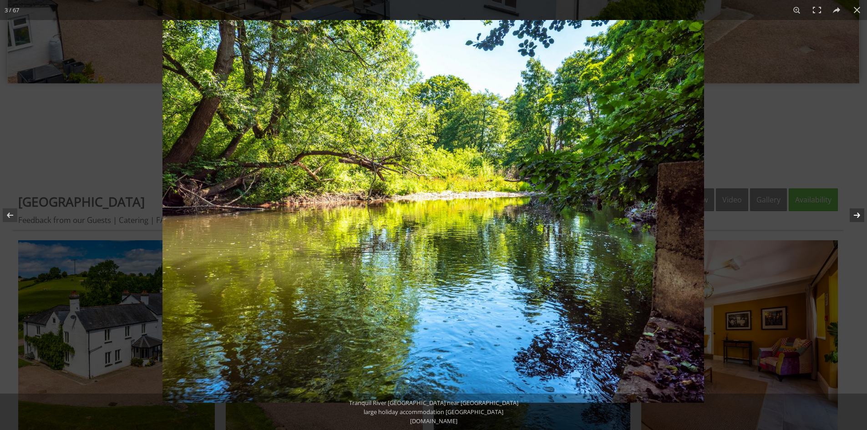
click at [859, 214] on button at bounding box center [852, 216] width 32 height 46
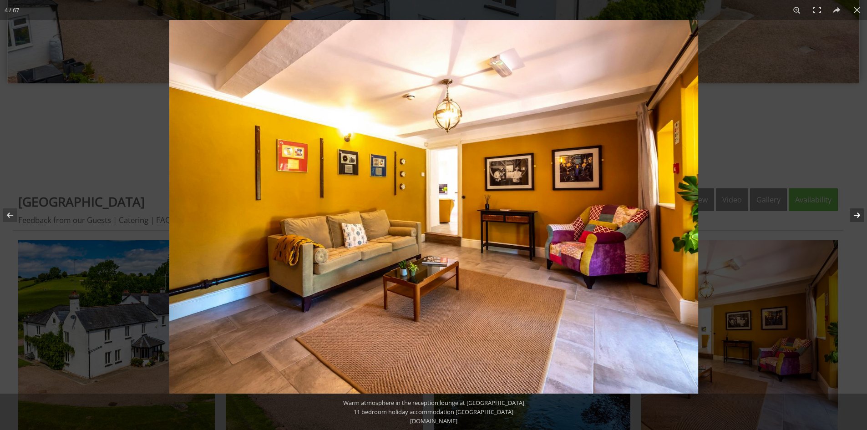
click at [859, 214] on button at bounding box center [852, 216] width 32 height 46
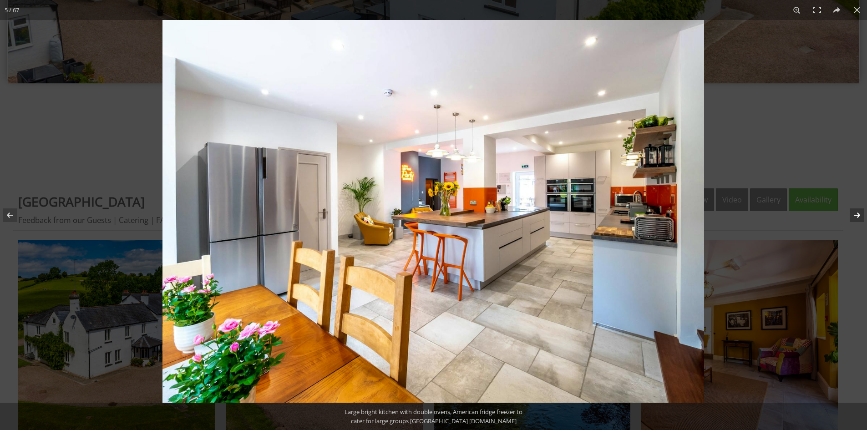
click at [859, 214] on button at bounding box center [852, 216] width 32 height 46
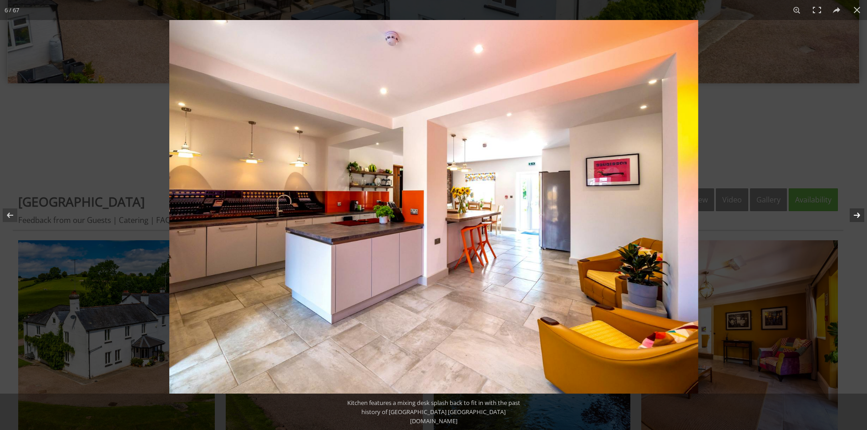
click at [859, 214] on button at bounding box center [852, 216] width 32 height 46
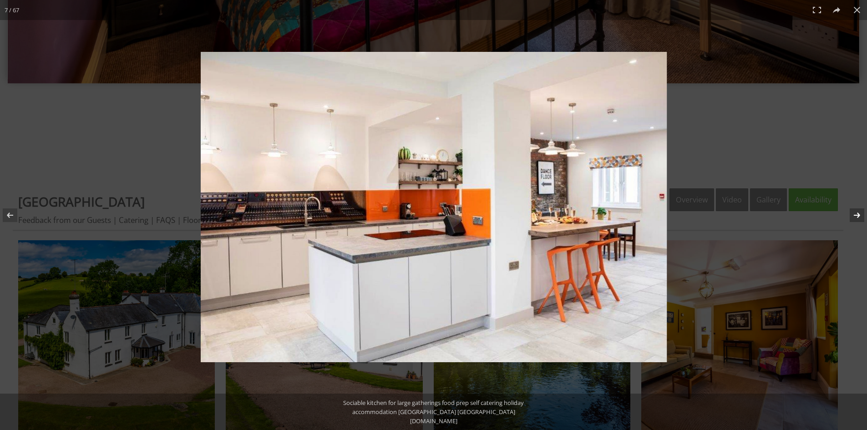
click at [859, 214] on button at bounding box center [852, 216] width 32 height 46
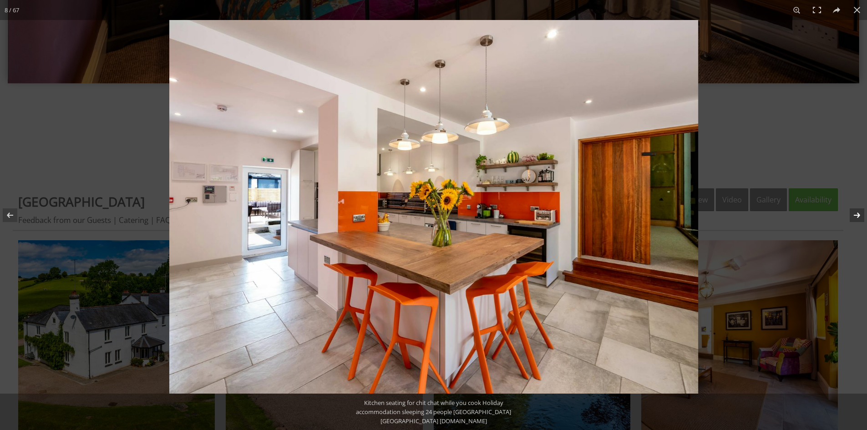
click at [859, 214] on button at bounding box center [852, 216] width 32 height 46
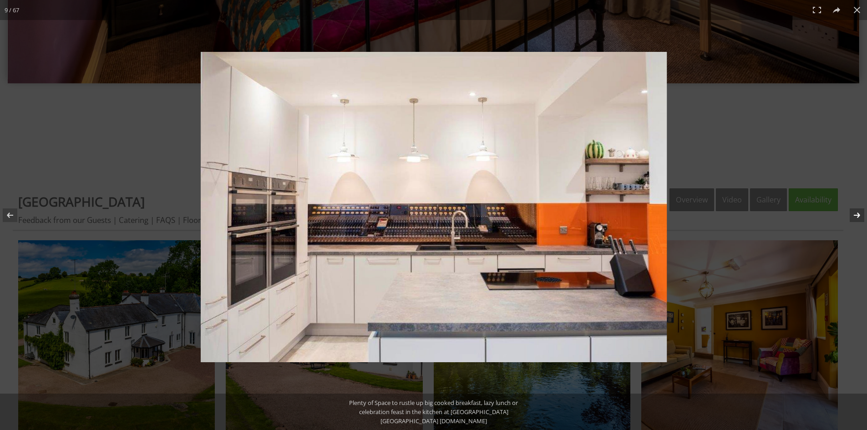
click at [859, 214] on button at bounding box center [852, 216] width 32 height 46
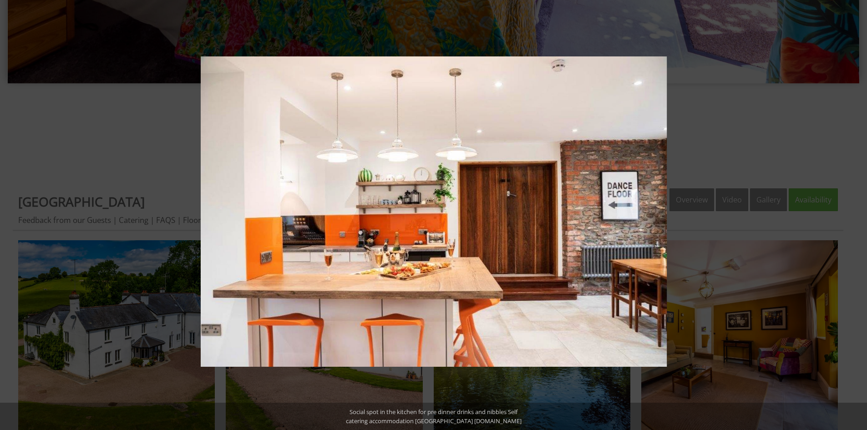
click at [859, 214] on button at bounding box center [852, 216] width 32 height 46
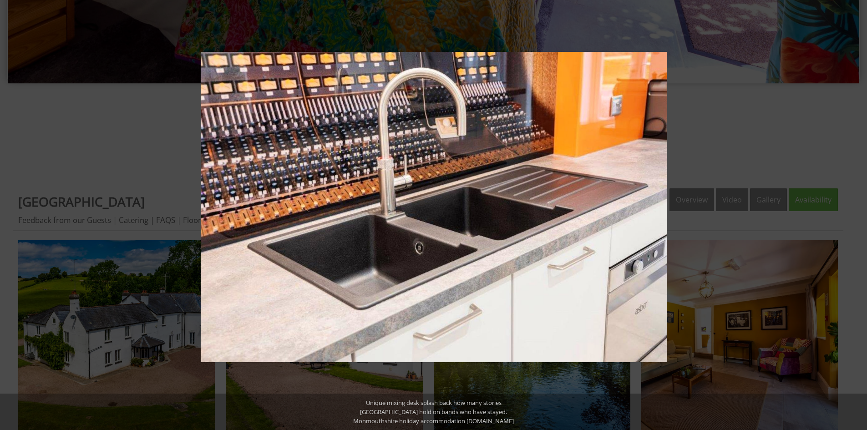
click at [859, 214] on button at bounding box center [852, 216] width 32 height 46
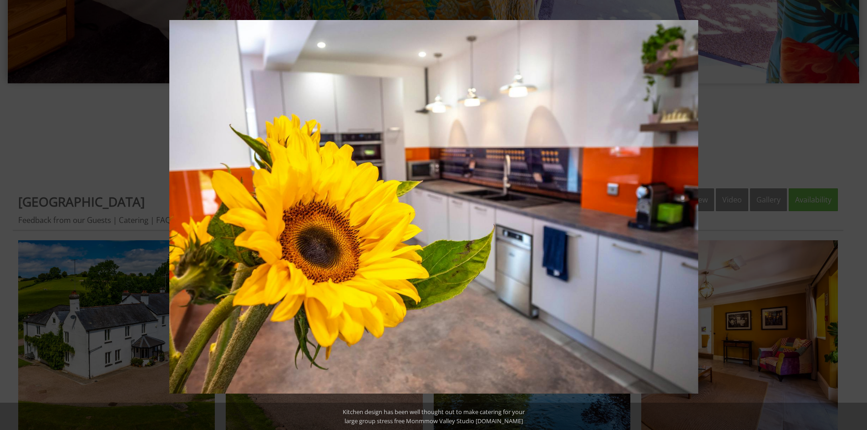
click at [859, 214] on button at bounding box center [852, 216] width 32 height 46
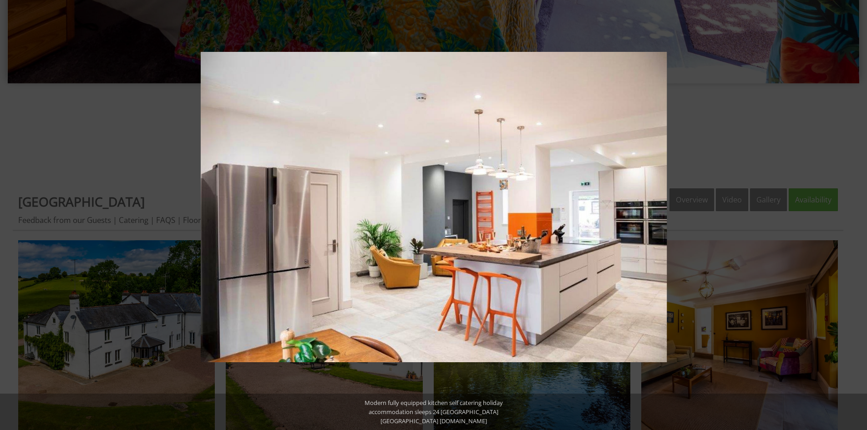
click at [859, 214] on button at bounding box center [852, 216] width 32 height 46
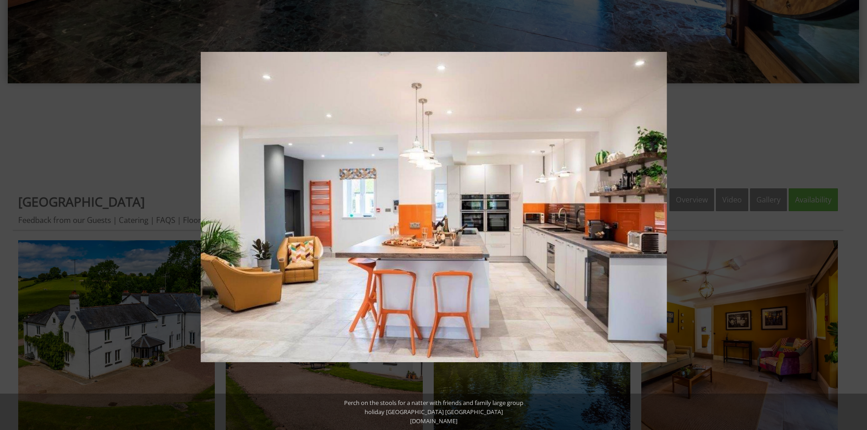
click at [859, 214] on button at bounding box center [852, 216] width 32 height 46
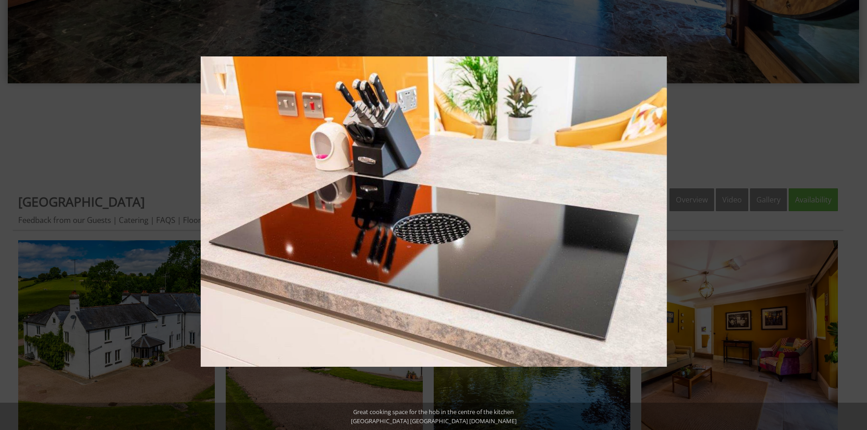
click at [859, 214] on button at bounding box center [852, 216] width 32 height 46
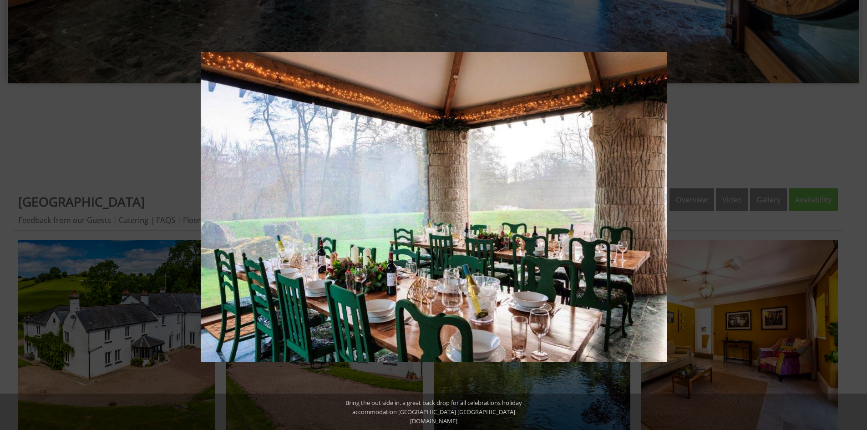
click at [859, 214] on button at bounding box center [852, 216] width 32 height 46
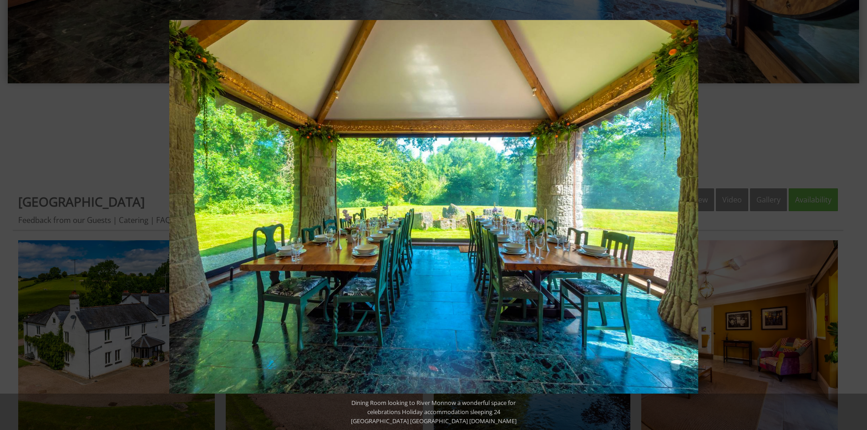
click at [859, 214] on button at bounding box center [852, 216] width 32 height 46
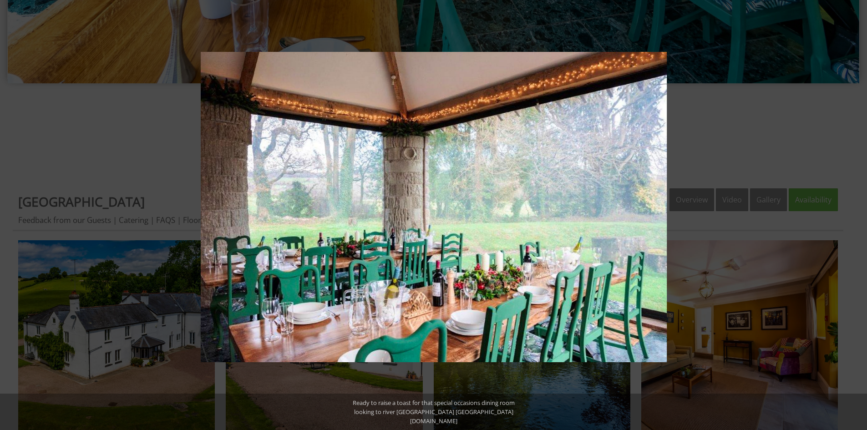
click at [859, 214] on button at bounding box center [852, 216] width 32 height 46
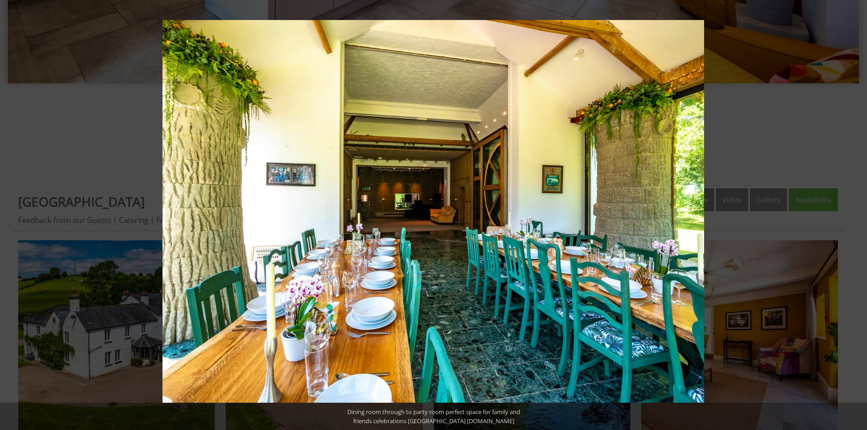
click at [859, 214] on button at bounding box center [852, 216] width 32 height 46
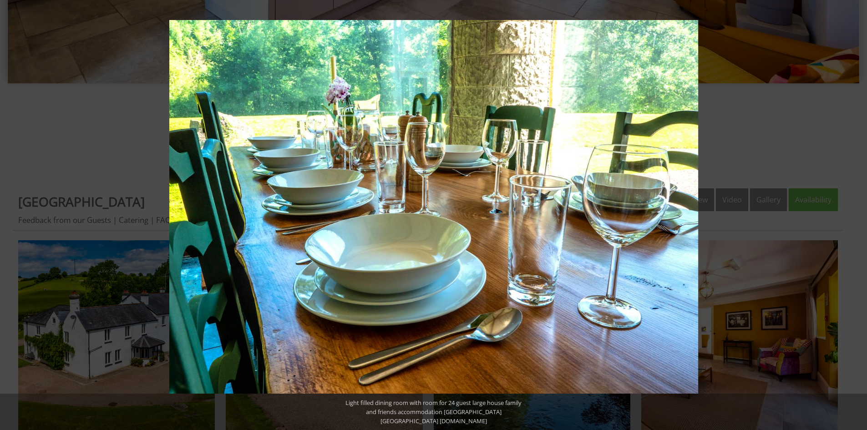
click at [859, 214] on button at bounding box center [852, 216] width 32 height 46
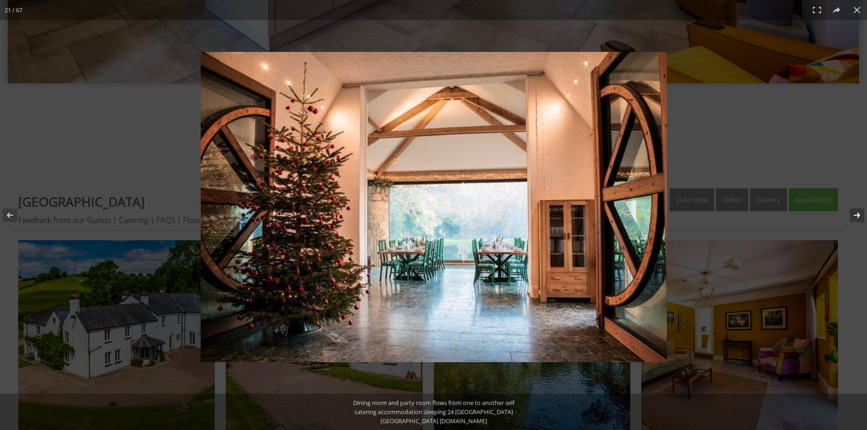
click at [859, 215] on button at bounding box center [852, 216] width 32 height 46
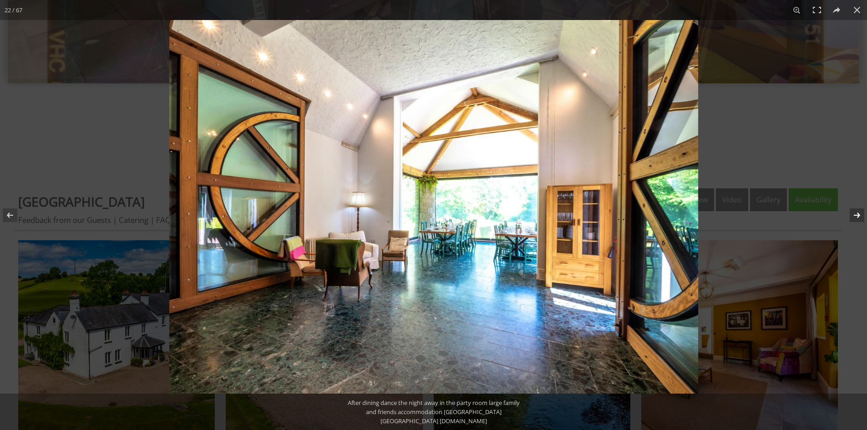
click at [859, 215] on button at bounding box center [852, 216] width 32 height 46
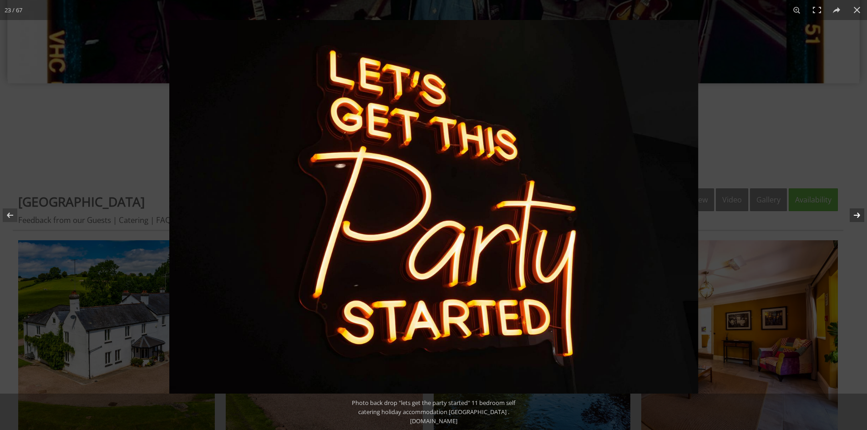
click at [859, 215] on button at bounding box center [852, 216] width 32 height 46
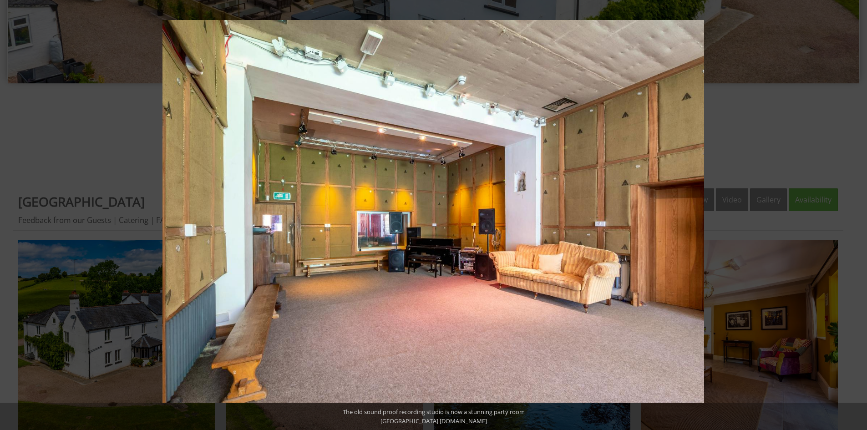
click at [859, 215] on button at bounding box center [852, 216] width 32 height 46
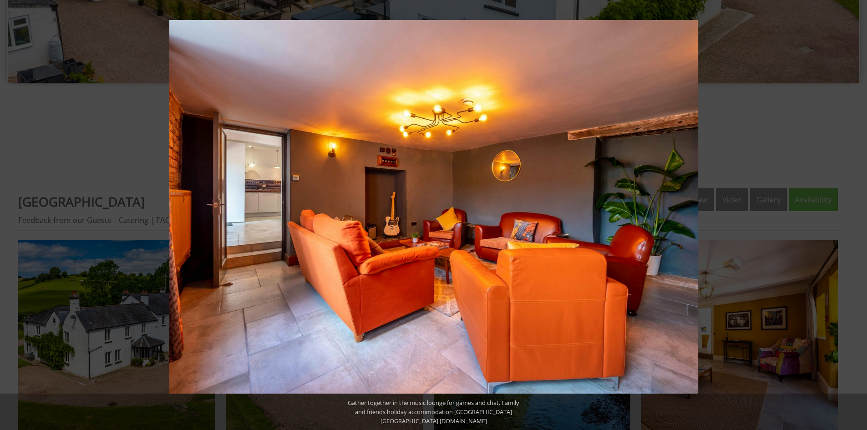
click at [859, 215] on button at bounding box center [852, 216] width 32 height 46
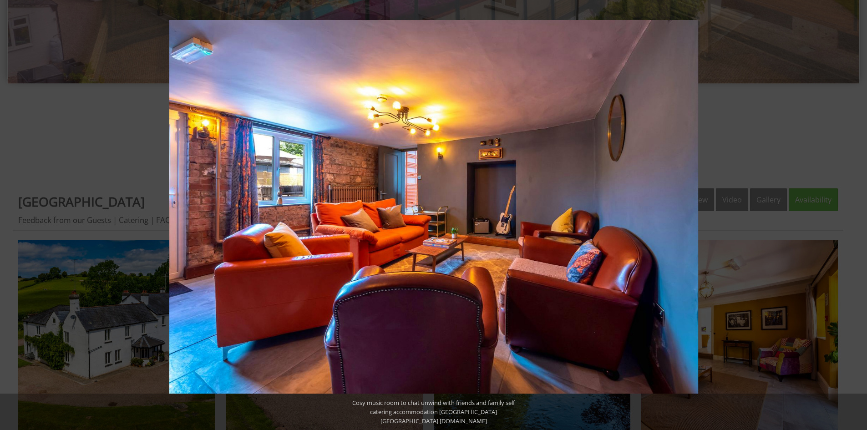
click at [859, 215] on button at bounding box center [852, 216] width 32 height 46
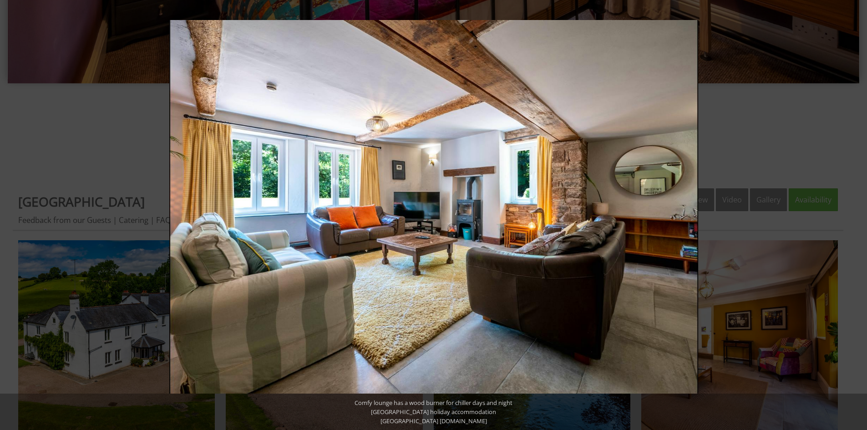
click at [859, 215] on button at bounding box center [852, 216] width 32 height 46
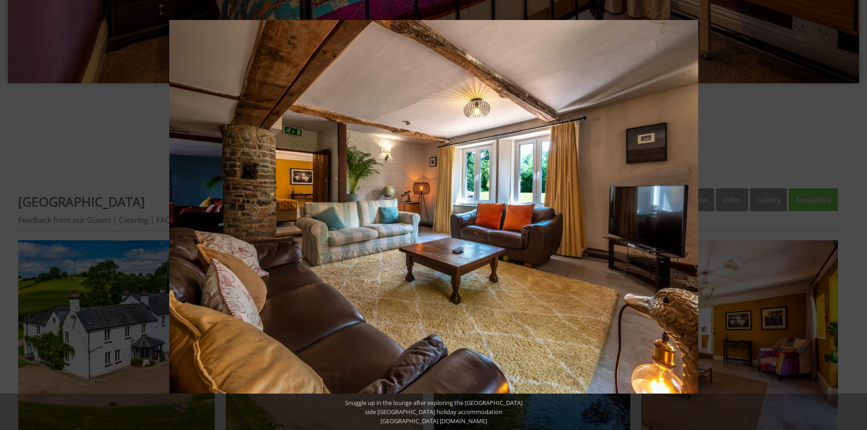
click at [859, 215] on button at bounding box center [852, 216] width 32 height 46
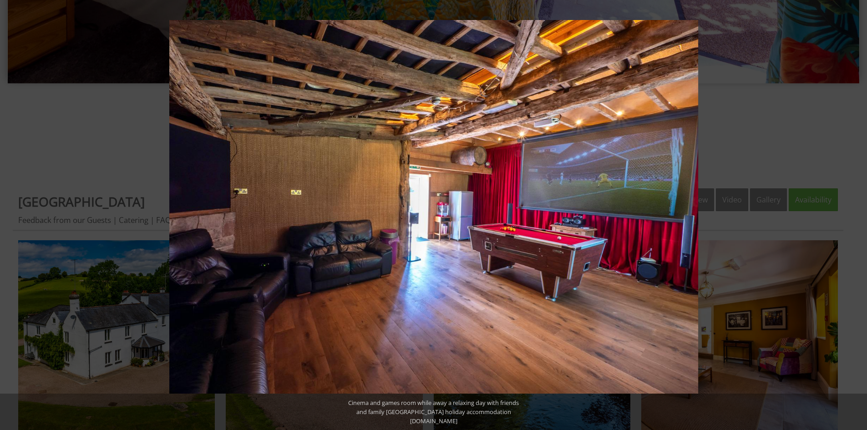
click at [859, 215] on button at bounding box center [852, 216] width 32 height 46
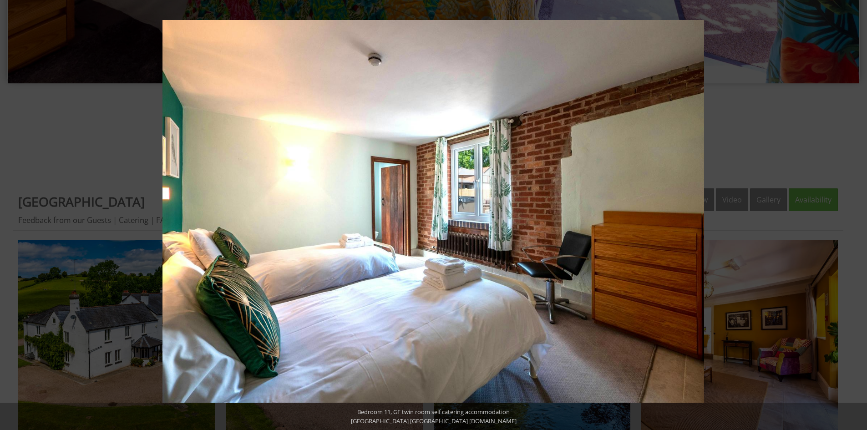
click at [859, 215] on button at bounding box center [852, 216] width 32 height 46
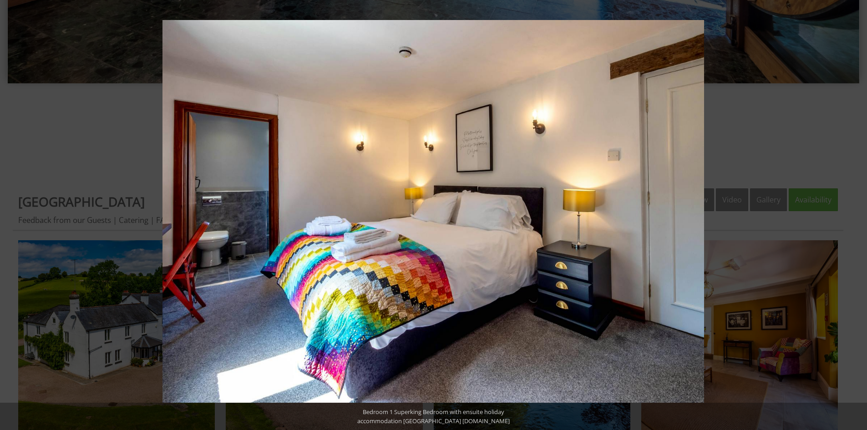
click at [859, 215] on button at bounding box center [852, 216] width 32 height 46
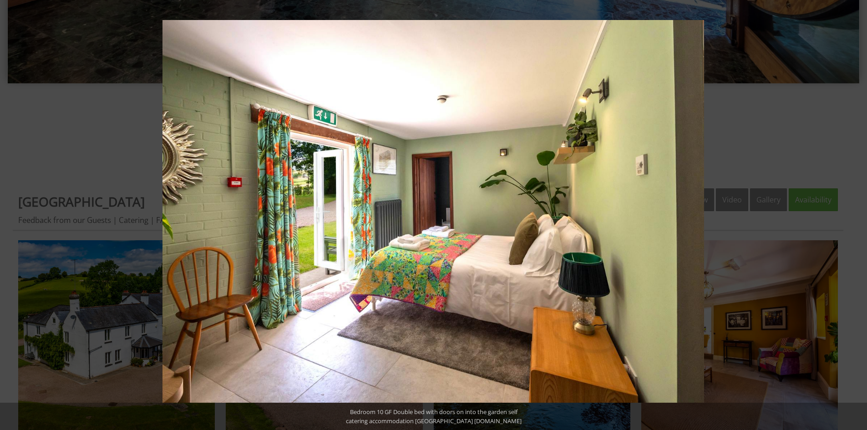
click at [859, 215] on button at bounding box center [852, 216] width 32 height 46
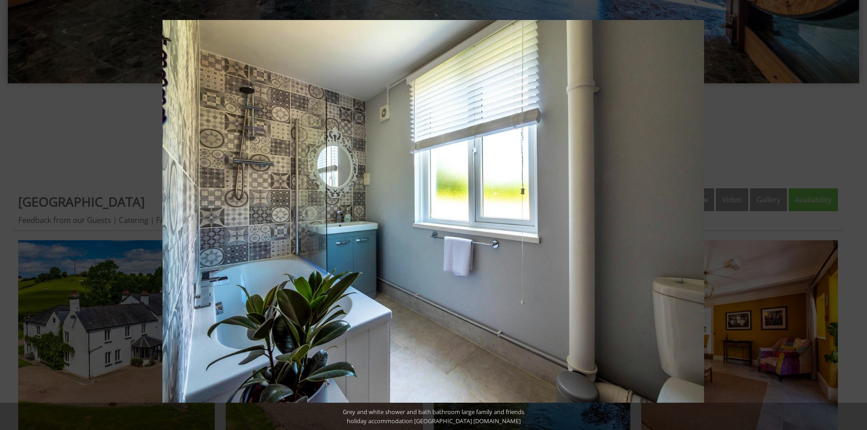
click at [859, 215] on button at bounding box center [852, 216] width 32 height 46
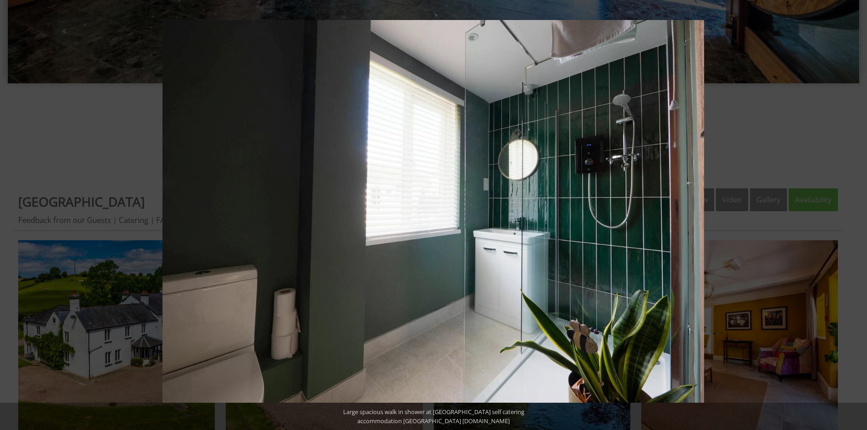
click at [859, 215] on button at bounding box center [852, 216] width 32 height 46
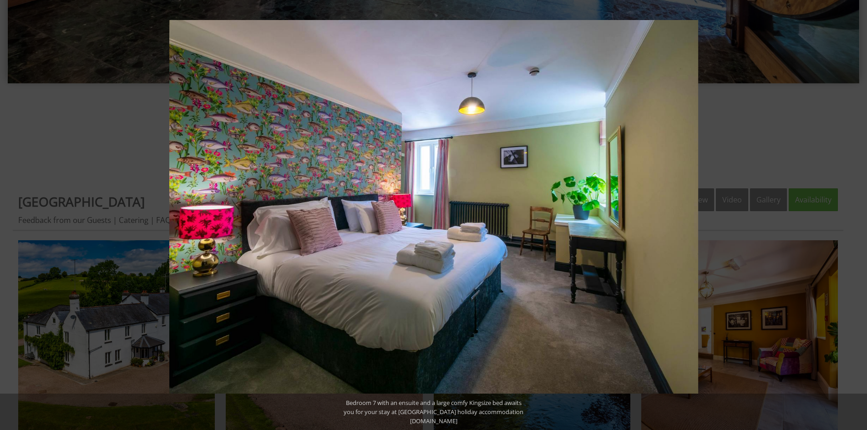
click at [859, 215] on button at bounding box center [852, 216] width 32 height 46
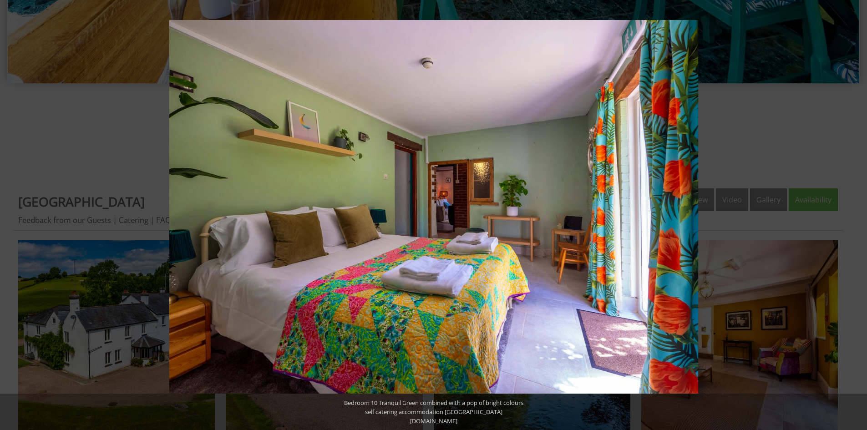
click at [859, 215] on button at bounding box center [852, 216] width 32 height 46
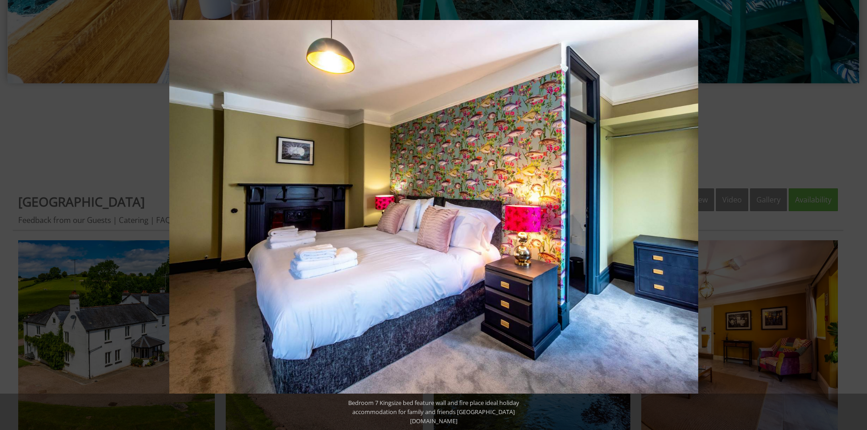
click at [859, 215] on button at bounding box center [852, 216] width 32 height 46
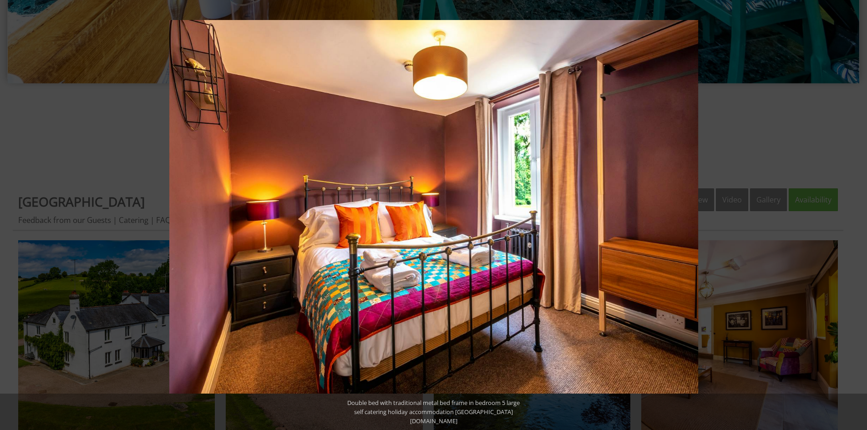
click at [859, 215] on button at bounding box center [852, 216] width 32 height 46
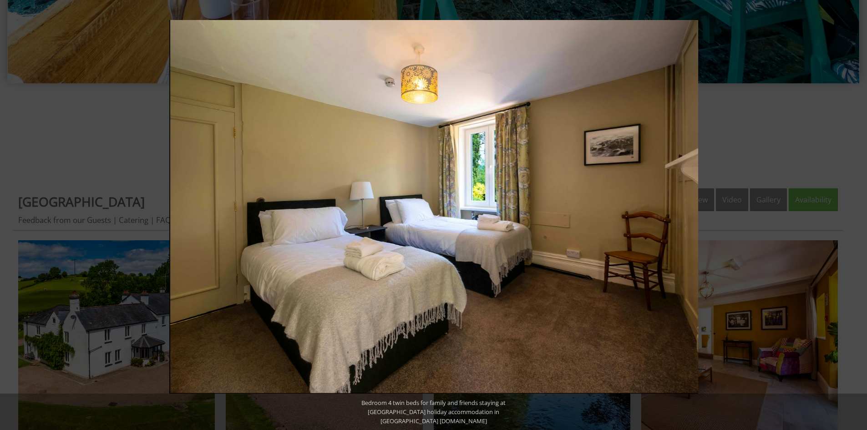
click at [859, 215] on button at bounding box center [852, 216] width 32 height 46
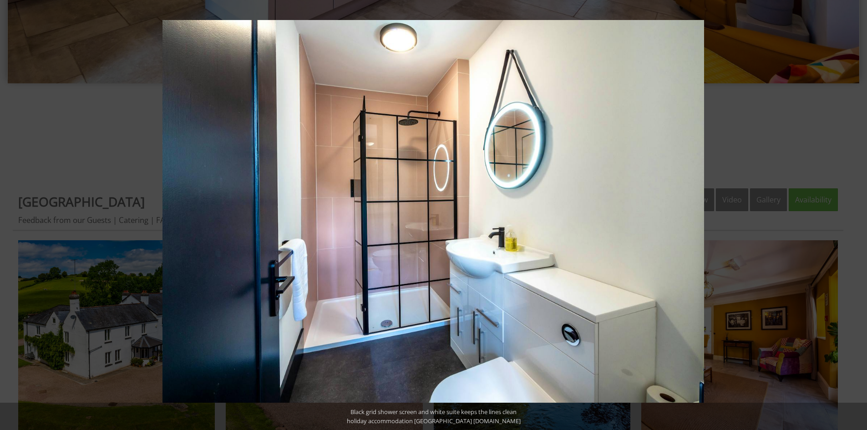
click at [859, 215] on button at bounding box center [852, 216] width 32 height 46
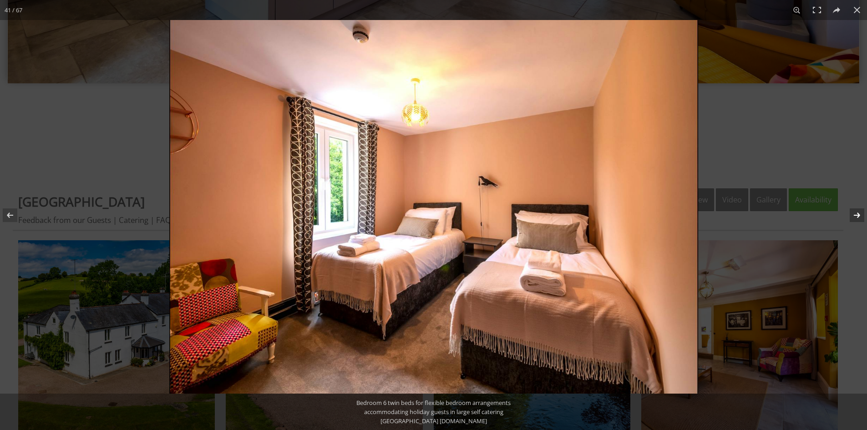
click at [859, 216] on button at bounding box center [852, 216] width 32 height 46
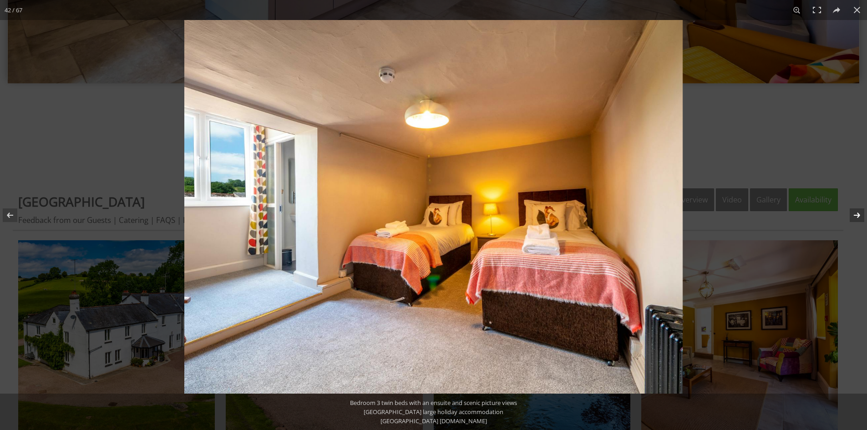
click at [859, 216] on button at bounding box center [852, 216] width 32 height 46
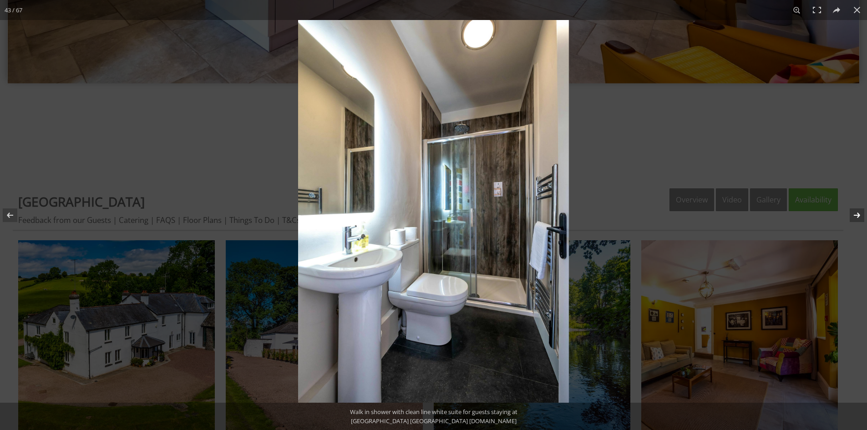
click at [859, 216] on button at bounding box center [852, 216] width 32 height 46
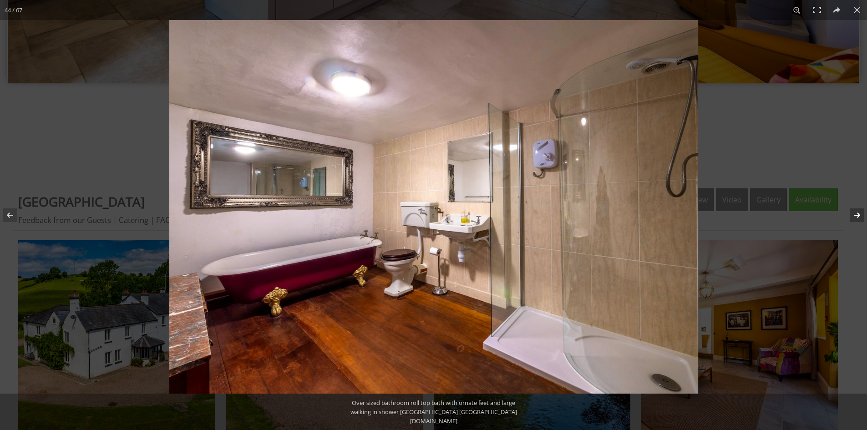
click at [859, 216] on button at bounding box center [852, 216] width 32 height 46
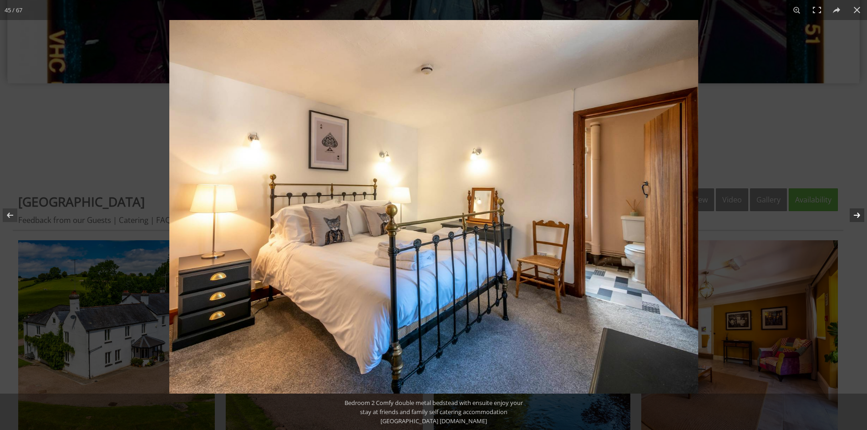
click at [859, 216] on button at bounding box center [852, 216] width 32 height 46
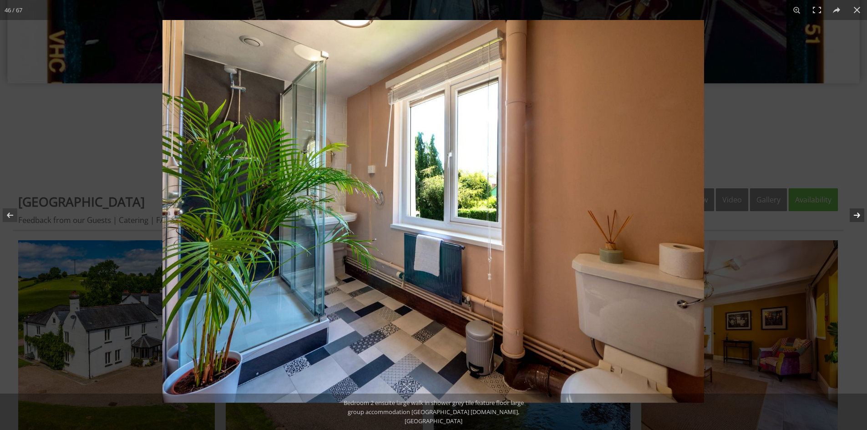
click at [859, 216] on button at bounding box center [852, 216] width 32 height 46
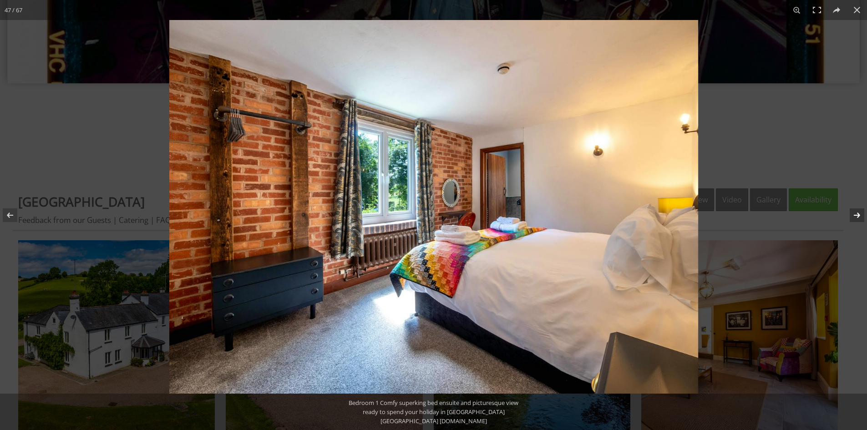
click at [859, 216] on button at bounding box center [852, 216] width 32 height 46
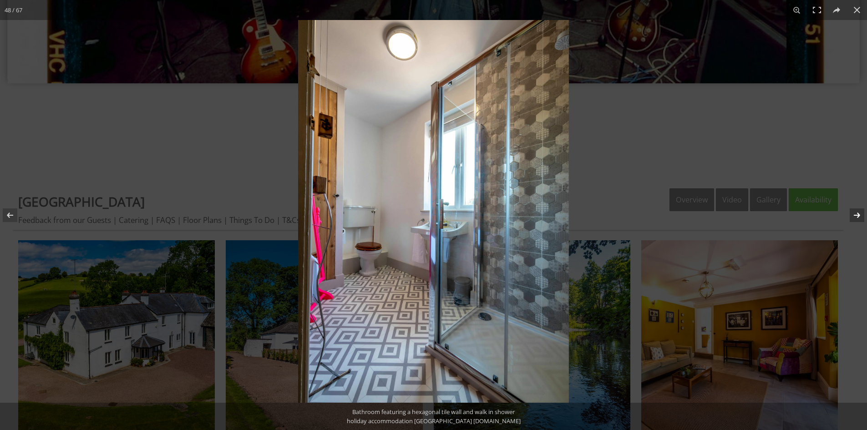
click at [859, 216] on button at bounding box center [852, 216] width 32 height 46
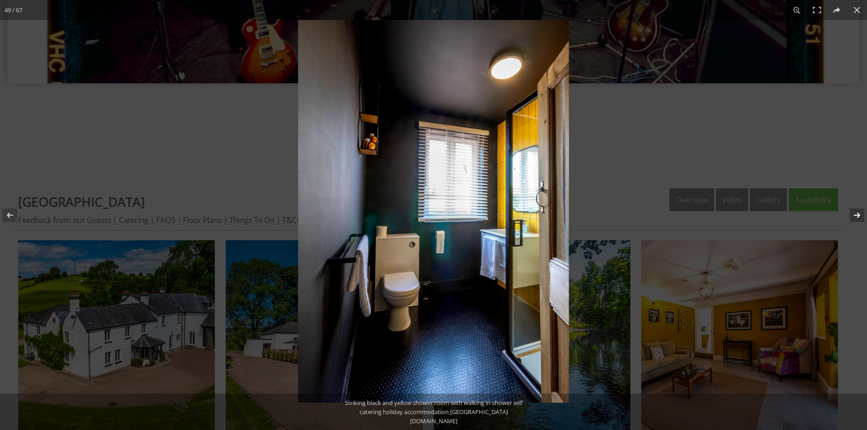
click at [859, 216] on button at bounding box center [852, 216] width 32 height 46
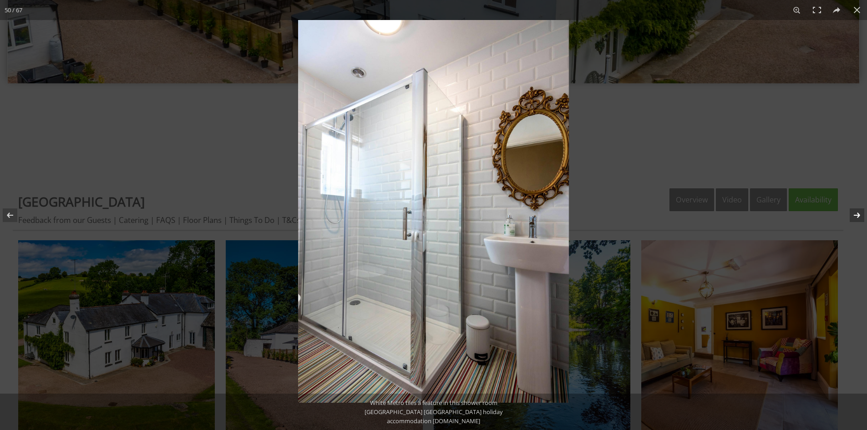
click at [859, 216] on button at bounding box center [852, 216] width 32 height 46
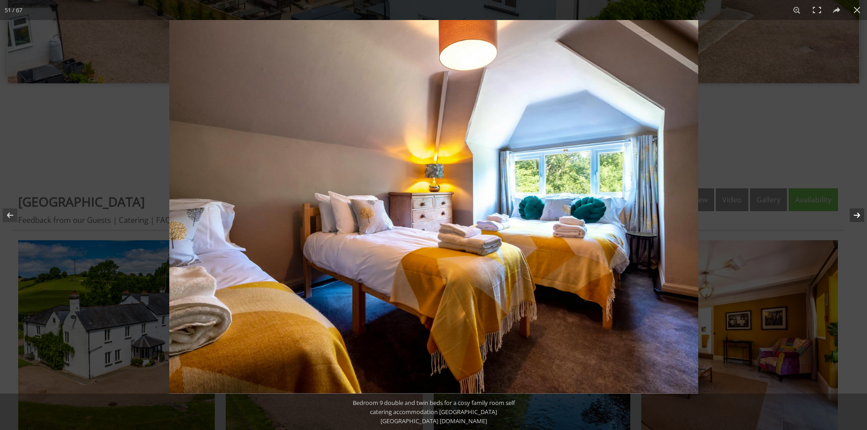
click at [859, 216] on button at bounding box center [852, 216] width 32 height 46
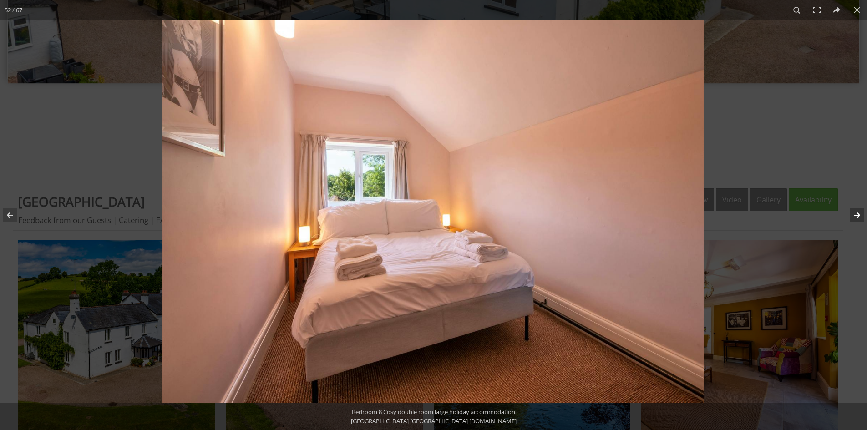
click at [859, 216] on button at bounding box center [852, 216] width 32 height 46
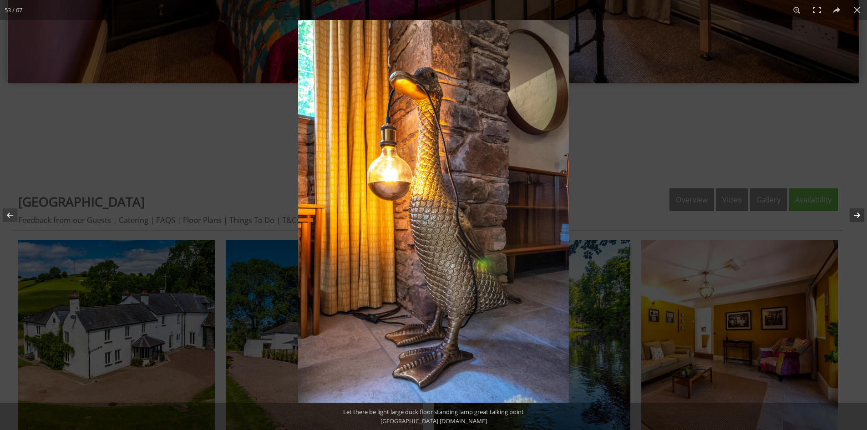
click at [859, 216] on button at bounding box center [852, 216] width 32 height 46
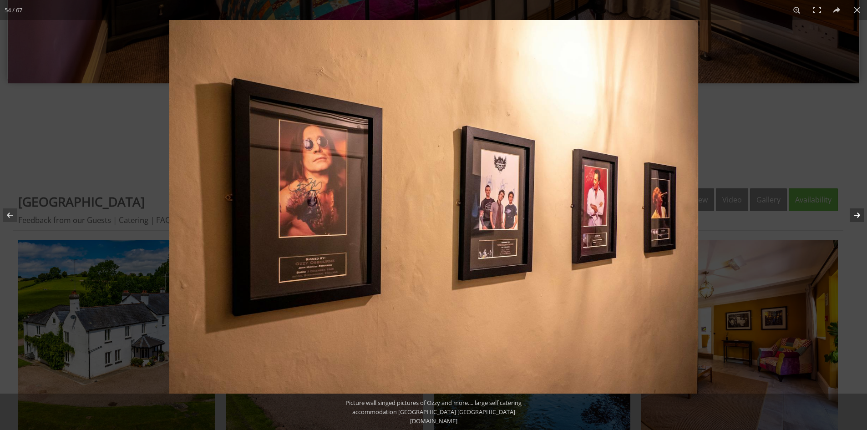
click at [859, 216] on button at bounding box center [852, 216] width 32 height 46
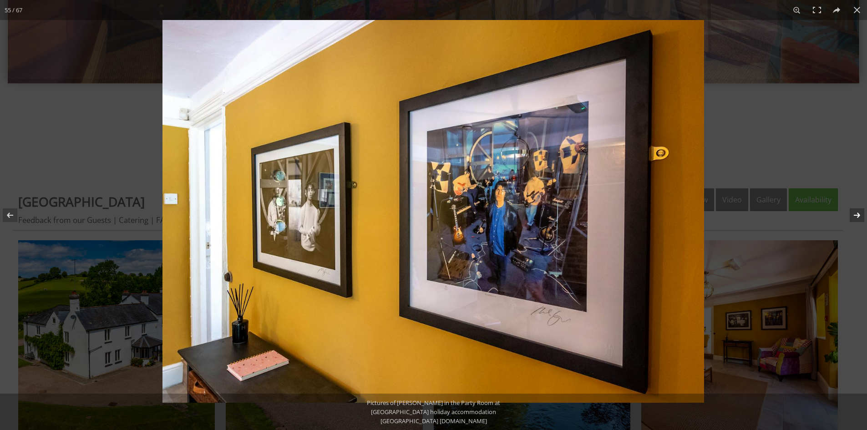
click at [859, 216] on button at bounding box center [852, 216] width 32 height 46
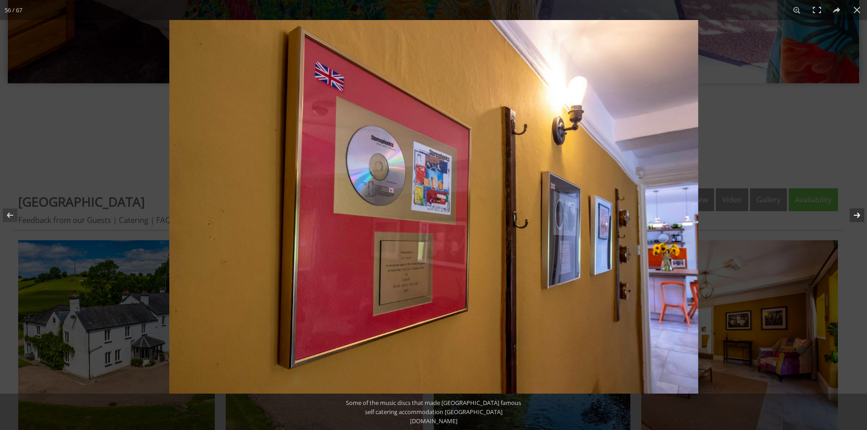
click at [859, 216] on button at bounding box center [852, 216] width 32 height 46
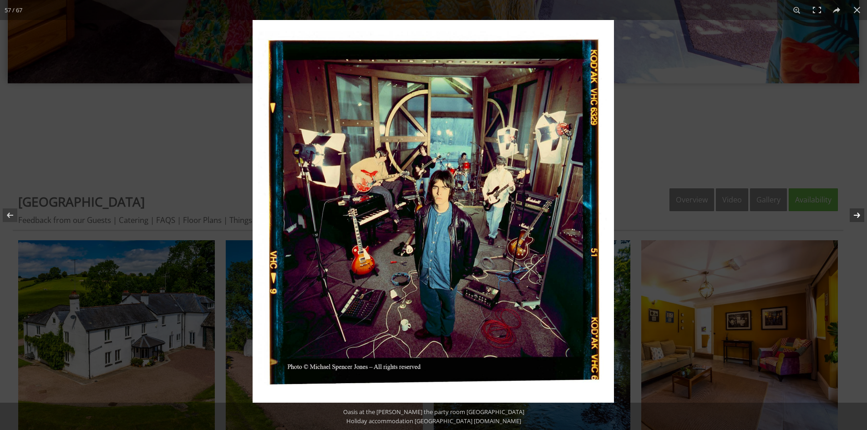
click at [859, 216] on button at bounding box center [852, 216] width 32 height 46
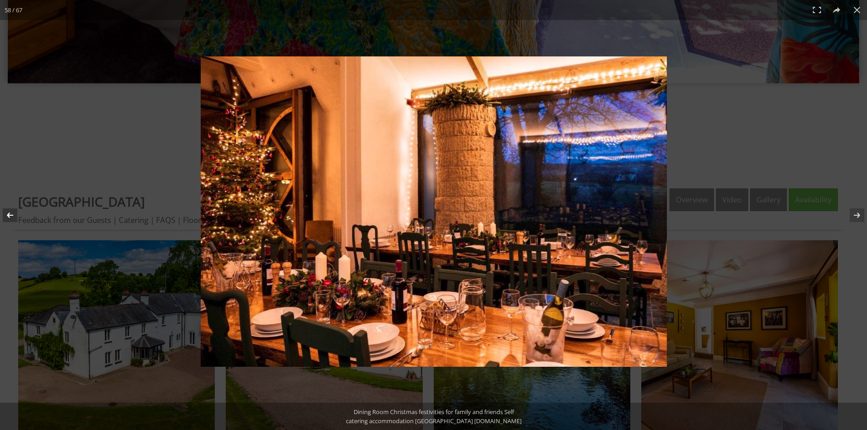
click at [10, 211] on button at bounding box center [16, 216] width 32 height 46
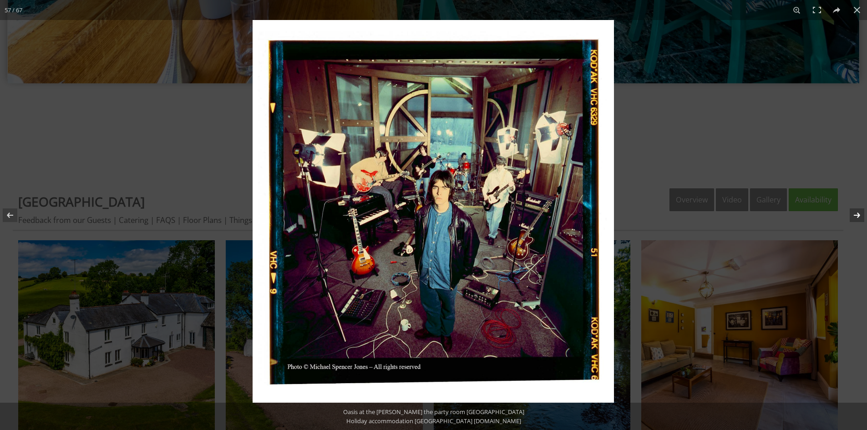
click at [857, 213] on button at bounding box center [852, 216] width 32 height 46
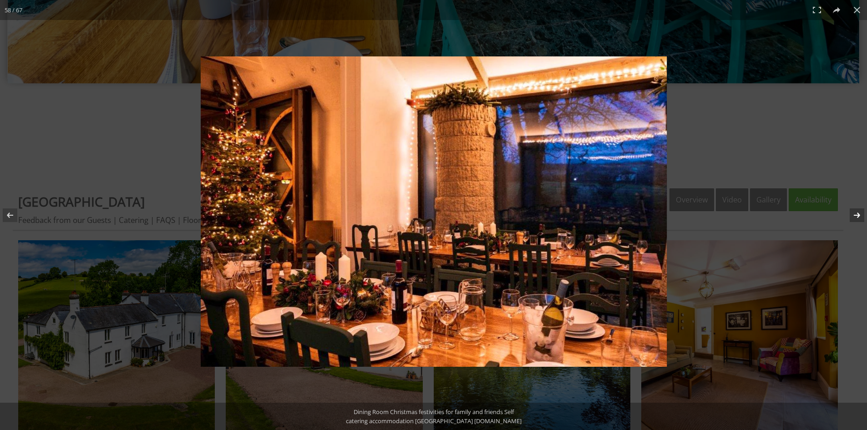
click at [857, 213] on button at bounding box center [852, 216] width 32 height 46
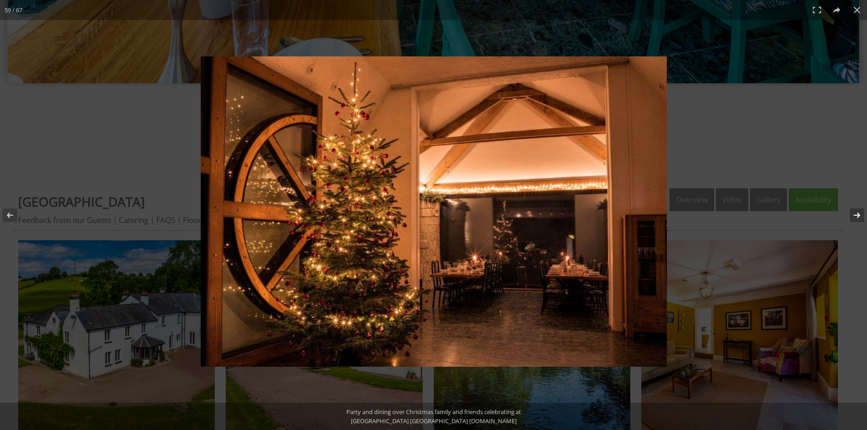
click at [857, 213] on button at bounding box center [852, 216] width 32 height 46
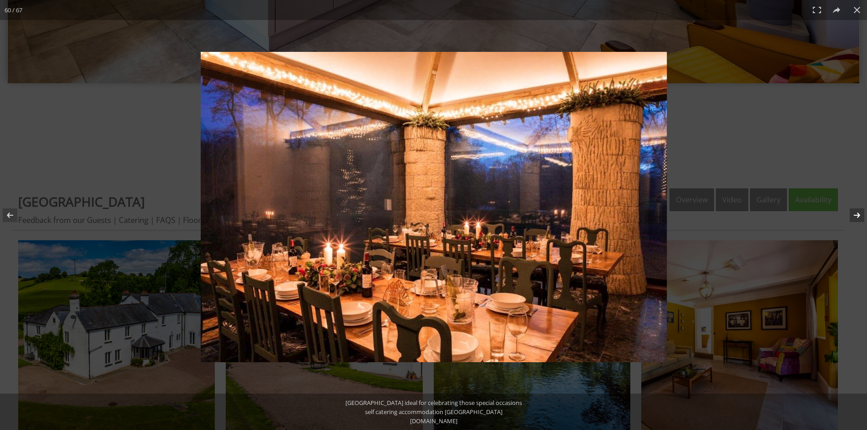
click at [857, 213] on button at bounding box center [852, 216] width 32 height 46
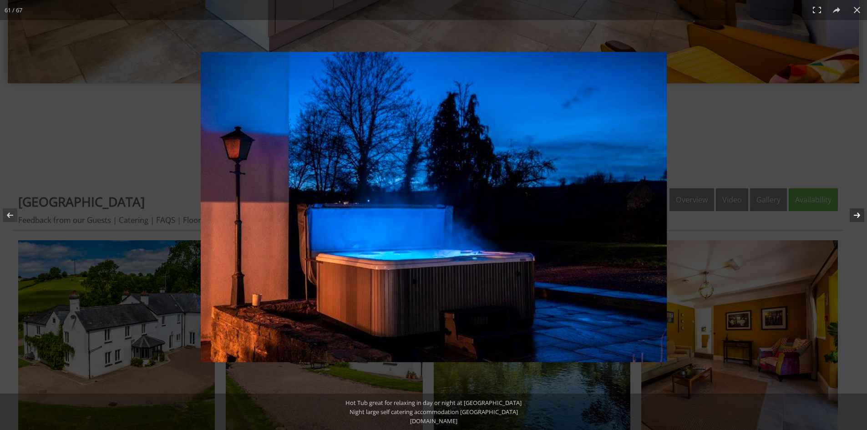
click at [857, 213] on button at bounding box center [852, 216] width 32 height 46
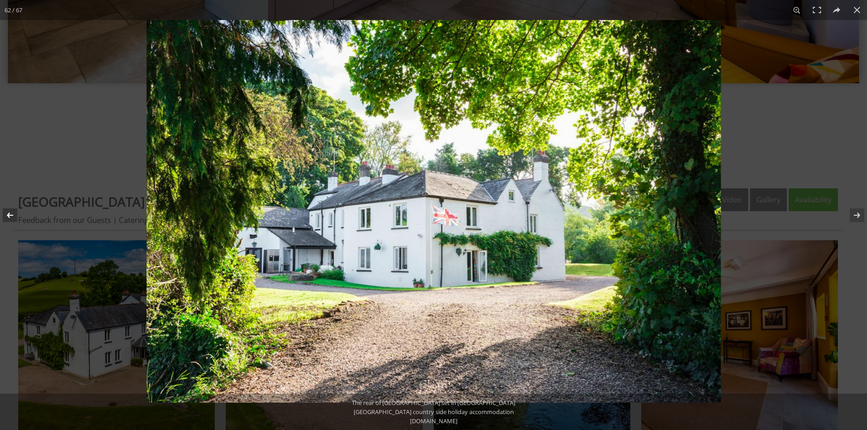
click at [9, 212] on button at bounding box center [16, 216] width 32 height 46
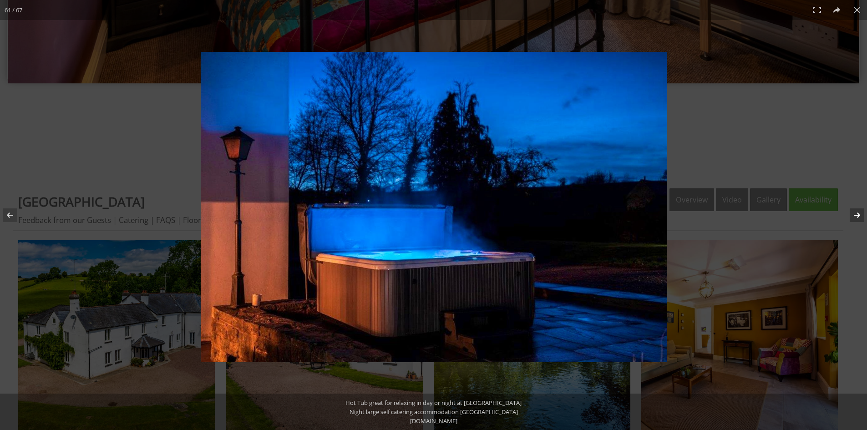
click at [861, 216] on button at bounding box center [852, 216] width 32 height 46
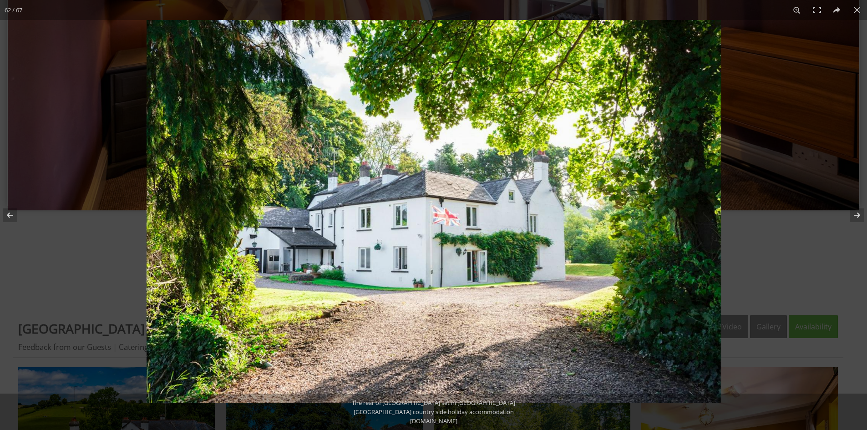
scroll to position [0, 0]
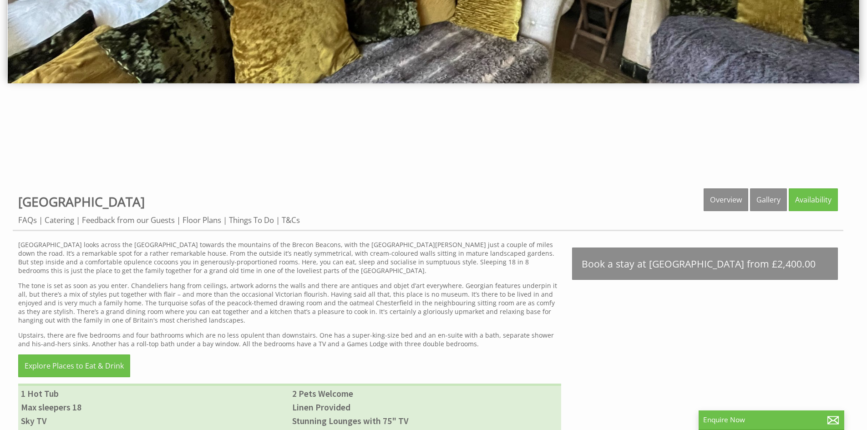
scroll to position [137, 0]
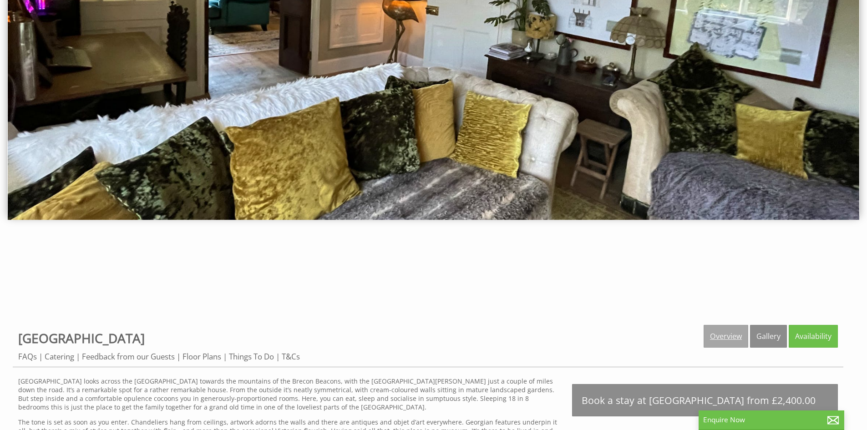
click at [721, 334] on link "Overview" at bounding box center [726, 336] width 45 height 23
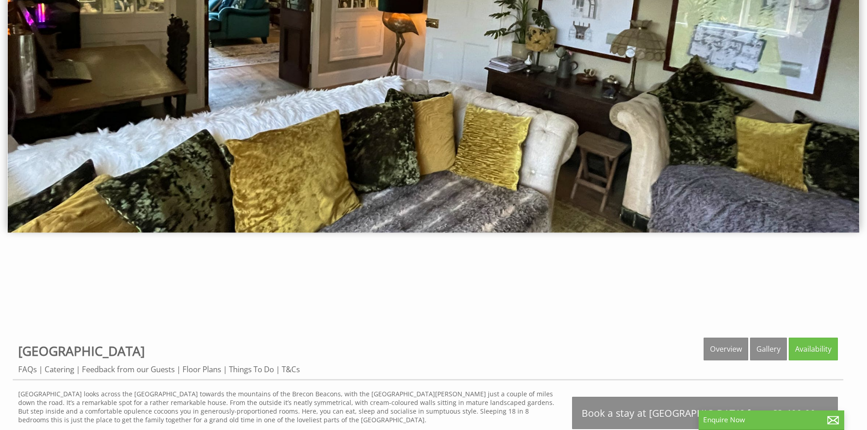
scroll to position [228, 0]
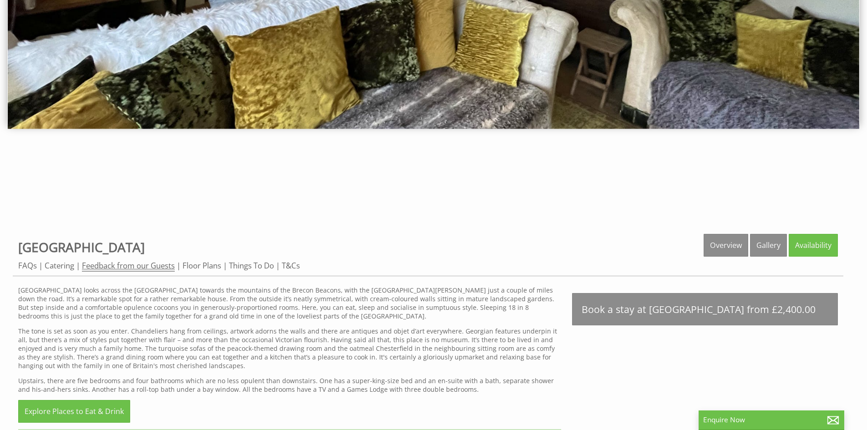
click at [160, 267] on link "Feedback from our Guests" at bounding box center [128, 265] width 93 height 11
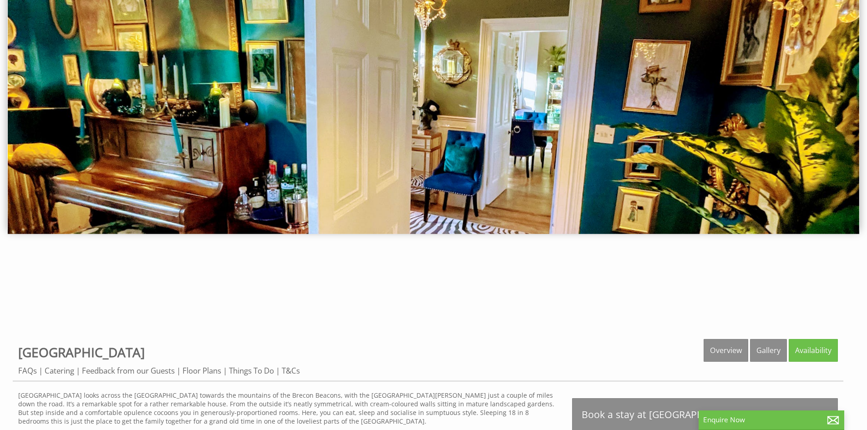
scroll to position [0, 0]
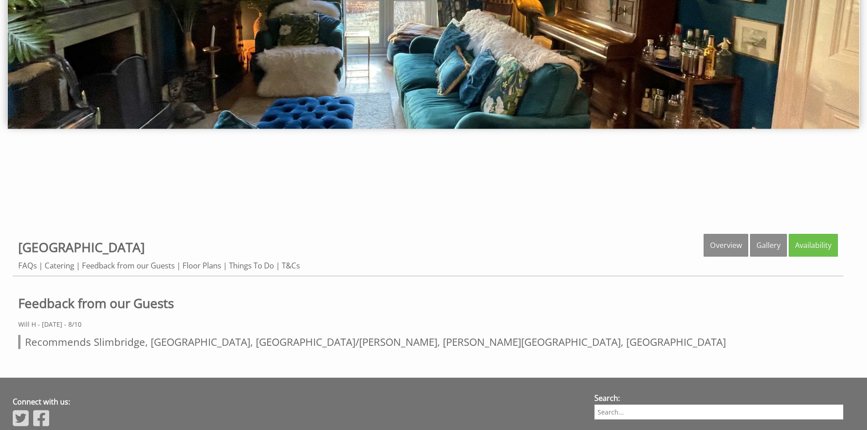
scroll to position [375, 0]
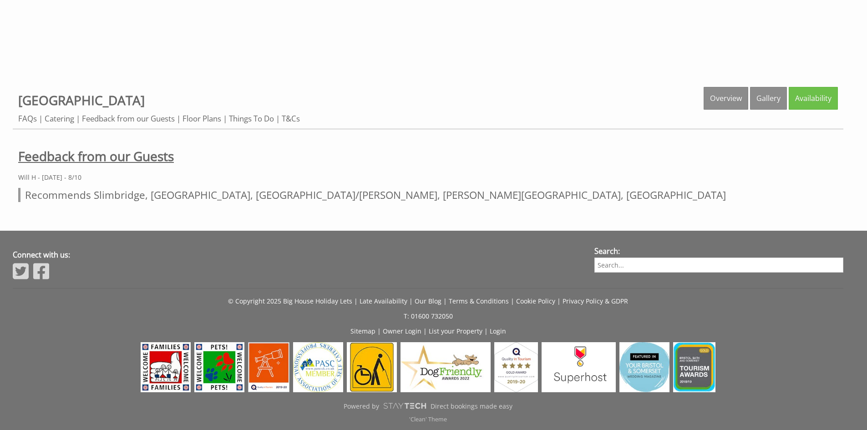
click at [111, 155] on h1 "Feedback from our Guests" at bounding box center [428, 156] width 820 height 17
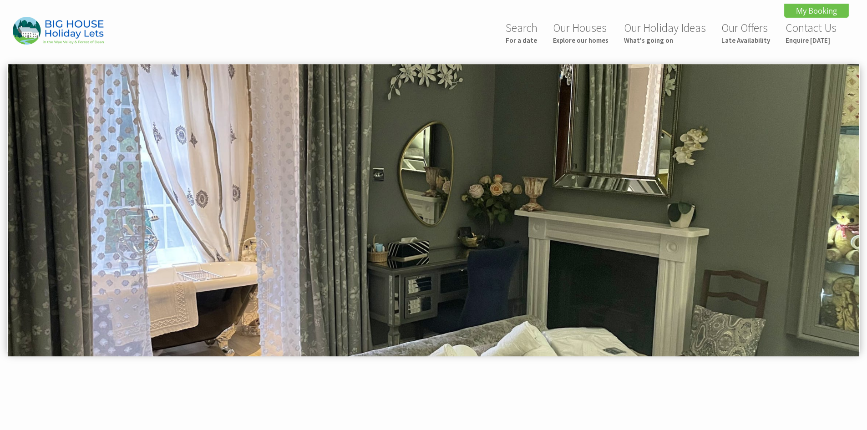
scroll to position [228, 0]
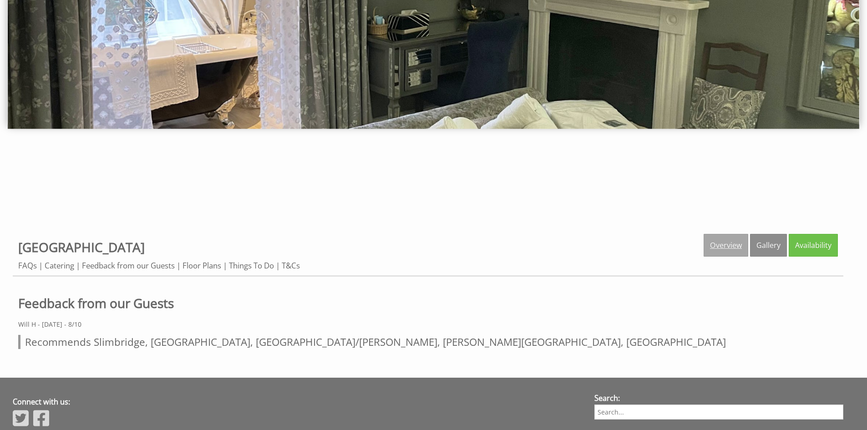
click at [740, 245] on link "Overview" at bounding box center [726, 245] width 45 height 23
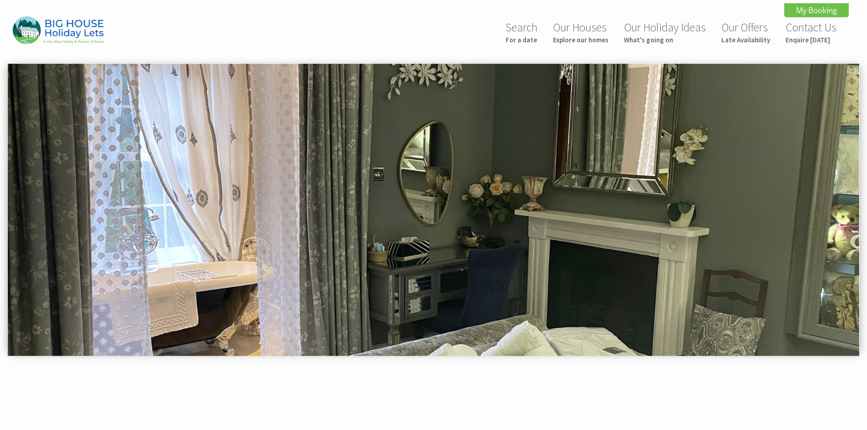
scroll to position [0, 0]
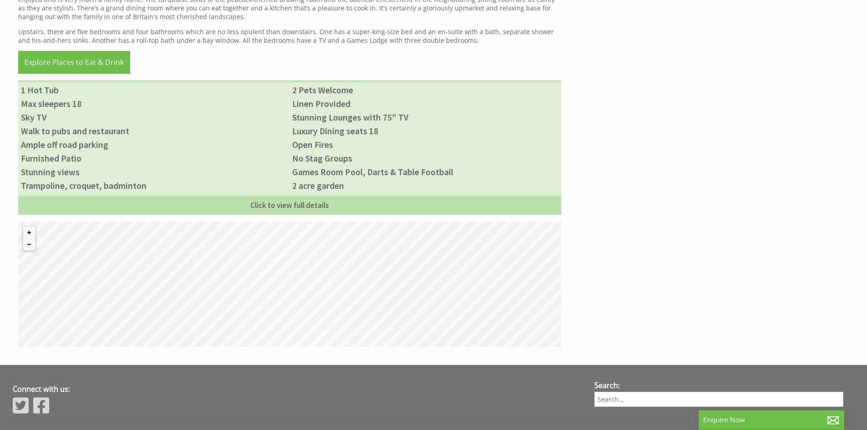
scroll to position [361, 0]
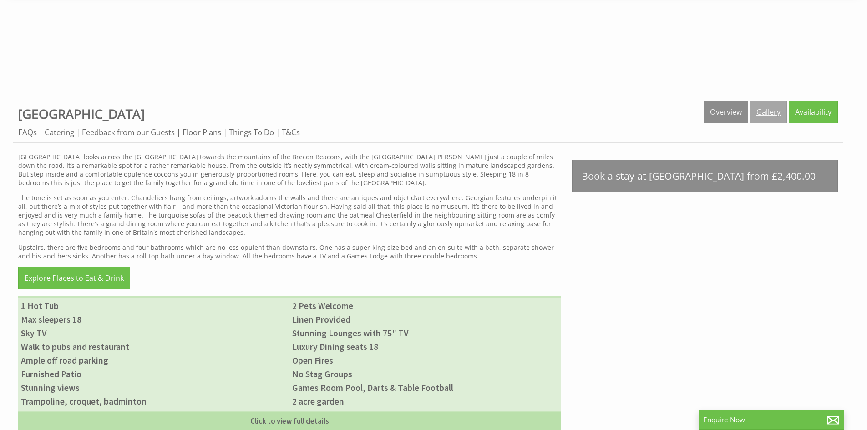
click at [771, 116] on link "Gallery" at bounding box center [768, 112] width 37 height 23
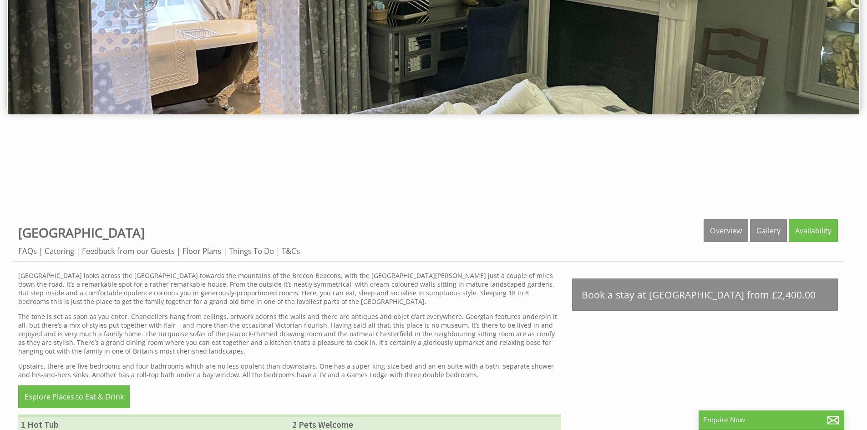
scroll to position [0, 0]
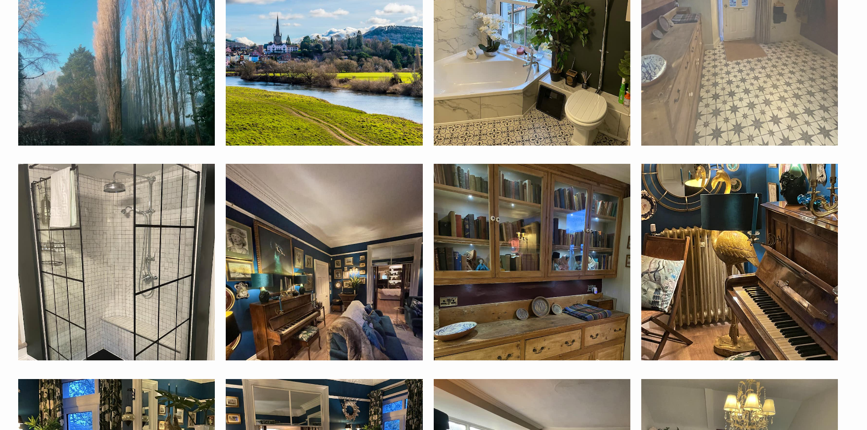
scroll to position [2445, 0]
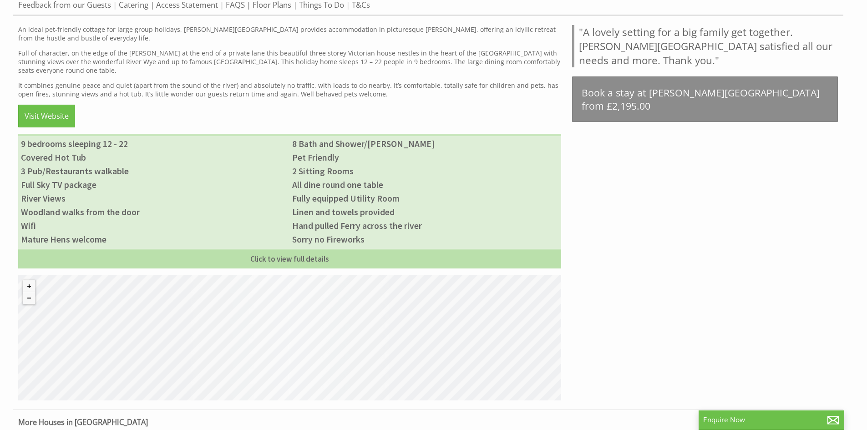
scroll to position [170, 0]
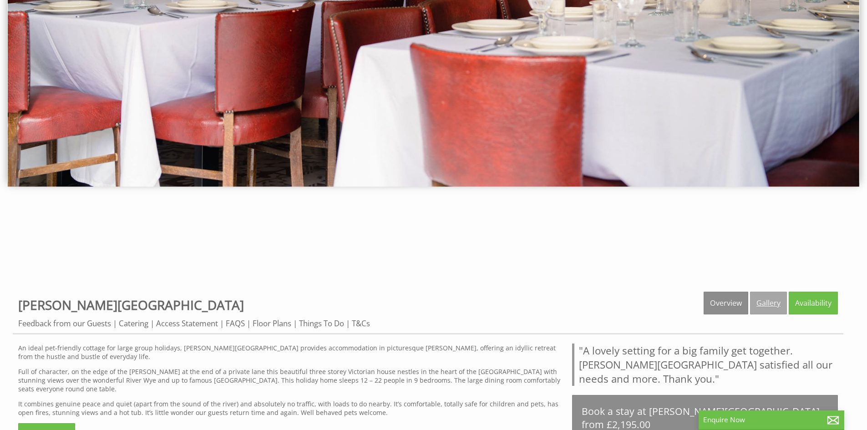
click at [777, 303] on link "Gallery" at bounding box center [768, 303] width 37 height 23
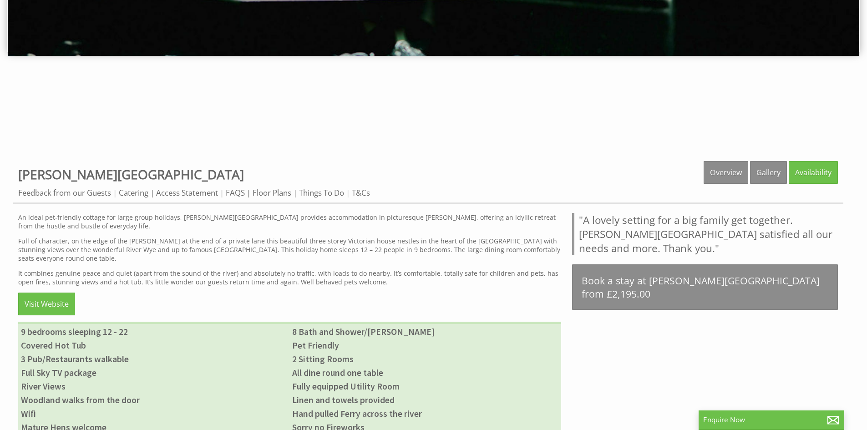
scroll to position [319, 0]
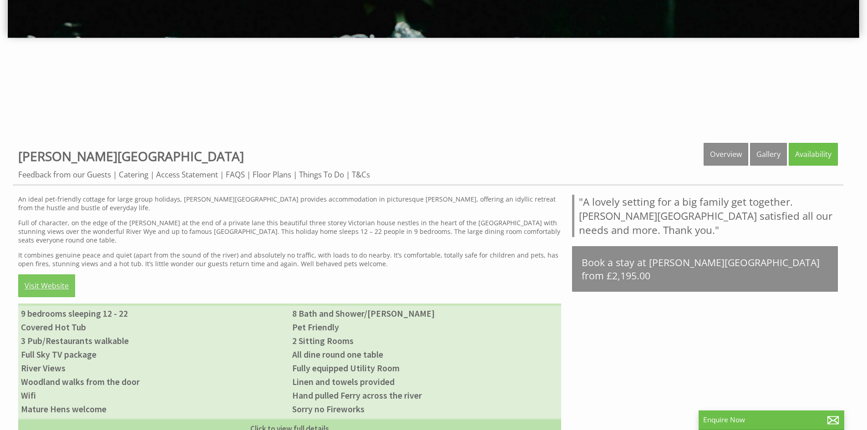
click at [44, 279] on link "Visit Website" at bounding box center [46, 286] width 57 height 23
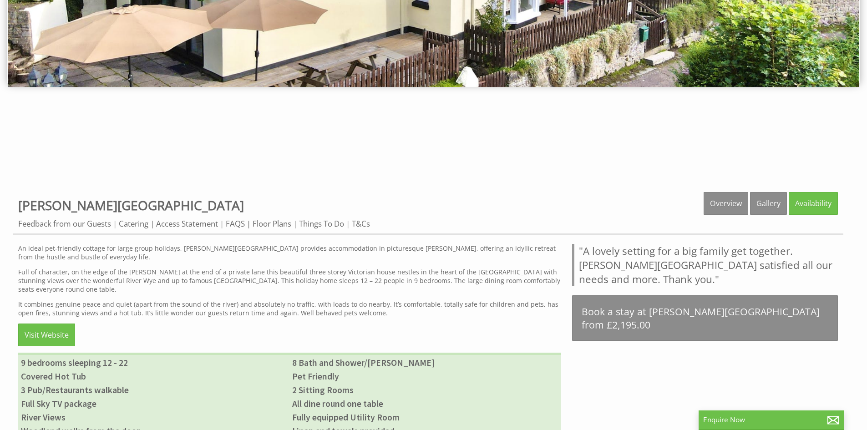
scroll to position [273, 0]
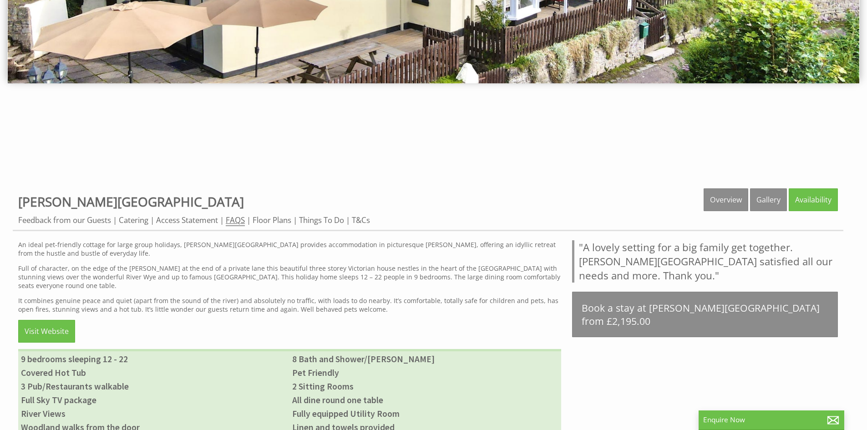
click at [243, 219] on link "FAQS" at bounding box center [235, 220] width 19 height 11
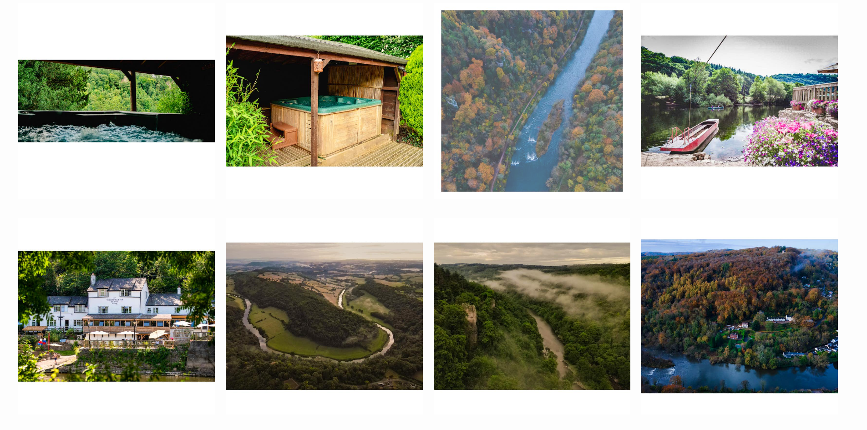
scroll to position [4827, 0]
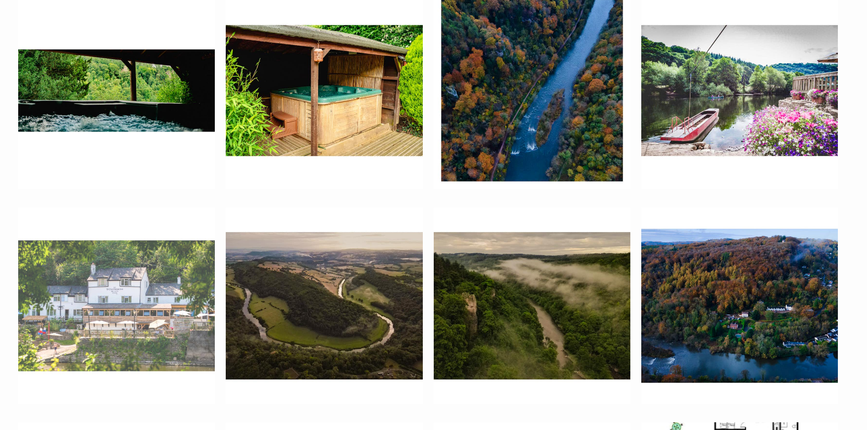
click at [135, 290] on img at bounding box center [116, 306] width 197 height 197
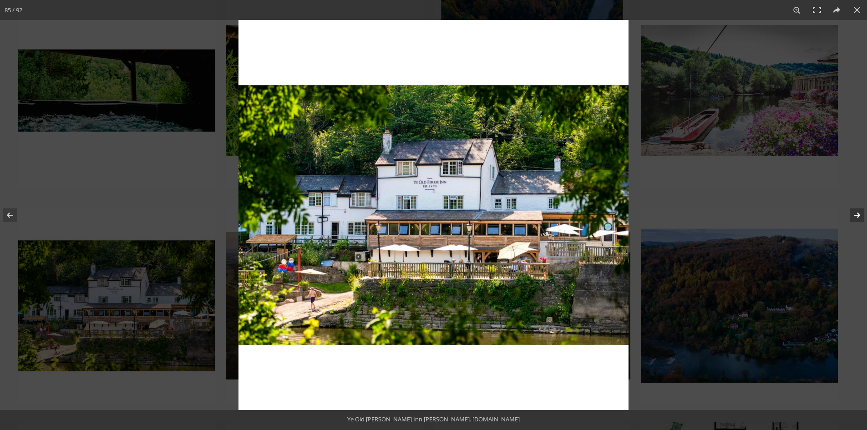
click at [861, 214] on button at bounding box center [852, 216] width 32 height 46
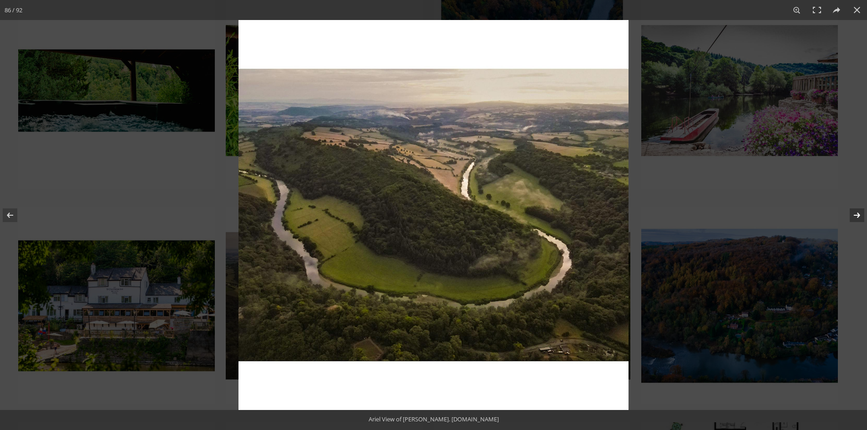
click at [861, 214] on button at bounding box center [852, 216] width 32 height 46
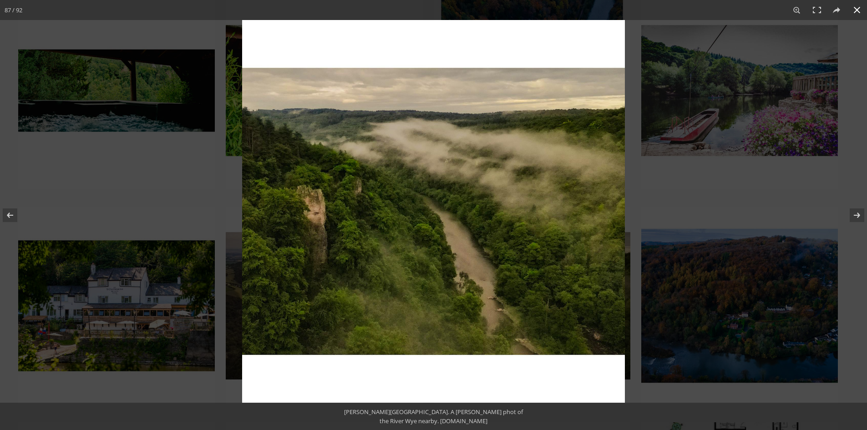
click at [858, 6] on button at bounding box center [857, 10] width 20 height 20
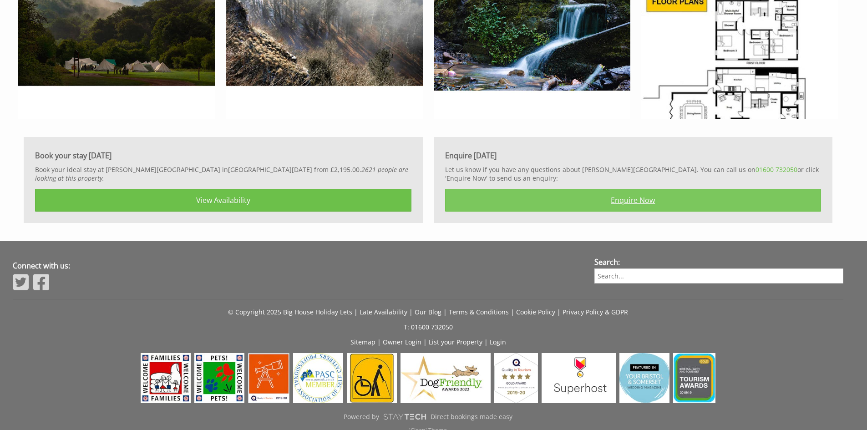
scroll to position [5146, 0]
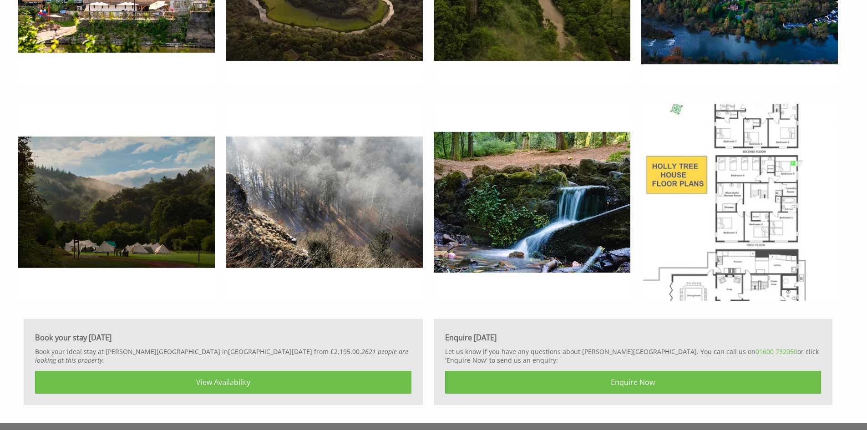
click at [745, 138] on img at bounding box center [740, 202] width 197 height 197
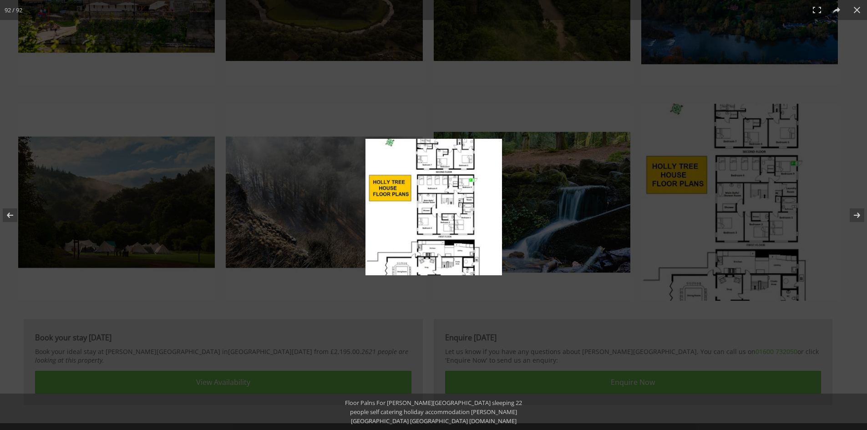
click at [455, 224] on img at bounding box center [434, 207] width 137 height 137
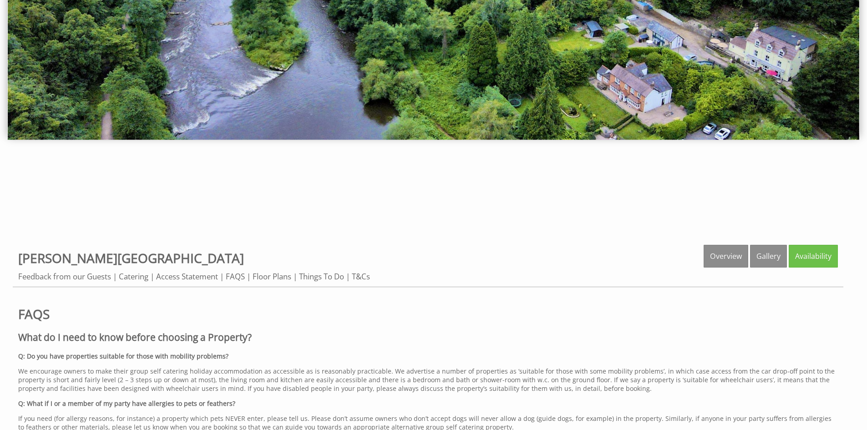
scroll to position [228, 0]
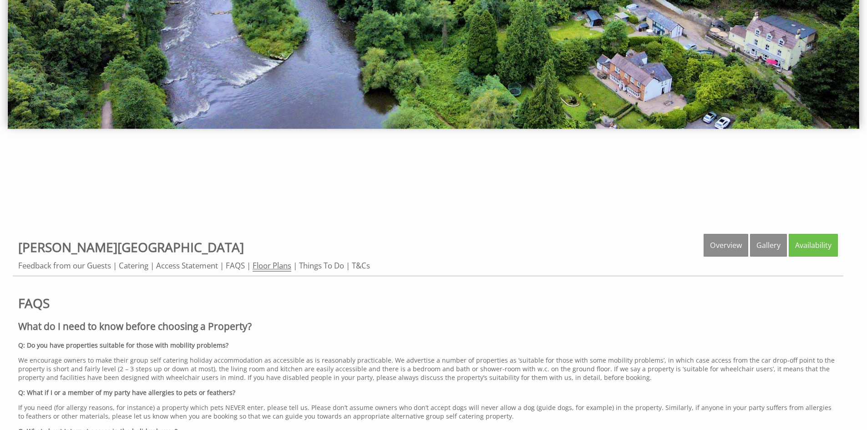
click at [280, 262] on link "Floor Plans" at bounding box center [272, 265] width 39 height 11
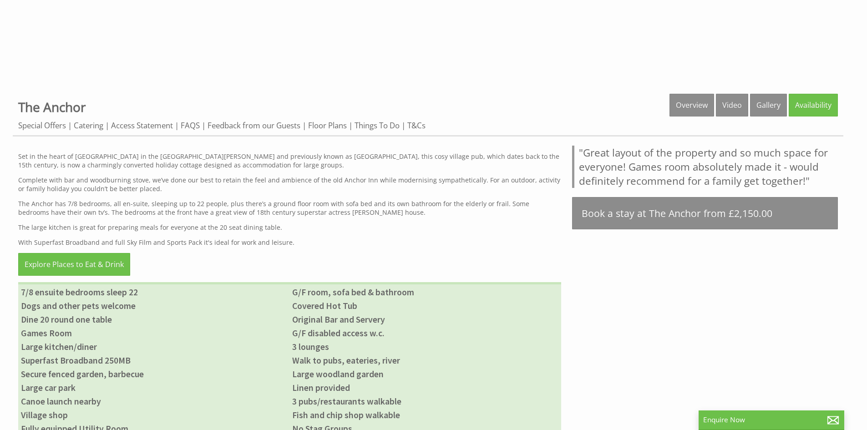
scroll to position [364, 0]
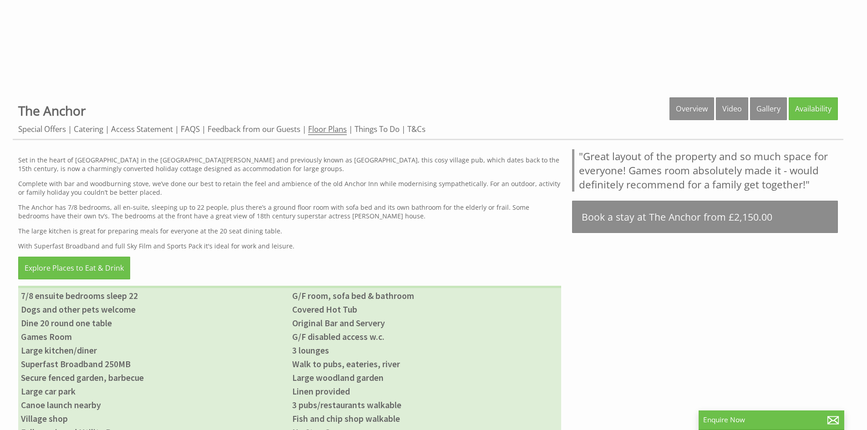
click at [336, 131] on link "Floor Plans" at bounding box center [327, 129] width 39 height 11
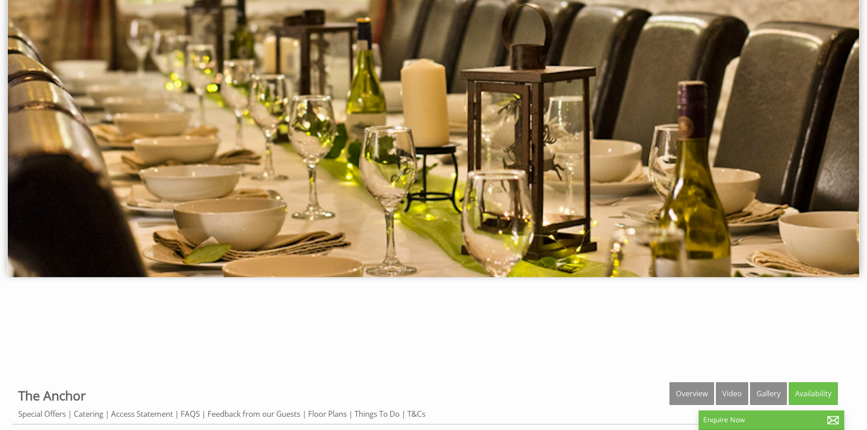
scroll to position [0, 0]
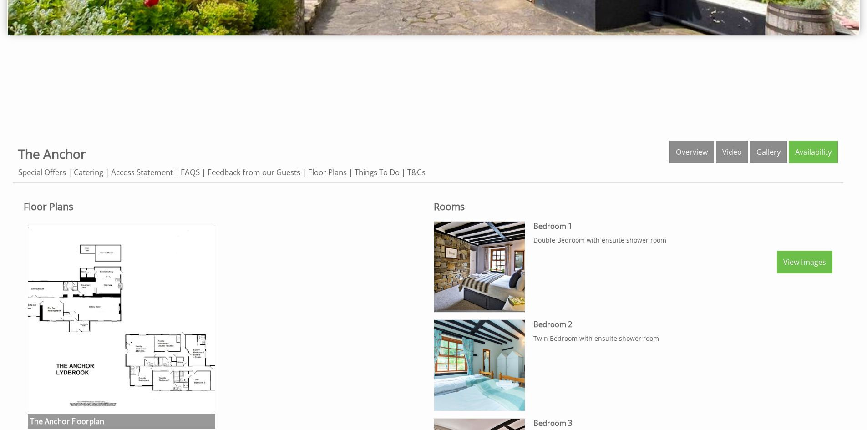
scroll to position [410, 0]
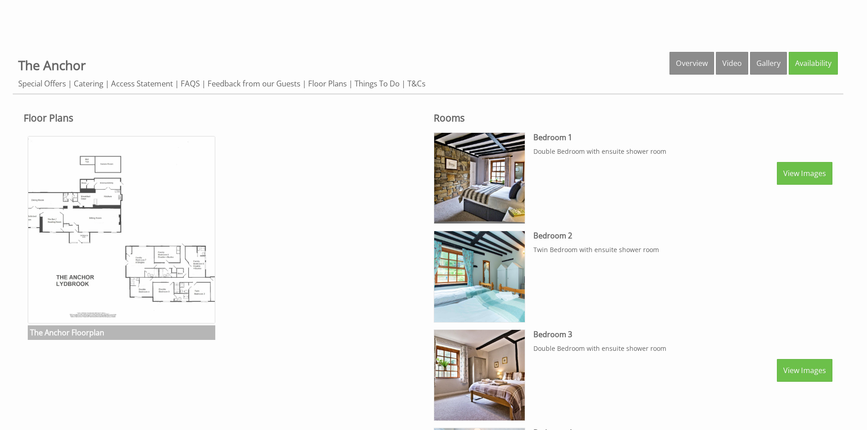
click at [165, 278] on img at bounding box center [122, 230] width 188 height 188
